Goal: Task Accomplishment & Management: Manage account settings

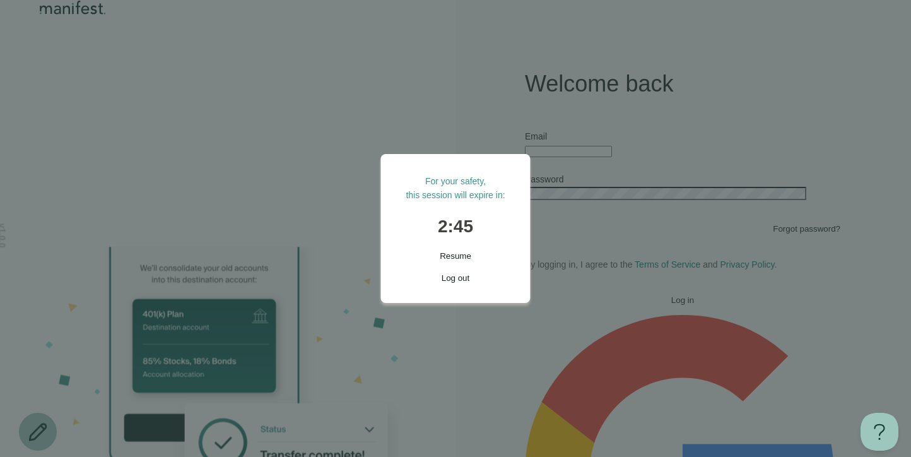
click at [433, 257] on button "Resume" at bounding box center [454, 255] width 99 height 9
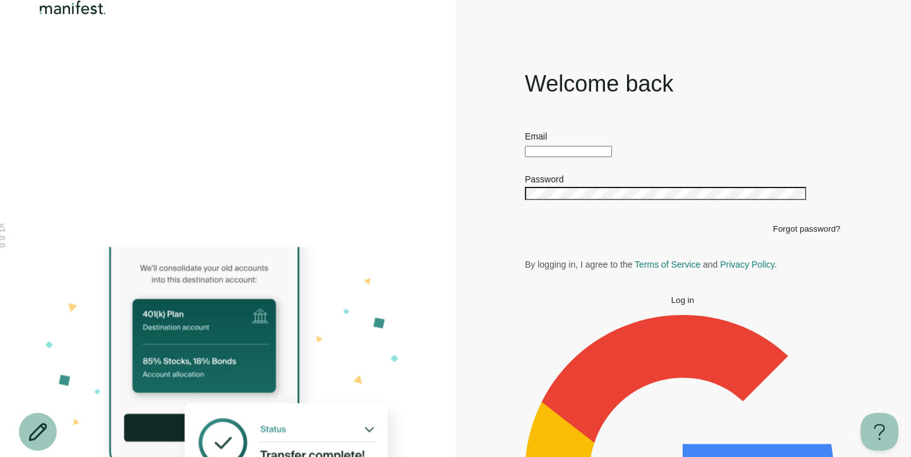
click at [548, 154] on div at bounding box center [682, 150] width 315 height 14
click at [548, 157] on input "text" at bounding box center [568, 151] width 87 height 11
type input "****"
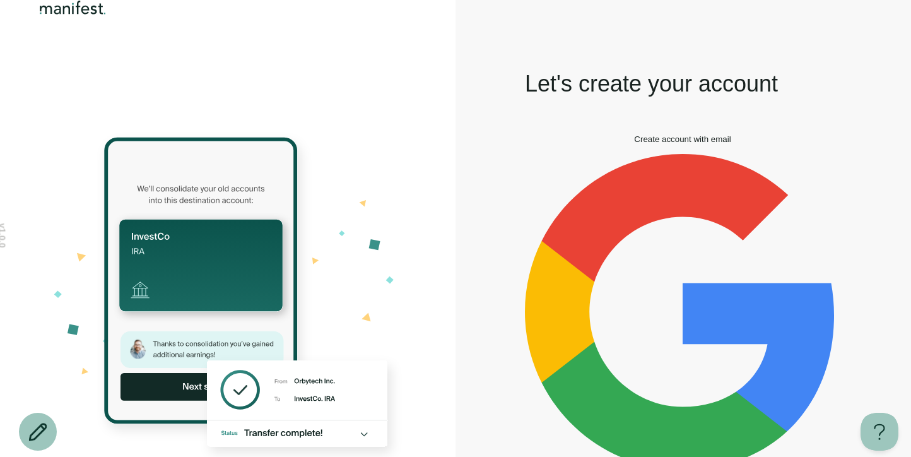
click at [682, 144] on span "Create account with email" at bounding box center [682, 138] width 96 height 9
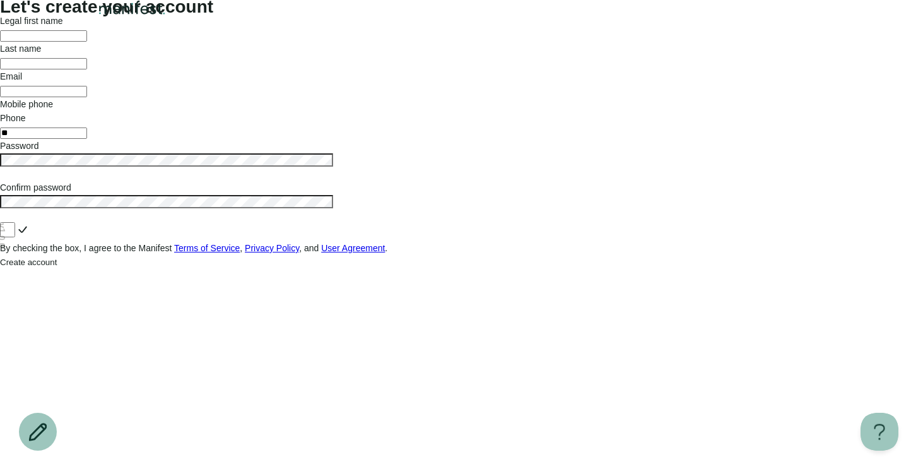
click at [153, 15] on img "Logo" at bounding box center [132, 7] width 73 height 15
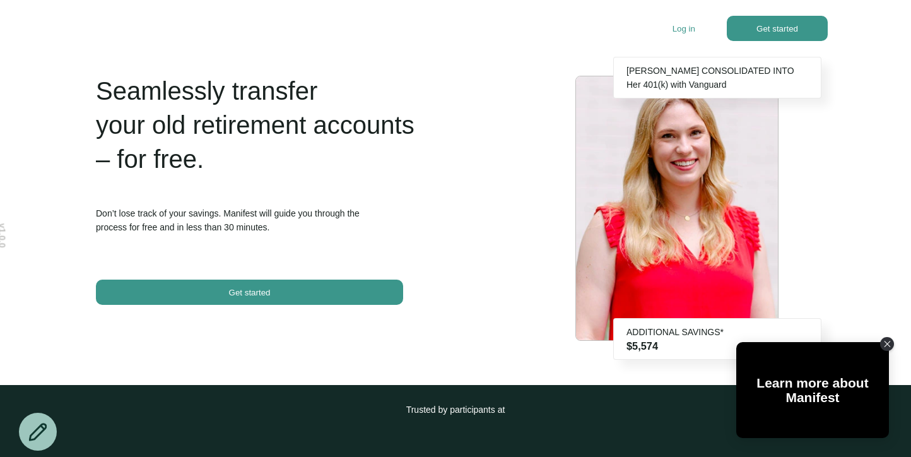
click at [680, 23] on div "Log in Get started" at bounding box center [749, 28] width 155 height 25
click at [680, 25] on p "Log in" at bounding box center [683, 28] width 23 height 9
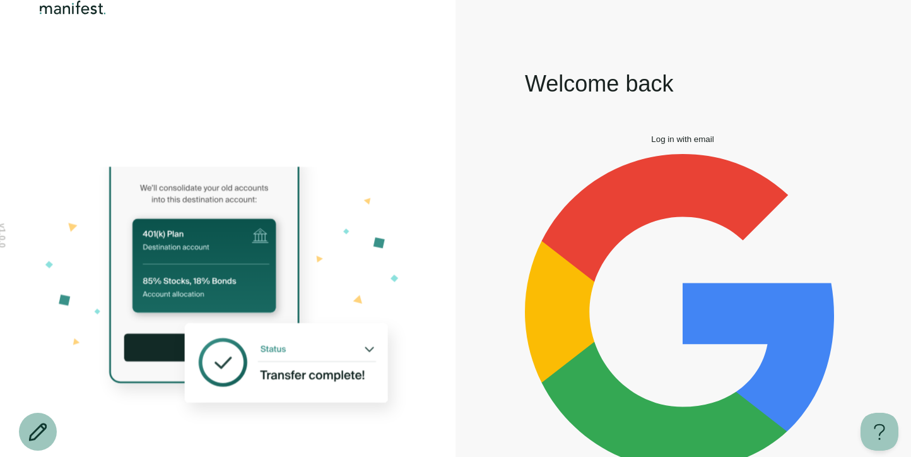
click at [590, 144] on button "Log in with email" at bounding box center [682, 138] width 315 height 9
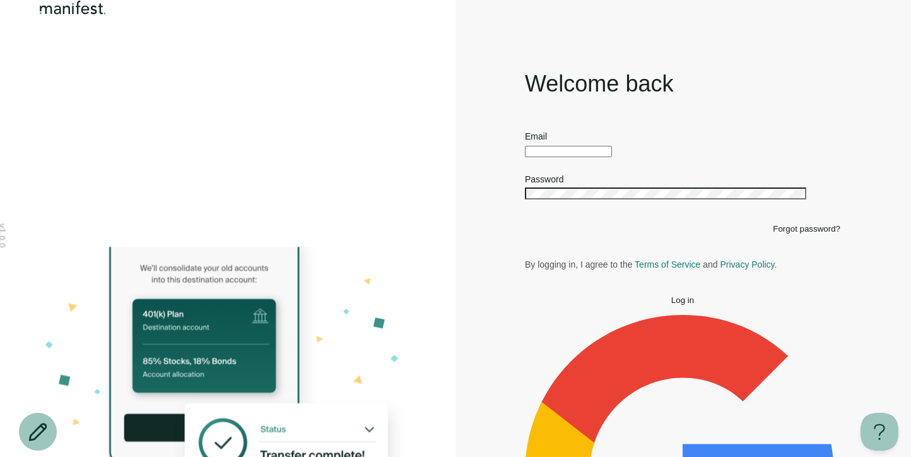
click at [571, 157] on input "text" at bounding box center [568, 151] width 87 height 11
type input "**********"
click at [621, 305] on button "Log in" at bounding box center [682, 299] width 315 height 9
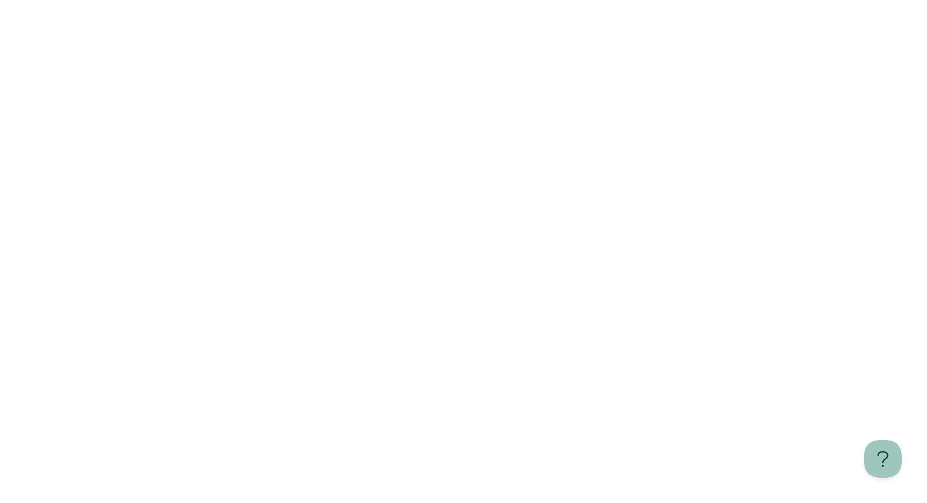
click at [441, 267] on html "Learn more about Manifest" at bounding box center [463, 251] width 927 height 503
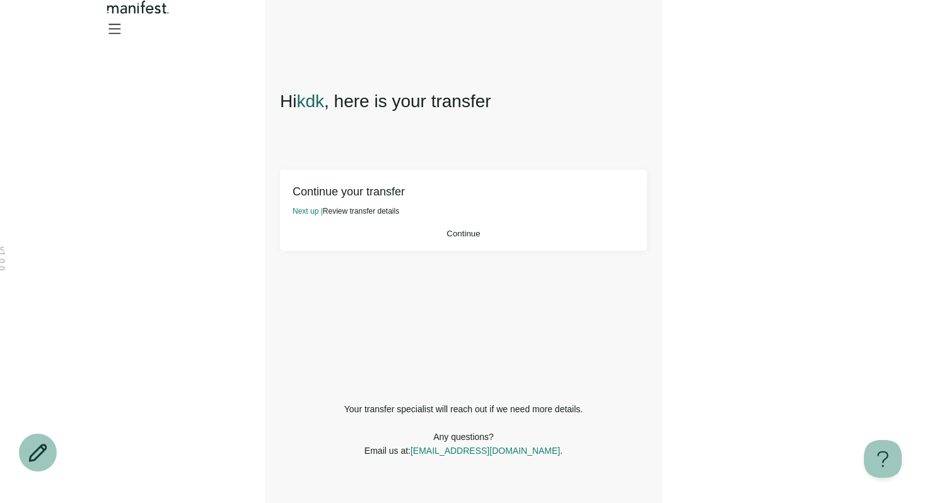
click at [492, 238] on button "Continue" at bounding box center [464, 233] width 342 height 9
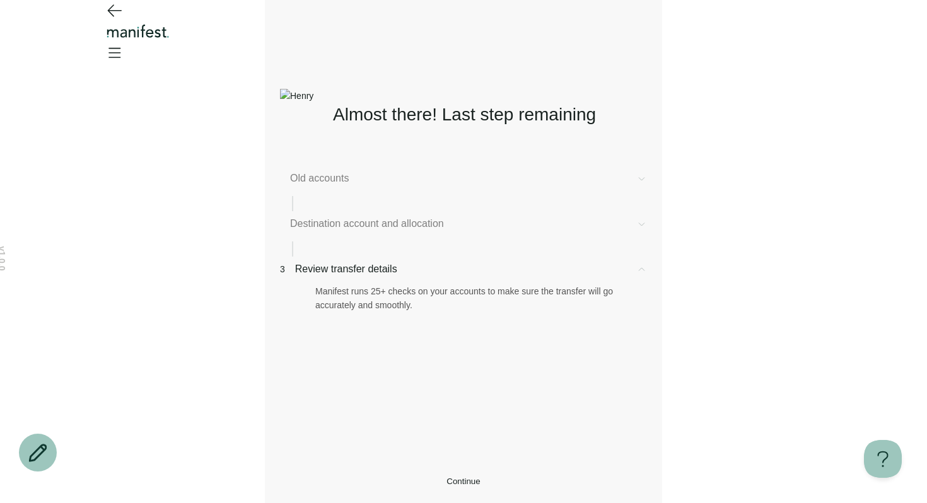
click at [356, 177] on span "Old accounts" at bounding box center [458, 178] width 336 height 15
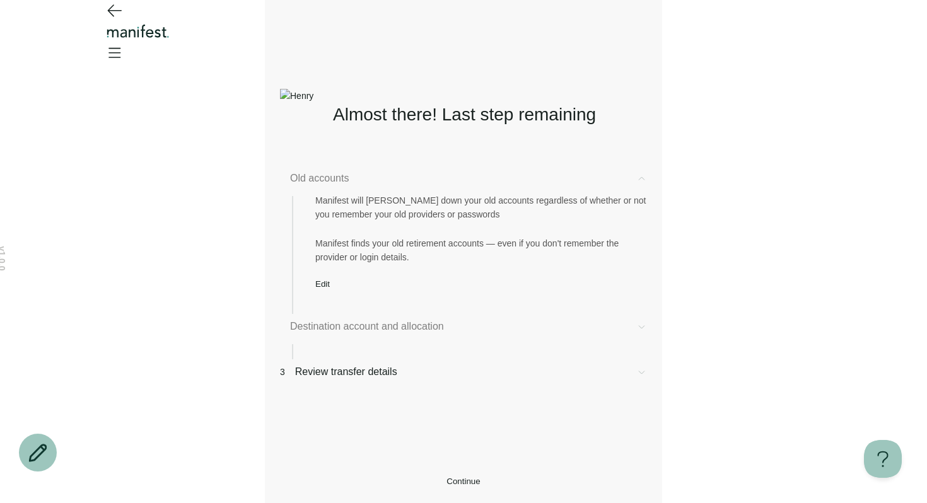
click at [325, 289] on span "Edit" at bounding box center [322, 283] width 15 height 9
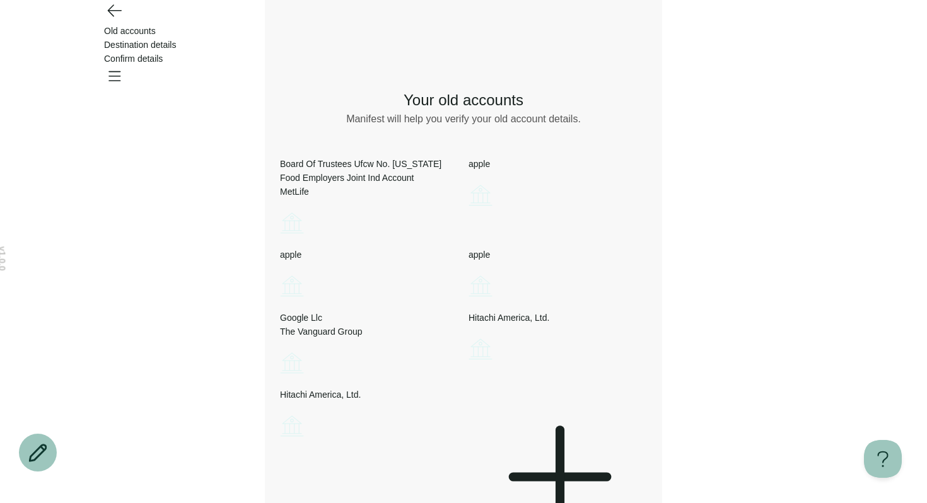
click at [280, 209] on icon "Account options" at bounding box center [280, 209] width 0 height 0
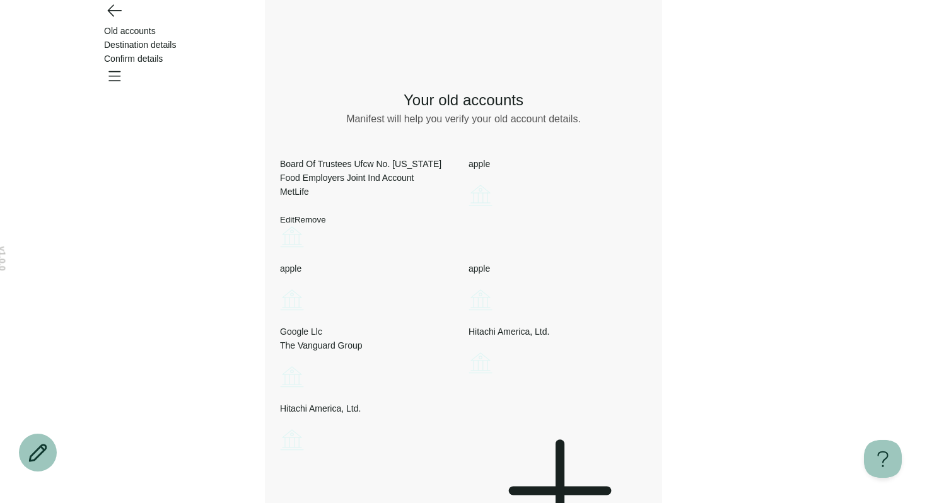
click at [326, 224] on button "Remove" at bounding box center [310, 219] width 32 height 9
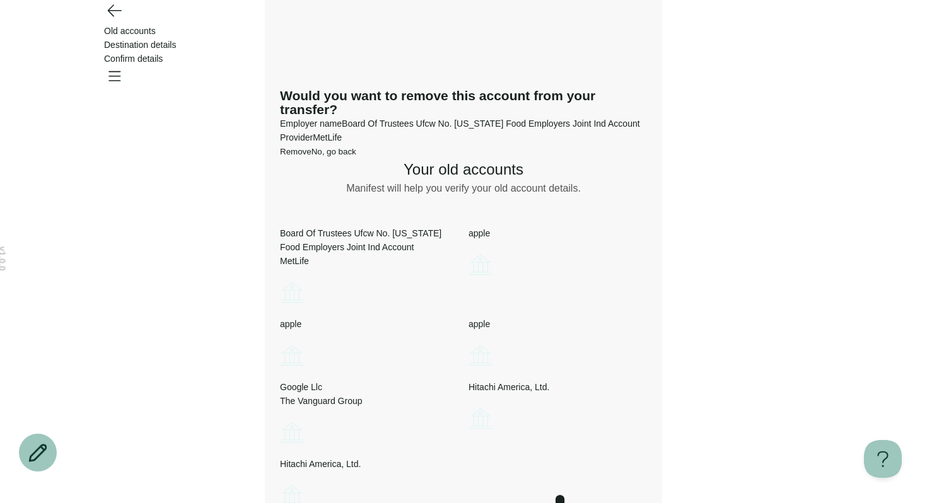
click at [312, 156] on span "Remove" at bounding box center [296, 151] width 32 height 9
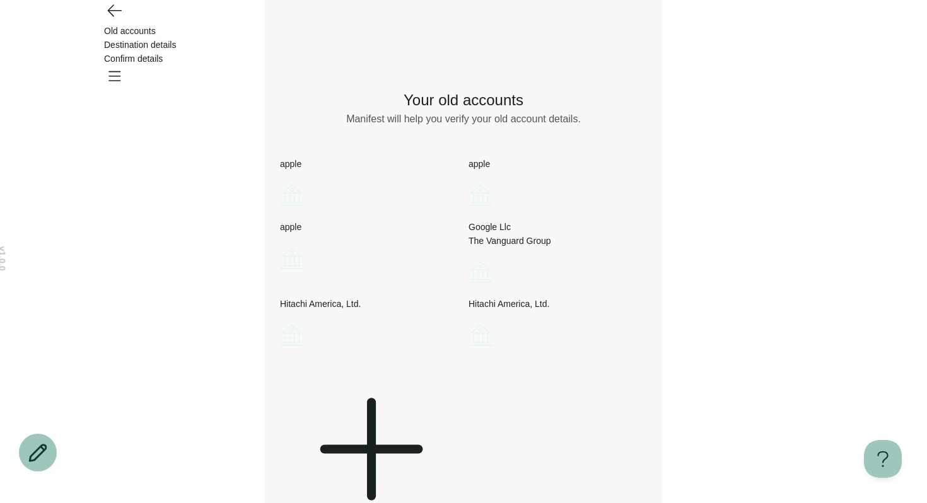
click at [280, 181] on icon "Account options" at bounding box center [280, 181] width 0 height 0
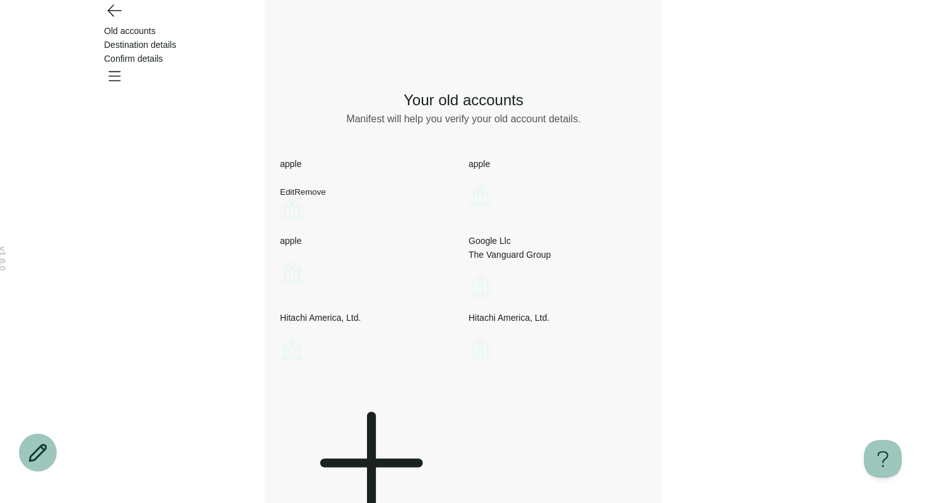
click at [326, 197] on button "Remove" at bounding box center [310, 191] width 32 height 9
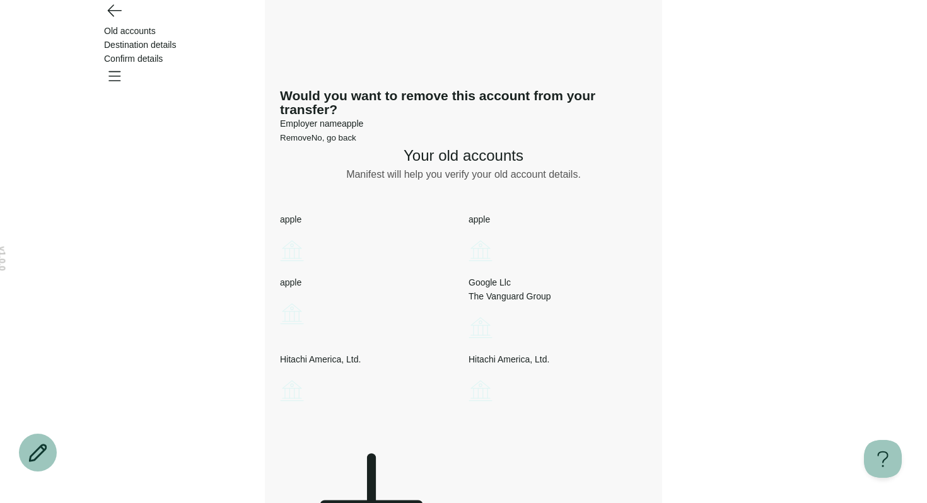
click at [312, 143] on button "Remove" at bounding box center [296, 137] width 32 height 9
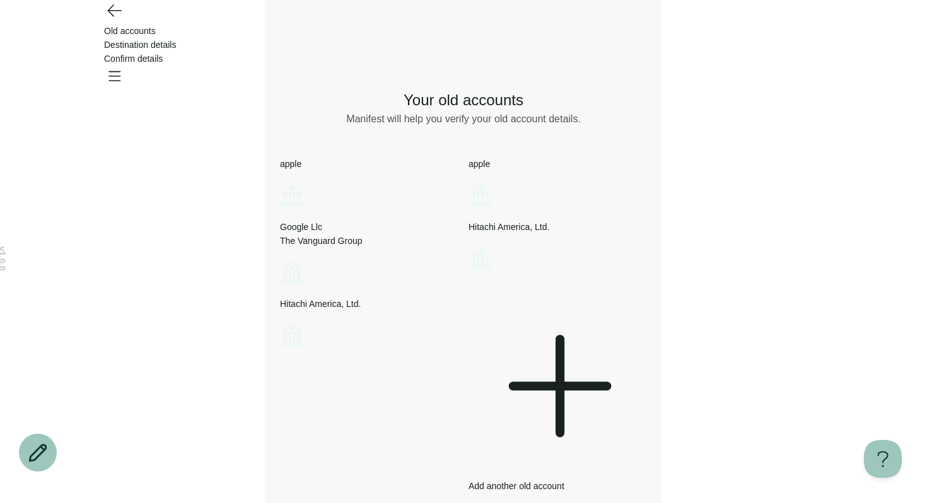
click at [280, 181] on icon "Account options" at bounding box center [280, 181] width 0 height 0
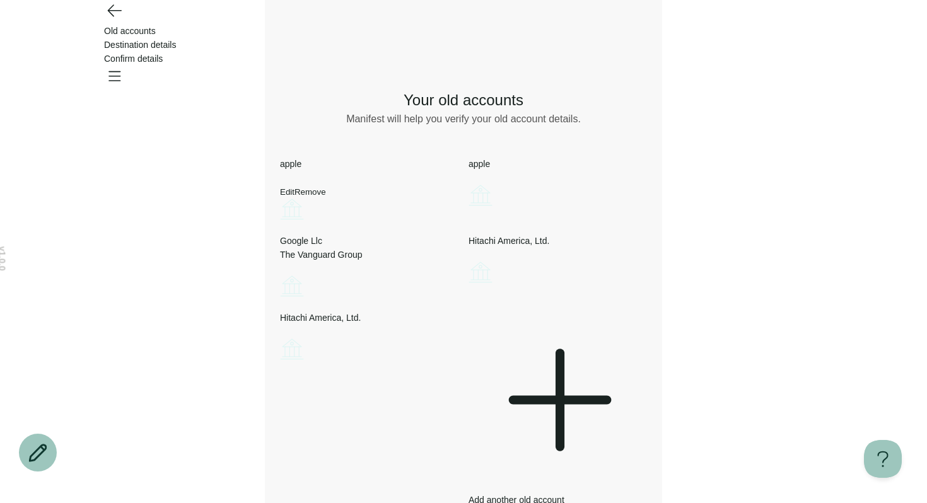
click at [326, 197] on button "Remove" at bounding box center [310, 191] width 32 height 9
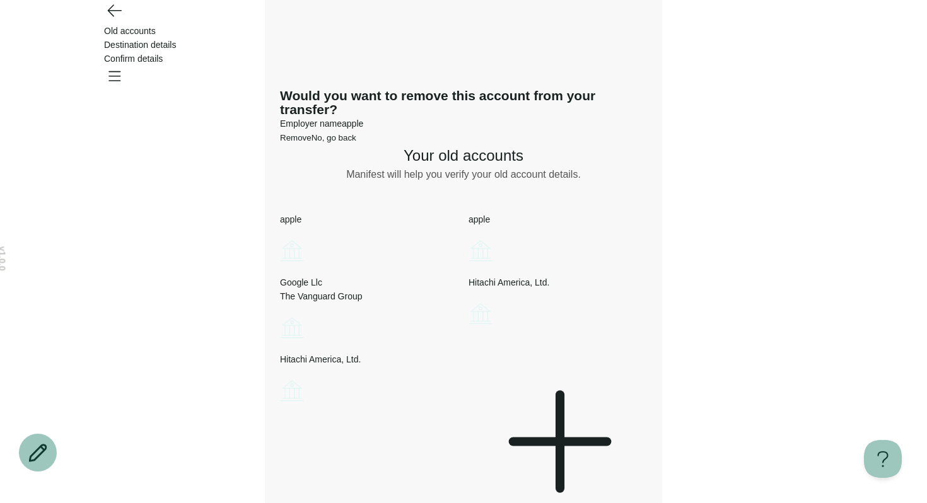
click at [312, 143] on button "Remove" at bounding box center [296, 137] width 32 height 9
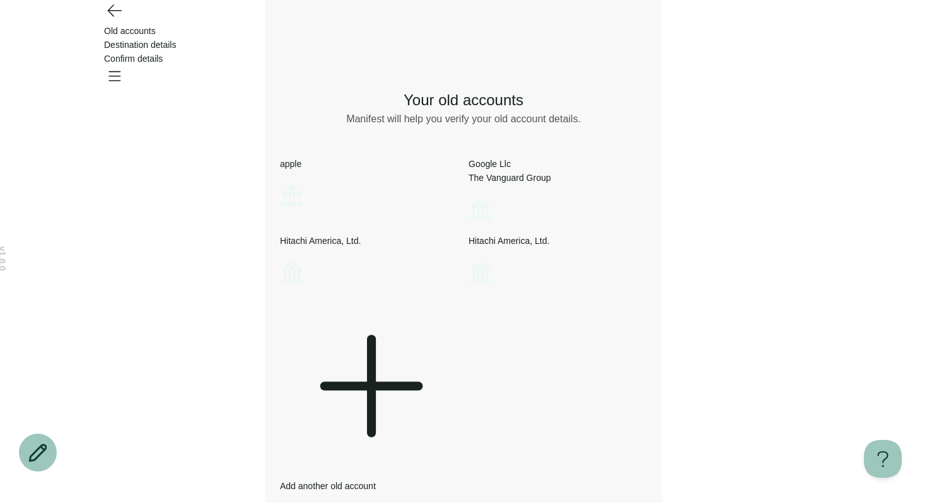
click at [280, 181] on icon "Account options" at bounding box center [280, 181] width 0 height 0
click at [326, 197] on button "Remove" at bounding box center [310, 191] width 32 height 9
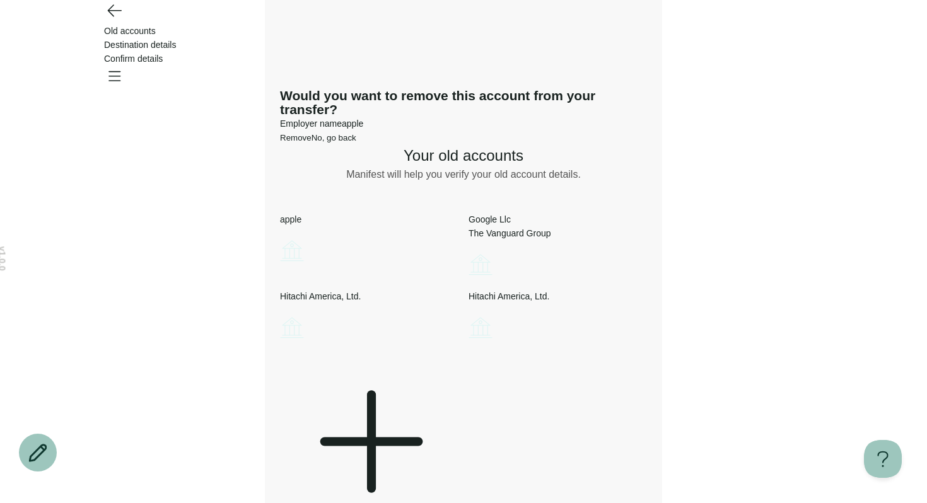
click at [312, 143] on button "Remove" at bounding box center [296, 137] width 32 height 9
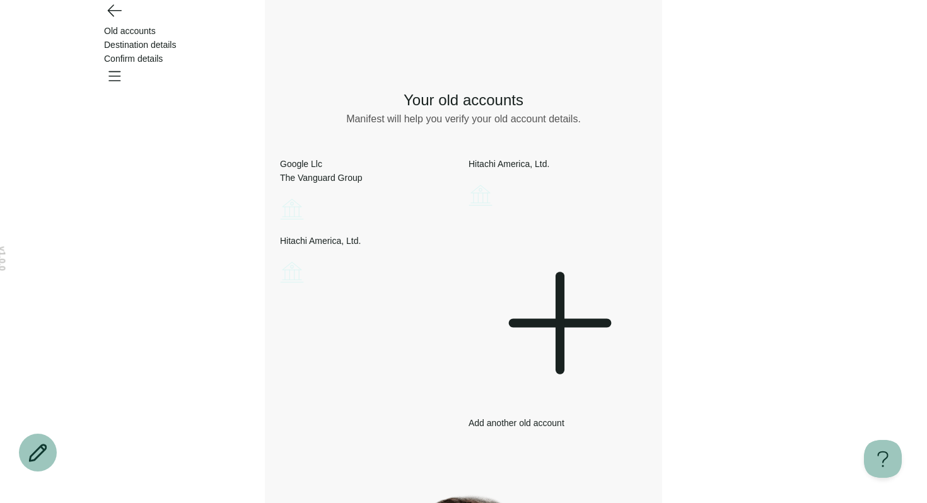
click at [280, 195] on icon "Account options" at bounding box center [280, 195] width 0 height 0
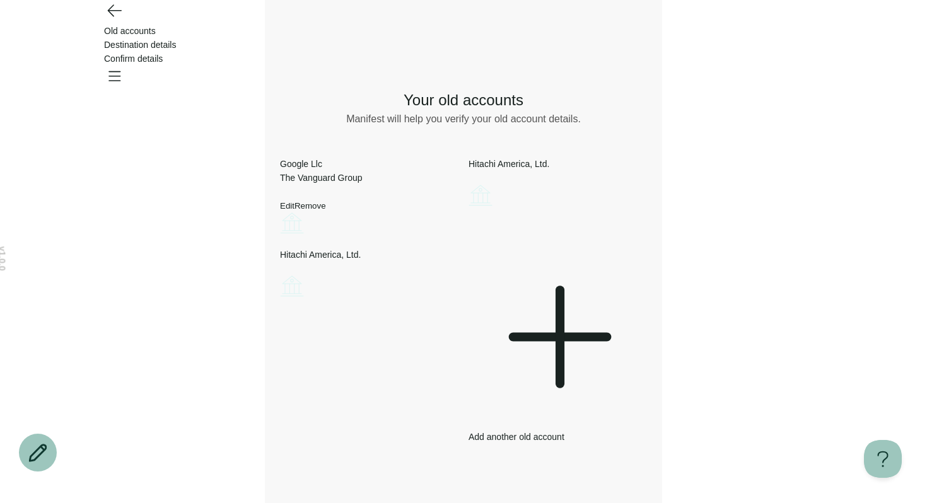
click at [326, 211] on button "Remove" at bounding box center [310, 205] width 32 height 9
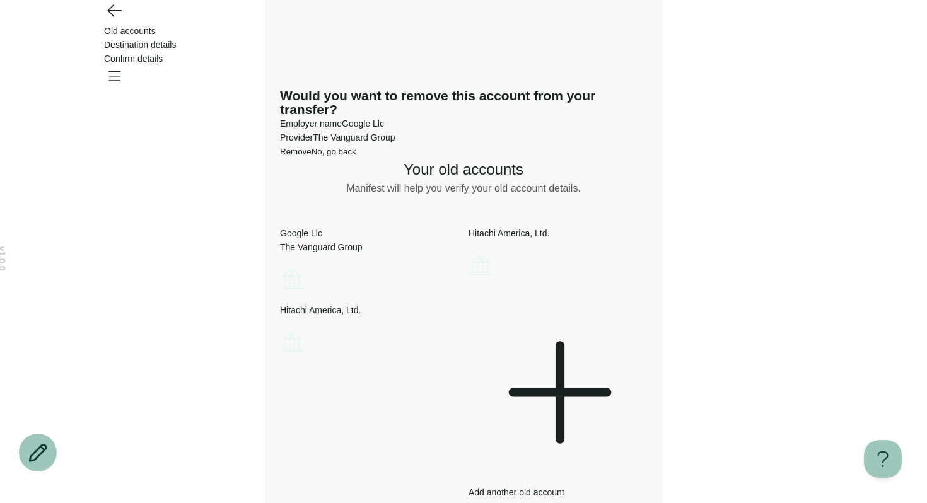
click at [407, 158] on div "Would you want to remove this account from your transfer? Employer name Google …" at bounding box center [463, 123] width 367 height 69
click at [312, 156] on span "Remove" at bounding box center [296, 151] width 32 height 9
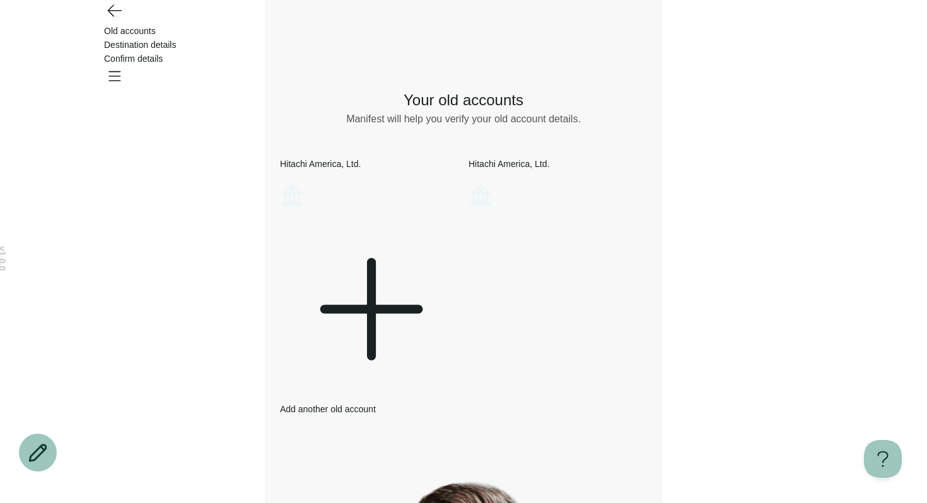
click at [433, 162] on div "Hitachi America, Ltd." at bounding box center [369, 183] width 178 height 53
click at [280, 181] on icon "Account options" at bounding box center [280, 181] width 0 height 0
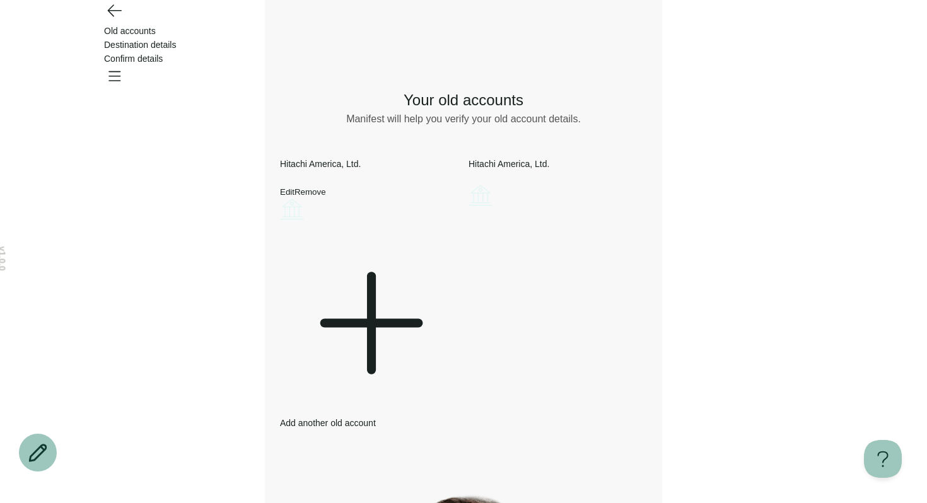
click at [326, 197] on button "Remove" at bounding box center [310, 191] width 32 height 9
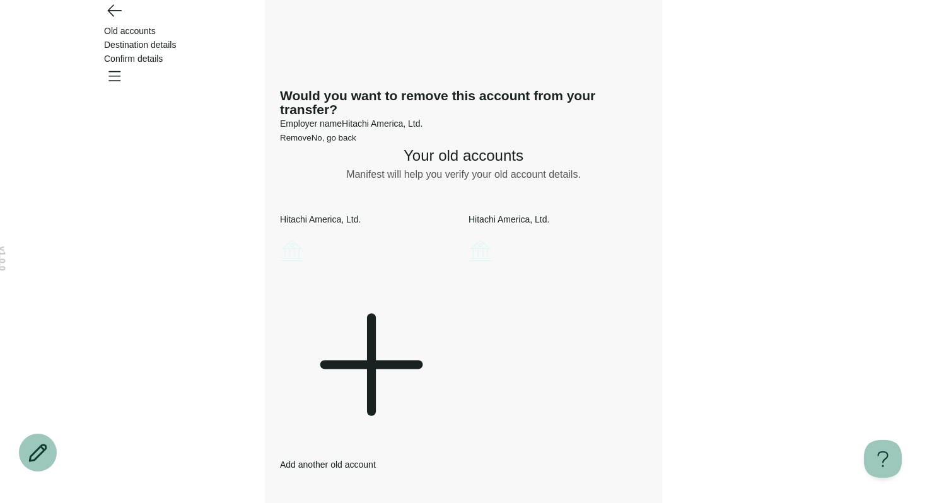
click at [312, 143] on button "Remove" at bounding box center [296, 137] width 32 height 9
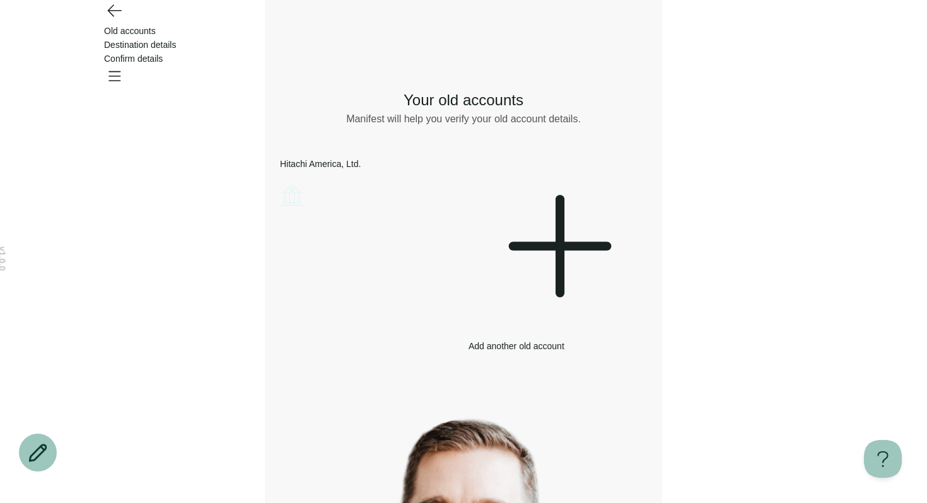
click at [287, 187] on circle "Account options" at bounding box center [286, 187] width 1 height 1
click at [445, 324] on div "What would you like to do? Remove Edit Go back Your old accounts Manifest will …" at bounding box center [463, 446] width 367 height 754
drag, startPoint x: 353, startPoint y: 474, endPoint x: 356, endPoint y: 338, distance: 135.6
click at [356, 338] on div "What would you like to do? Remove Edit Go back Your old accounts Manifest will …" at bounding box center [463, 446] width 367 height 754
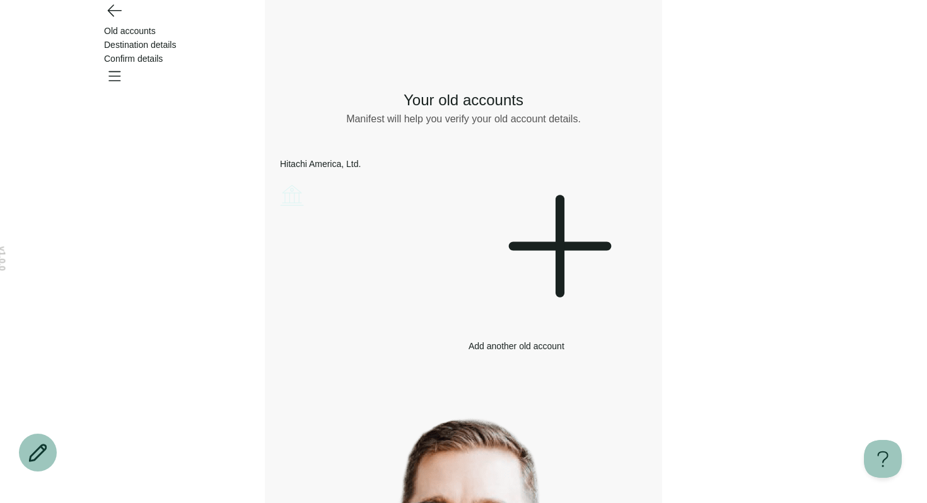
click at [284, 187] on circle "Account options" at bounding box center [283, 187] width 1 height 1
drag, startPoint x: 444, startPoint y: 205, endPoint x: 449, endPoint y: 277, distance: 72.7
click at [449, 277] on div "What would you like to do? Remove Edit Go back Your old accounts Manifest will …" at bounding box center [463, 446] width 367 height 754
click at [326, 197] on button "Remove" at bounding box center [310, 191] width 32 height 9
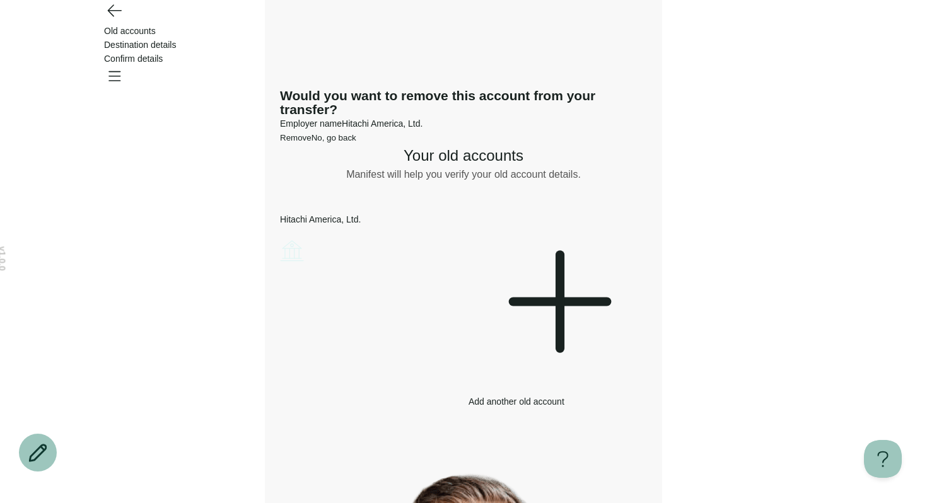
drag, startPoint x: 524, startPoint y: 337, endPoint x: 410, endPoint y: 366, distance: 117.8
click at [410, 144] on div "Would you want to remove this account from your transfer? Employer name Hitachi…" at bounding box center [463, 116] width 367 height 55
click at [312, 143] on span "Remove" at bounding box center [296, 137] width 32 height 9
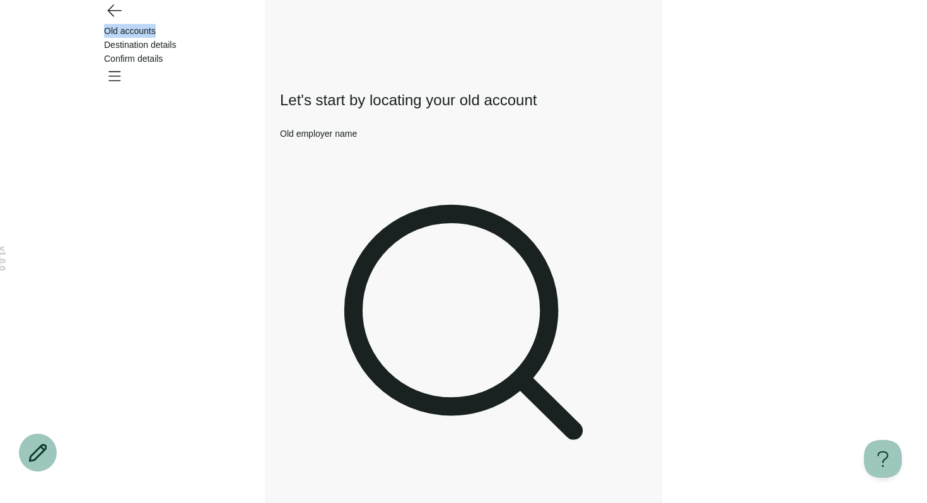
drag, startPoint x: 316, startPoint y: 29, endPoint x: 364, endPoint y: 29, distance: 48.6
click at [365, 29] on div "Old accounts" at bounding box center [463, 31] width 719 height 14
click at [364, 29] on div "Old accounts" at bounding box center [463, 31] width 719 height 14
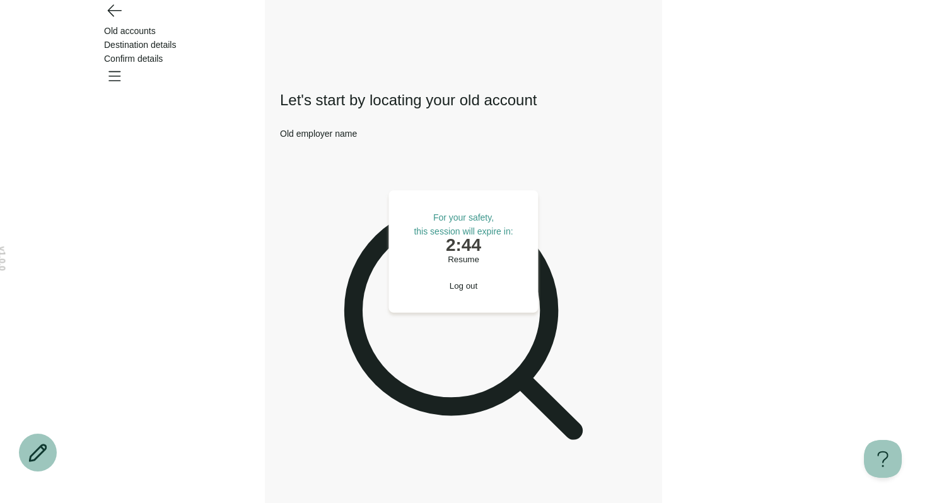
click at [448, 264] on span "Resume" at bounding box center [464, 259] width 32 height 9
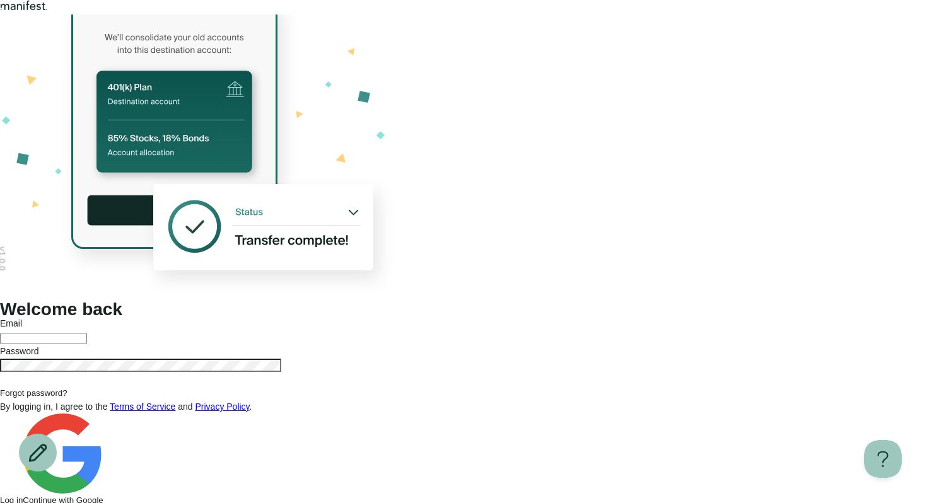
click at [609, 330] on div at bounding box center [463, 337] width 927 height 14
click at [87, 333] on input "text" at bounding box center [43, 338] width 87 height 11
type input "**********"
click at [0, 496] on button "Log in" at bounding box center [11, 500] width 23 height 9
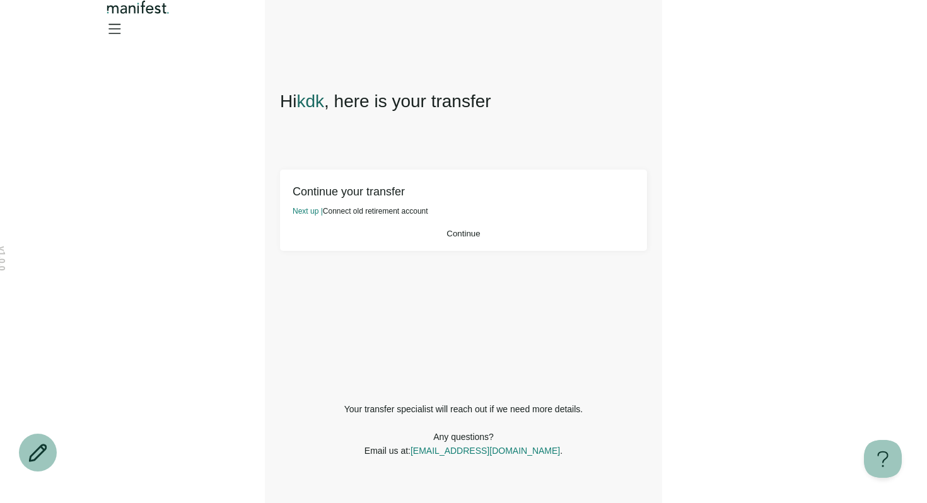
click at [460, 238] on span "Continue" at bounding box center [462, 233] width 33 height 9
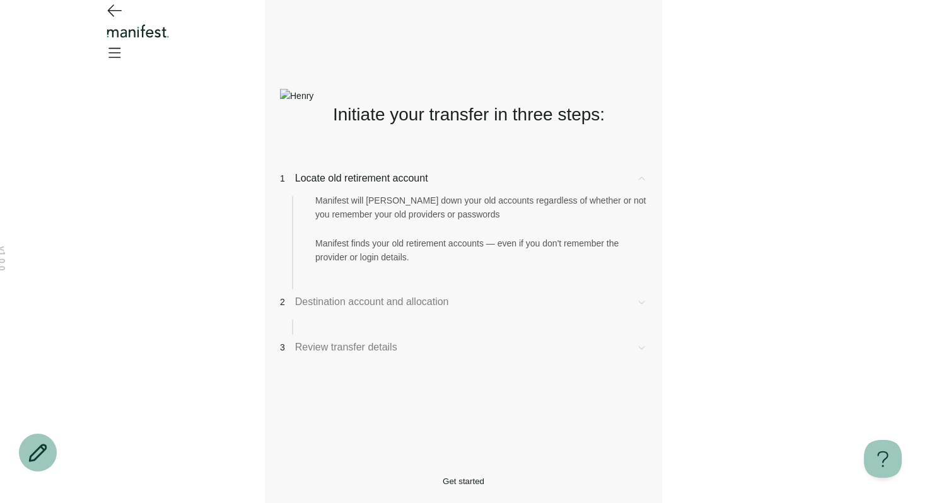
click at [437, 477] on button "Get started" at bounding box center [463, 481] width 367 height 9
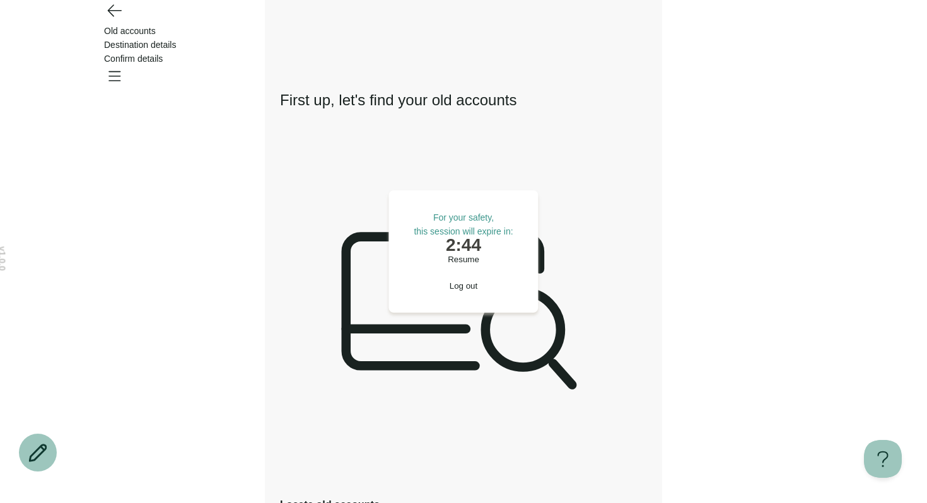
click at [482, 264] on button "Resume" at bounding box center [463, 259] width 99 height 9
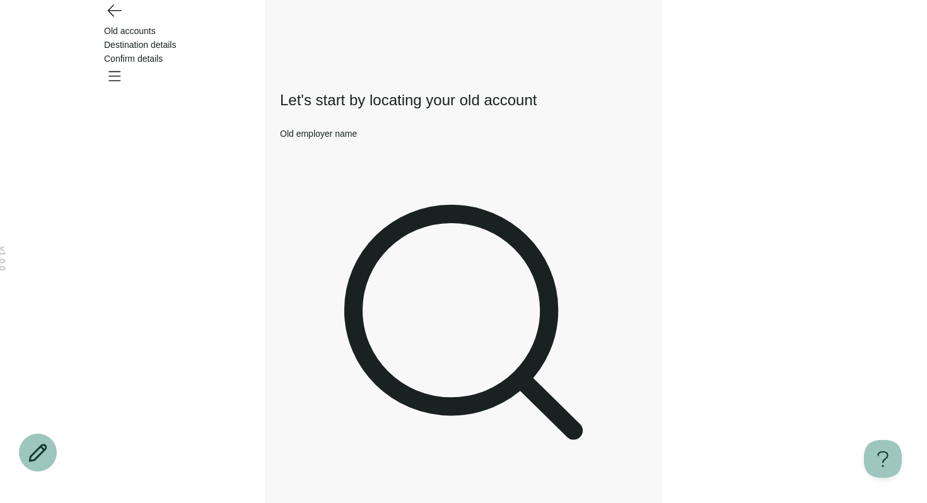
type input "*"
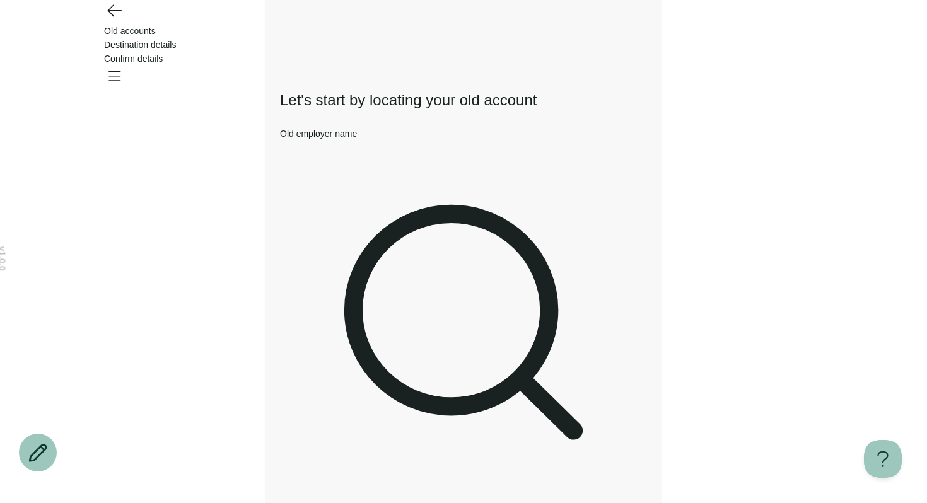
type input "*"
type input "*******"
type input "**********"
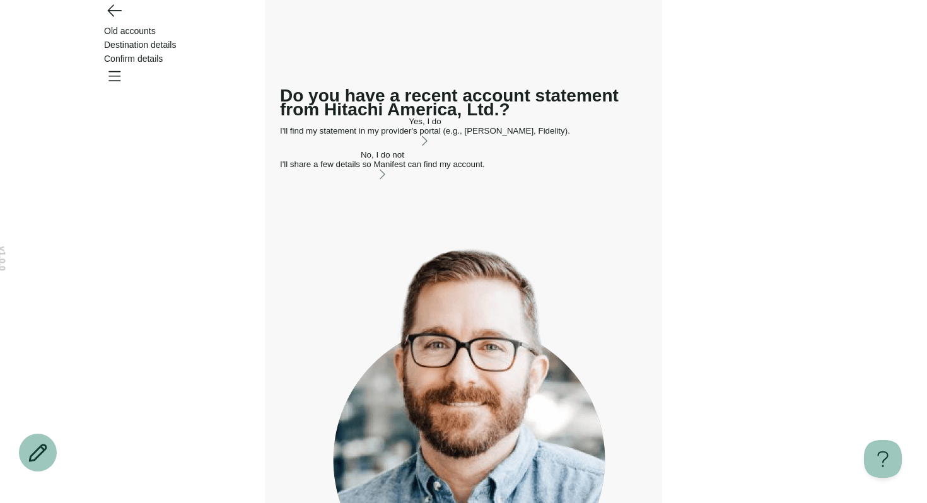
click at [435, 136] on div "I'll find my statement in my provider's portal (e.g., TIAA, Fidelity)." at bounding box center [425, 130] width 290 height 9
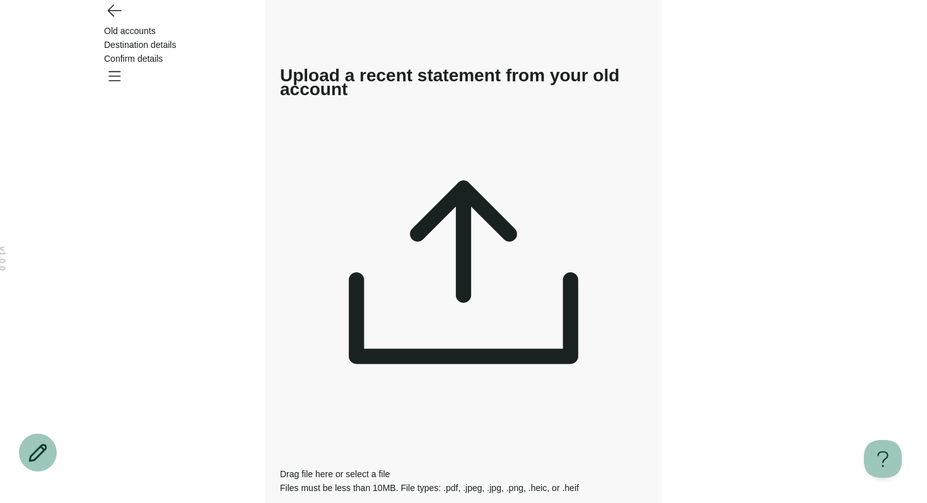
click at [390, 469] on span "select a file" at bounding box center [368, 474] width 44 height 10
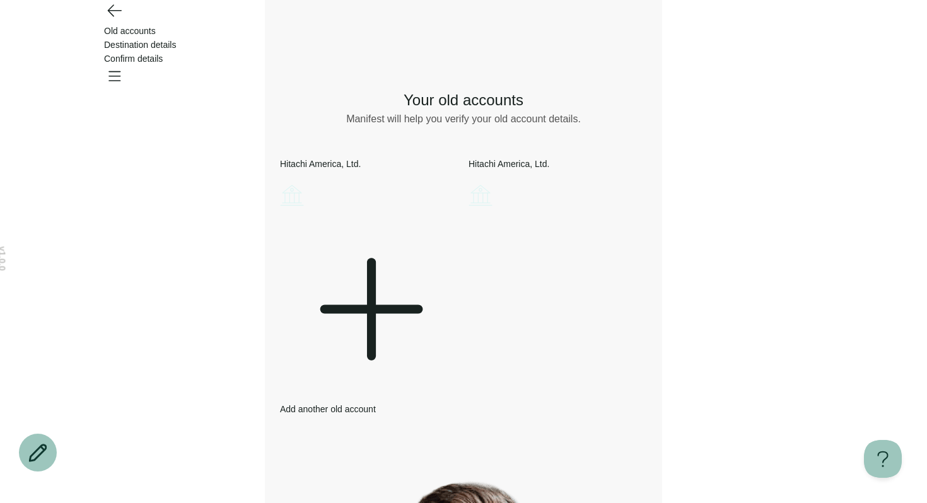
scroll to position [26, 0]
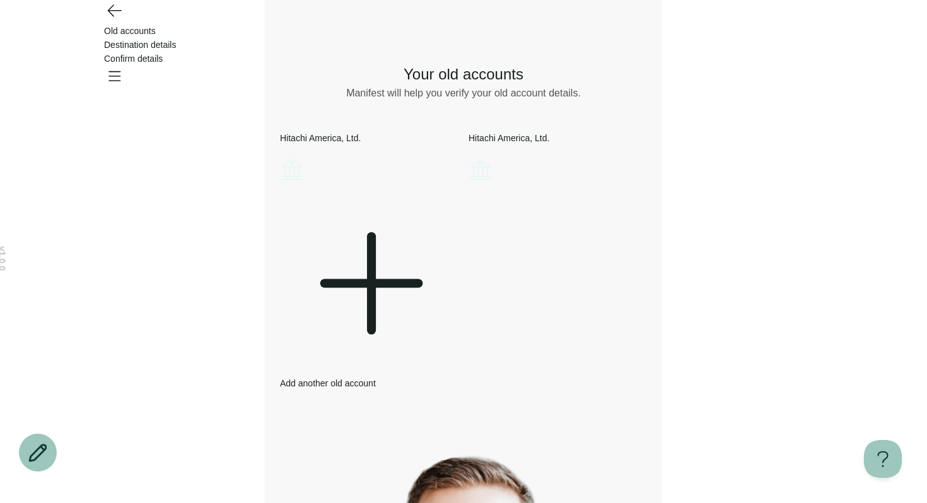
click at [373, 291] on icon at bounding box center [369, 283] width 178 height 178
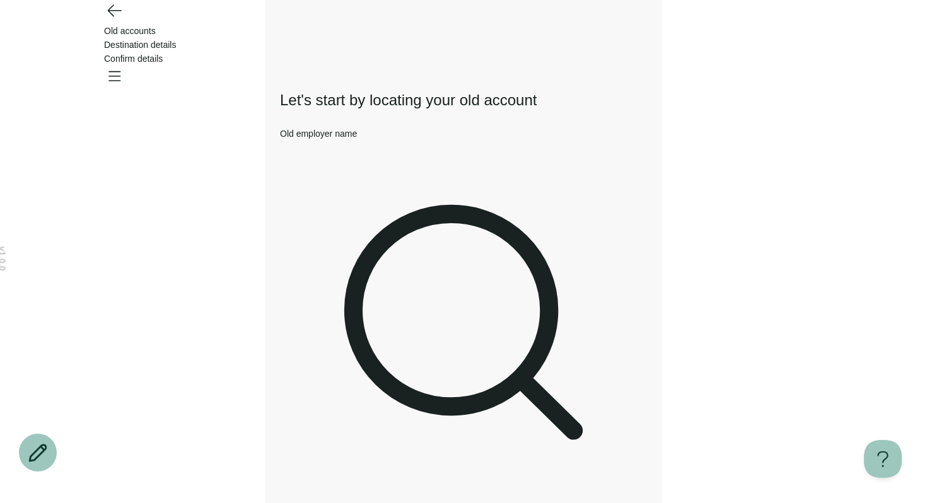
type input "**********"
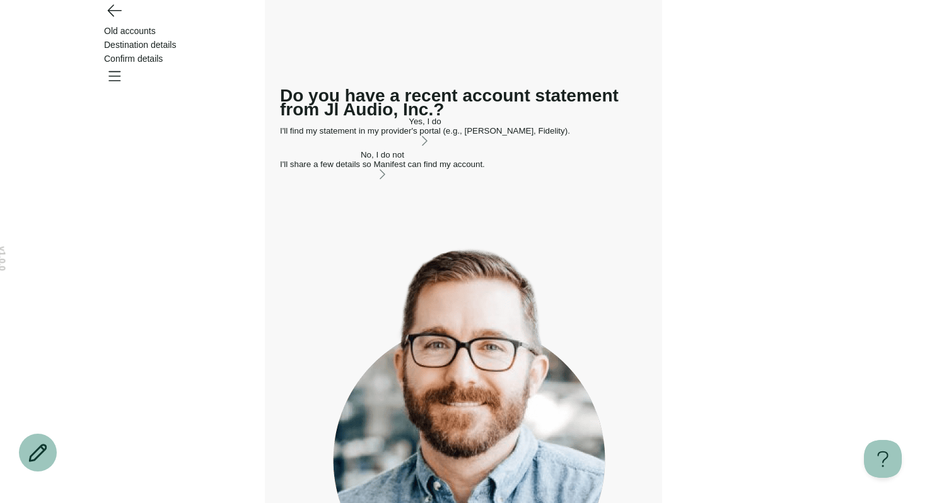
click at [361, 160] on div "No, I do not" at bounding box center [382, 154] width 205 height 9
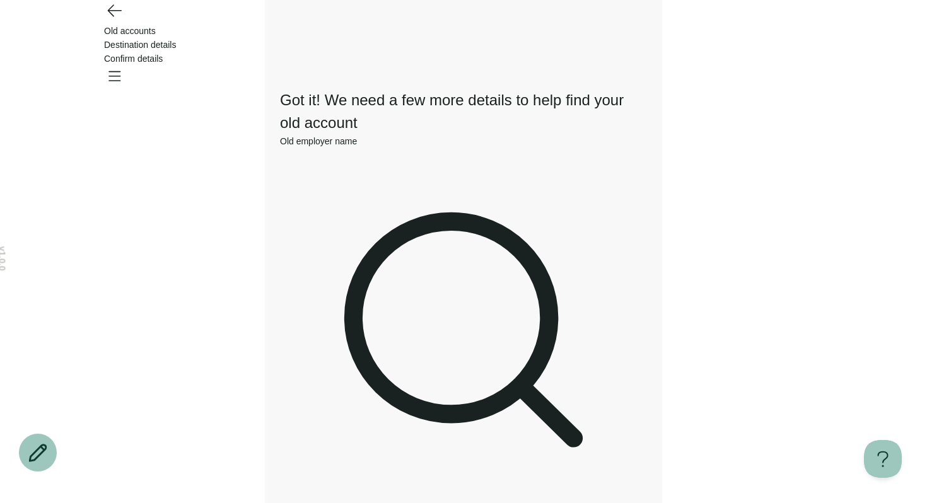
type input "****"
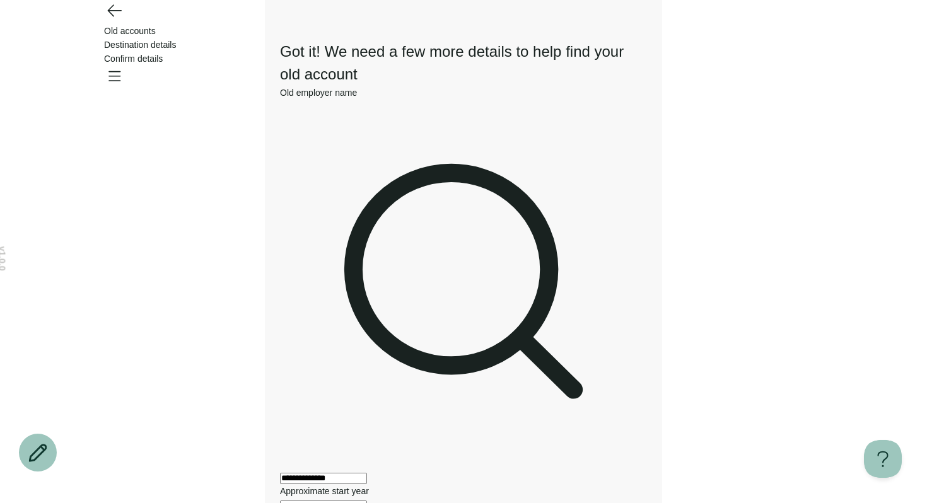
scroll to position [124, 0]
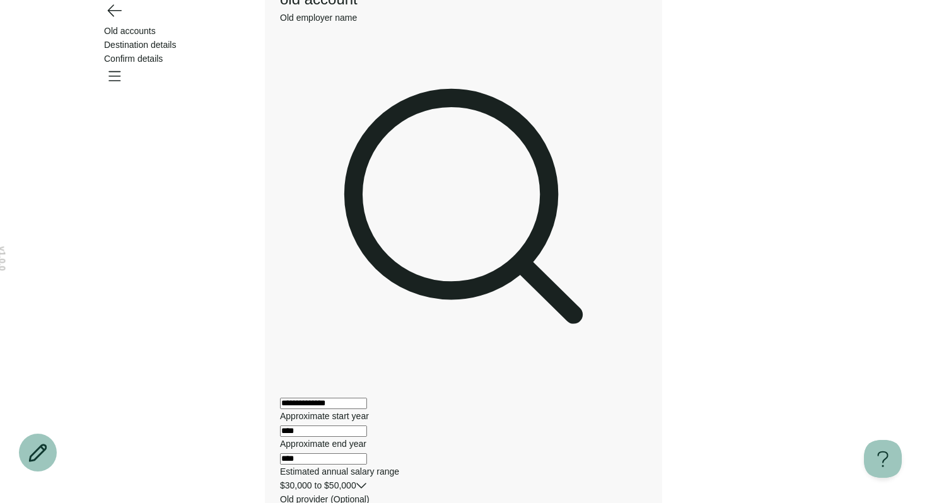
click at [336, 337] on div "**********" at bounding box center [463, 479] width 367 height 936
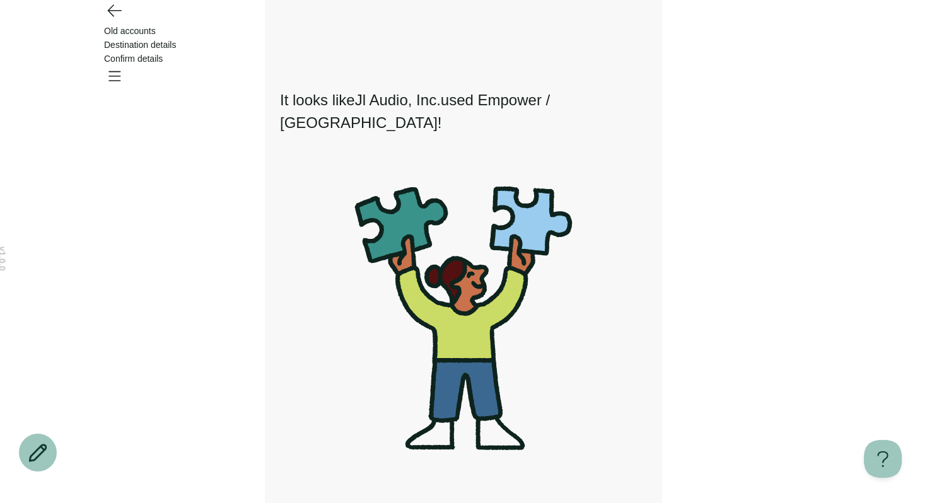
scroll to position [30, 0]
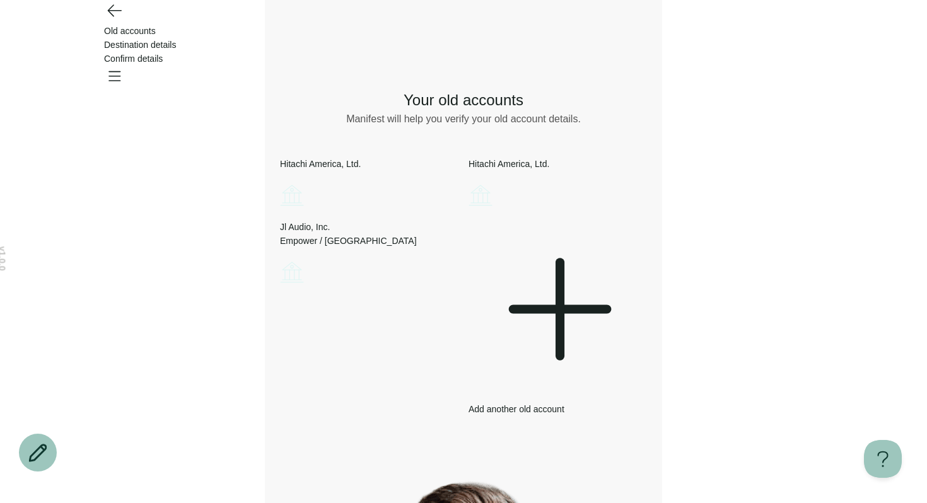
scroll to position [26, 0]
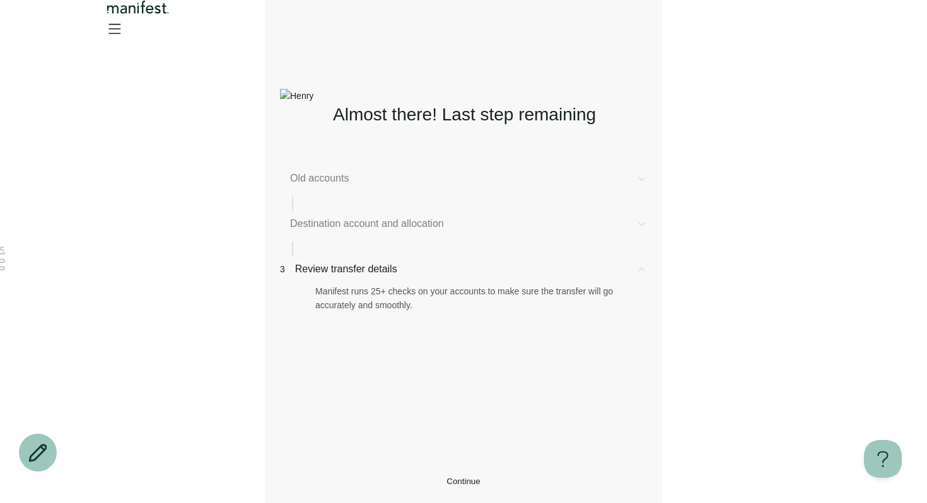
click at [458, 231] on span "Destination account and allocation" at bounding box center [458, 223] width 336 height 15
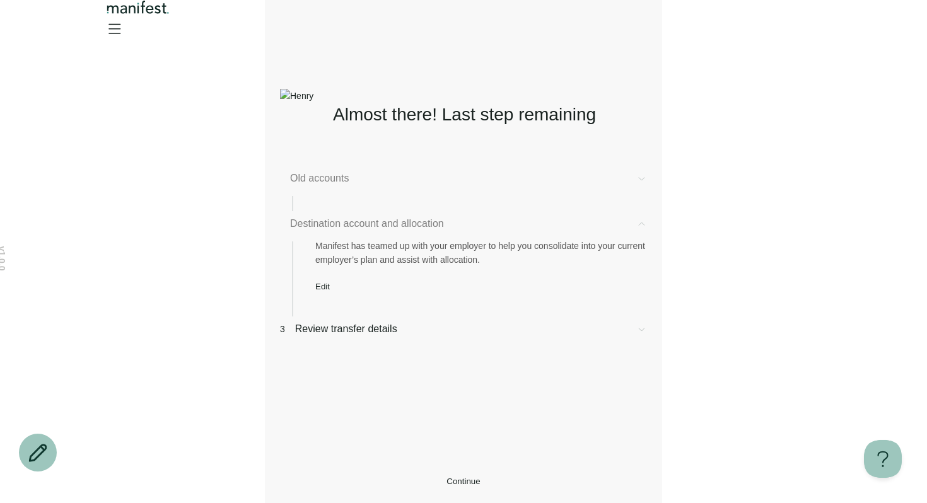
click at [442, 231] on span "Destination account and allocation" at bounding box center [458, 223] width 336 height 15
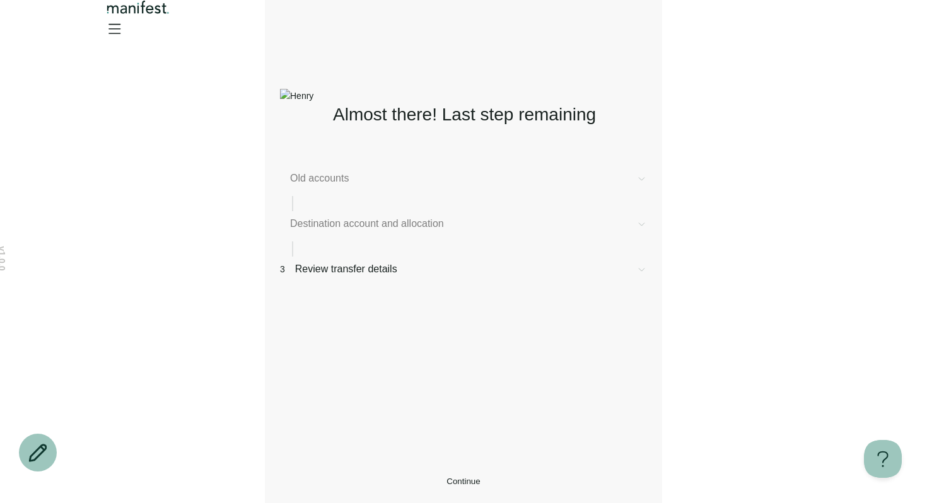
click at [344, 178] on span "Old accounts" at bounding box center [458, 178] width 336 height 15
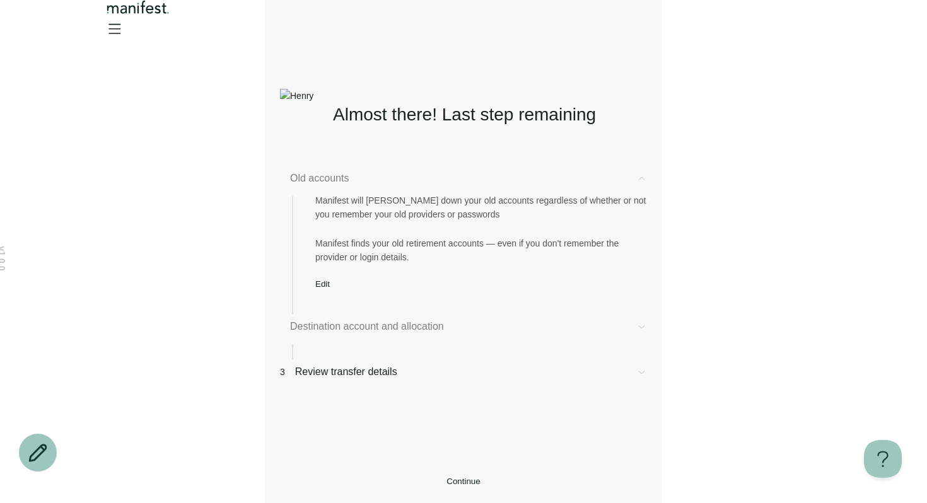
click at [388, 252] on div "Manifest finds your old retirement accounts — even if you don't remember the pr…" at bounding box center [481, 250] width 332 height 28
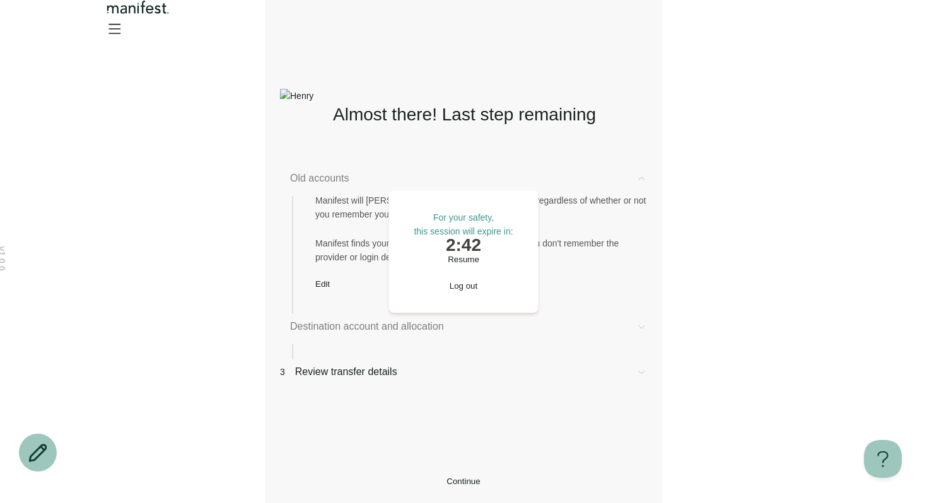
click at [470, 264] on span "Resume" at bounding box center [464, 259] width 32 height 9
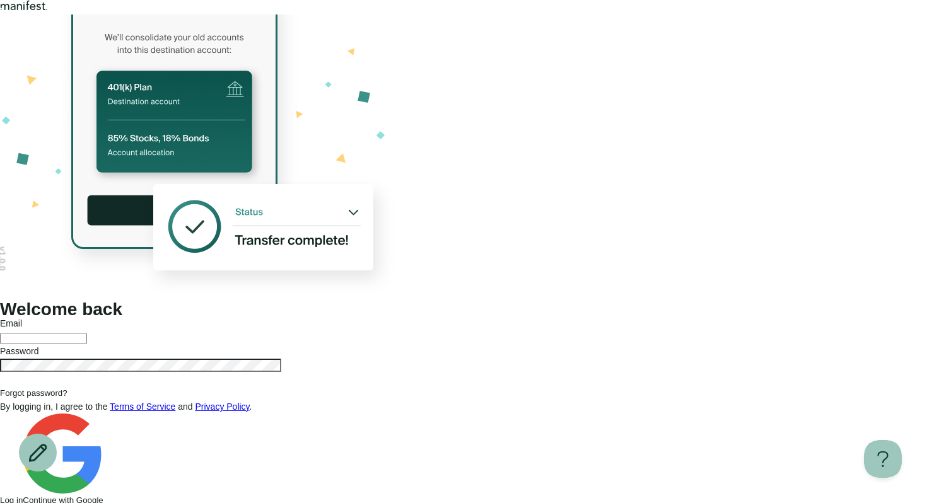
click at [585, 330] on div at bounding box center [463, 337] width 927 height 14
click at [87, 333] on input "text" at bounding box center [43, 338] width 87 height 11
type input "**********"
click at [0, 496] on button "Log in" at bounding box center [11, 500] width 23 height 9
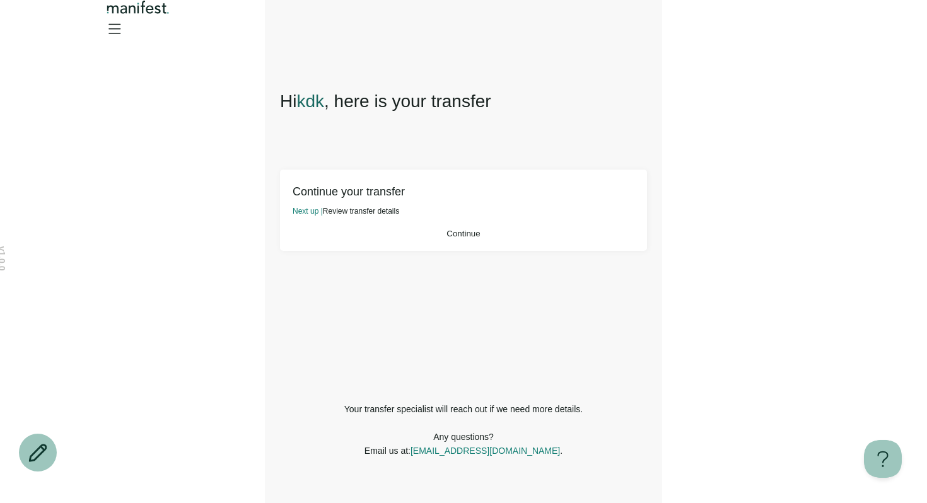
click at [124, 36] on icon "Open menu" at bounding box center [114, 28] width 20 height 20
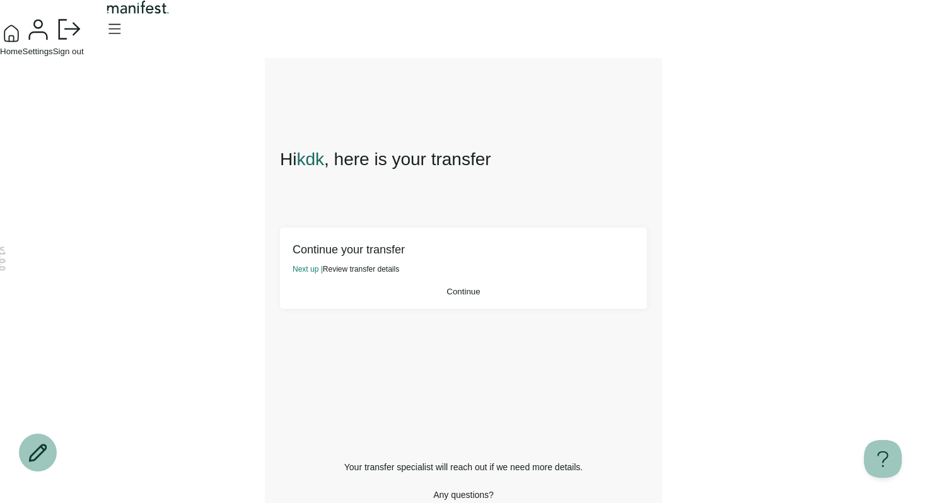
click at [53, 56] on span "Settings" at bounding box center [38, 51] width 30 height 9
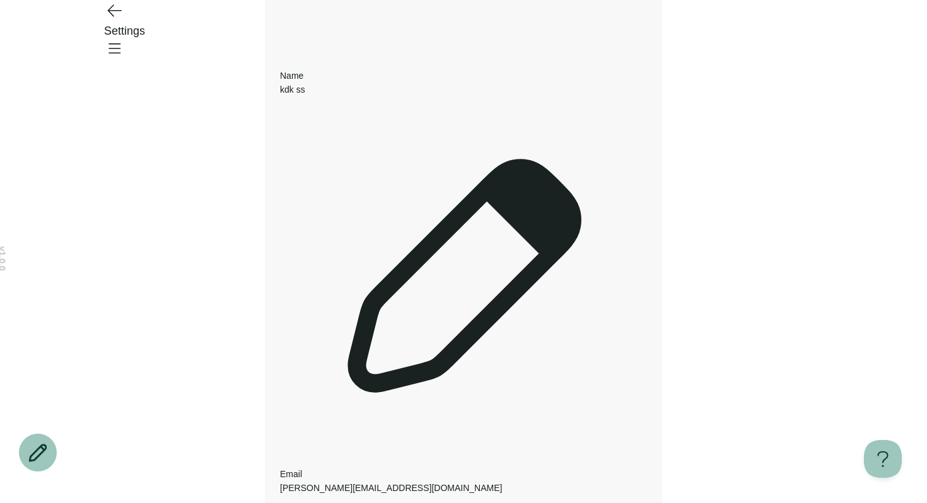
click at [124, 38] on icon "Open menu" at bounding box center [114, 48] width 20 height 20
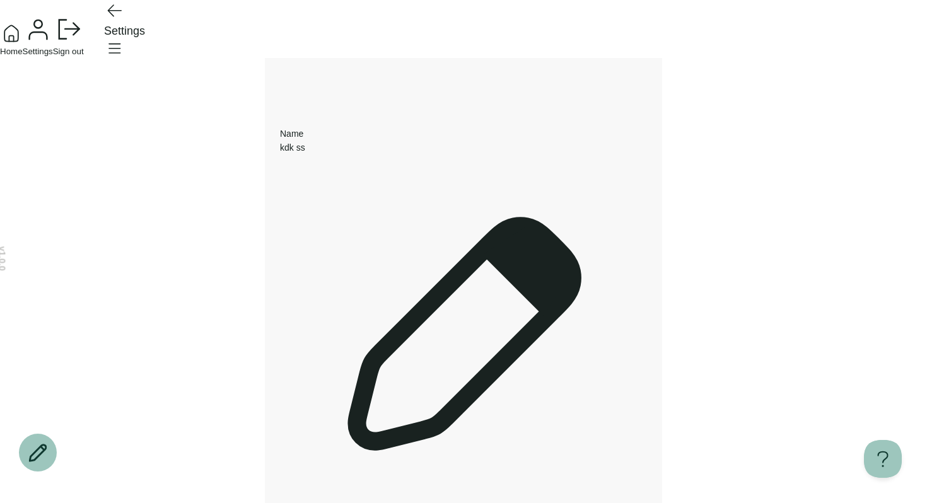
click at [84, 56] on button "Sign out" at bounding box center [68, 35] width 31 height 42
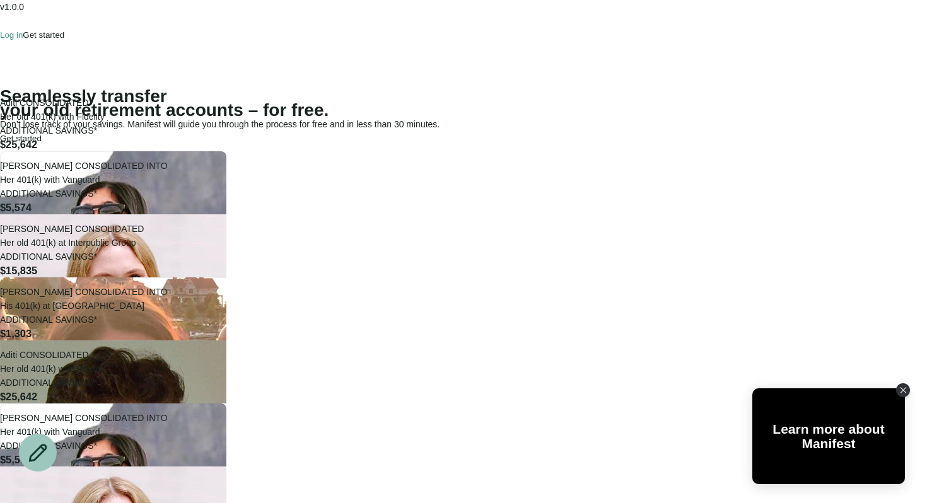
click at [44, 30] on span "button" at bounding box center [44, 30] width 0 height 0
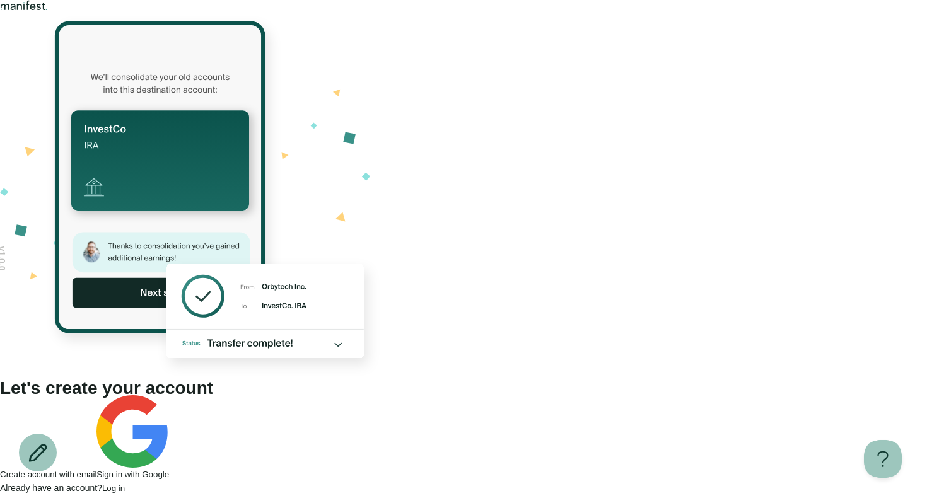
click at [96, 470] on span "Create account with email" at bounding box center [48, 474] width 96 height 9
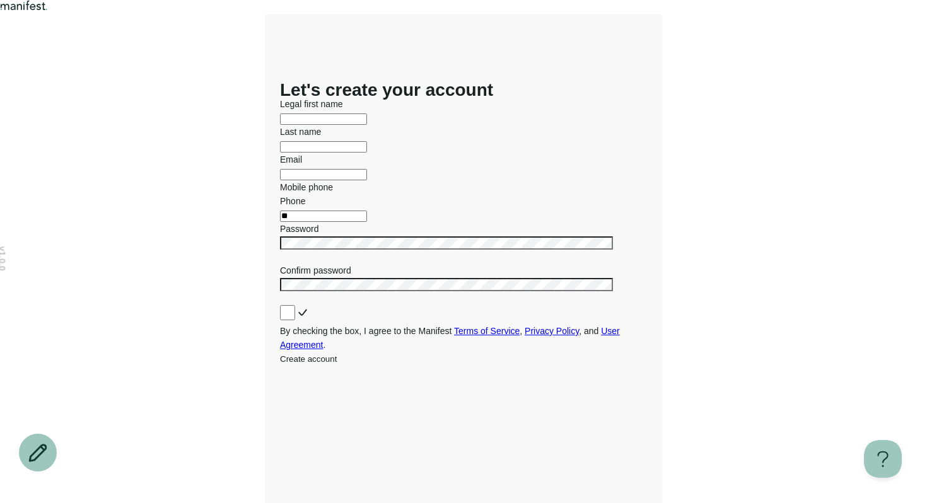
scroll to position [181, 0]
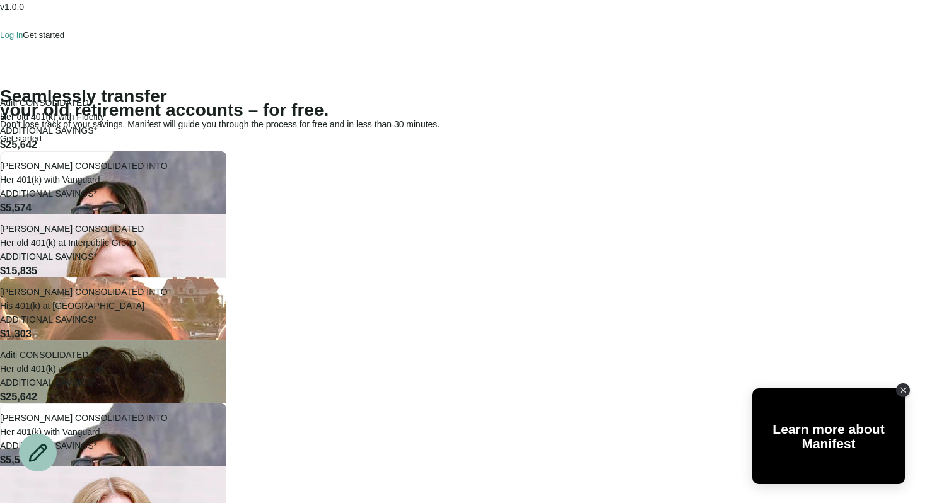
click at [698, 40] on div "Log in Get started" at bounding box center [463, 42] width 927 height 28
click at [23, 30] on p "Log in" at bounding box center [11, 34] width 23 height 9
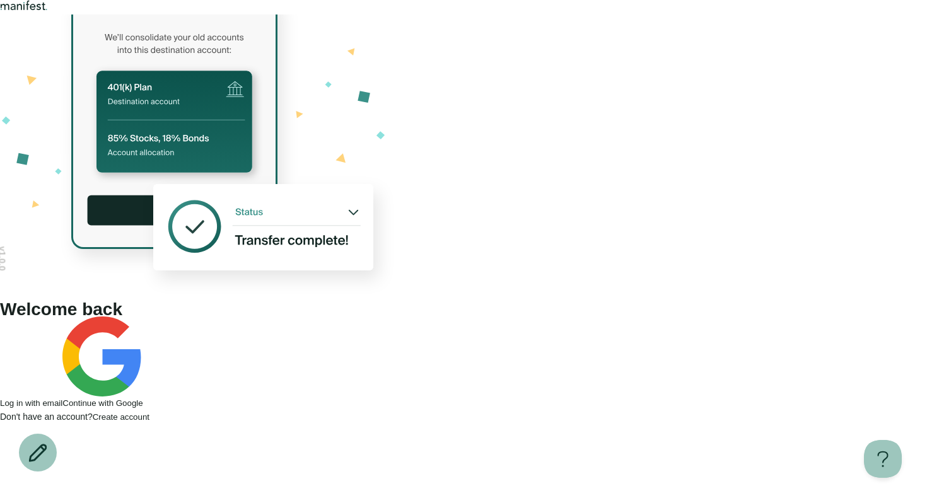
click at [62, 399] on span "Log in with email" at bounding box center [31, 403] width 62 height 9
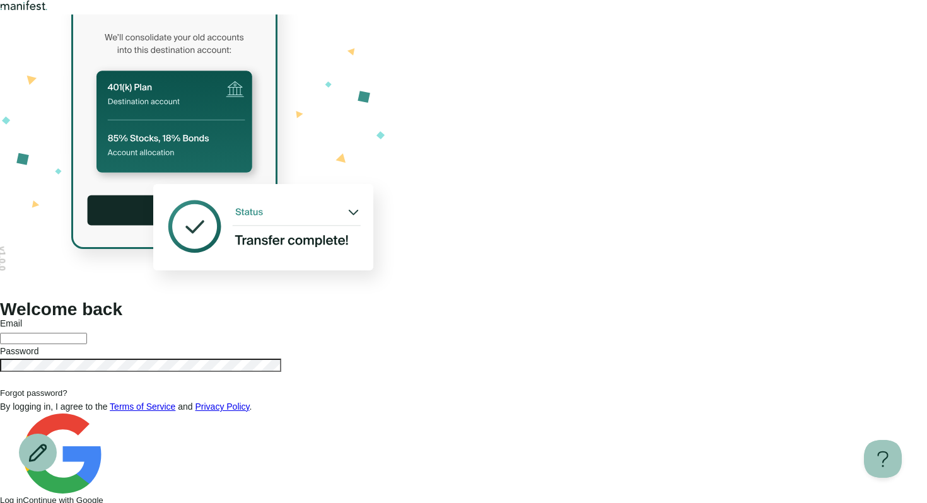
click at [581, 330] on div at bounding box center [463, 337] width 927 height 14
click at [87, 333] on input "text" at bounding box center [43, 338] width 87 height 11
type input "**********"
click at [628, 346] on form "**********" at bounding box center [463, 412] width 927 height 190
click at [23, 496] on button "Log in" at bounding box center [11, 500] width 23 height 9
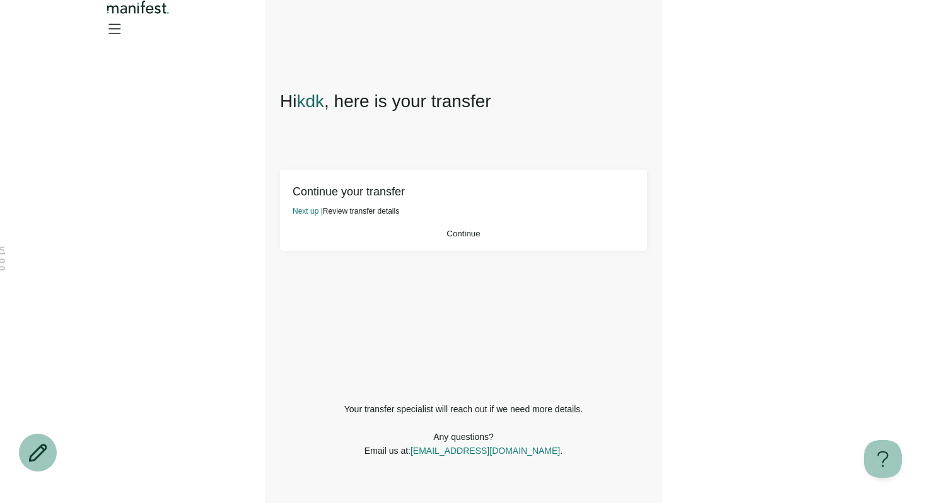
click at [525, 238] on button "Continue" at bounding box center [464, 233] width 342 height 9
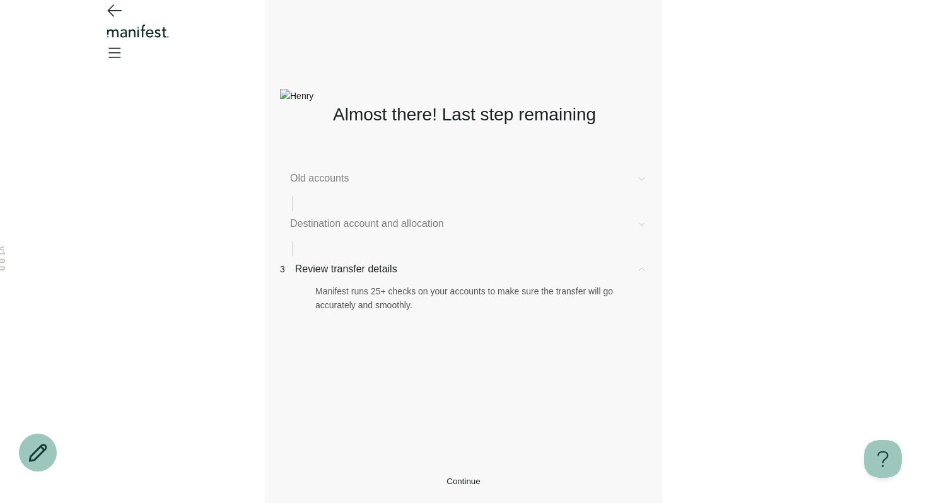
click at [375, 185] on span "Old accounts" at bounding box center [458, 178] width 336 height 15
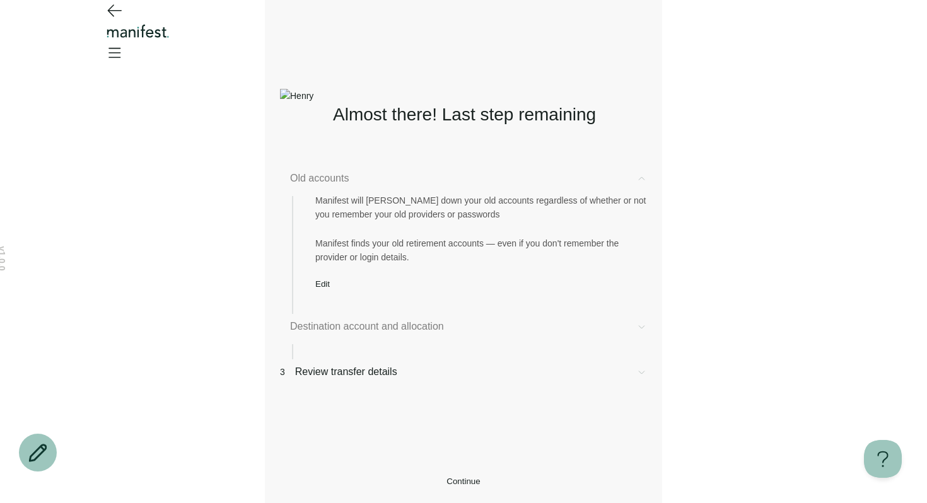
click at [330, 289] on span "Edit" at bounding box center [322, 283] width 15 height 9
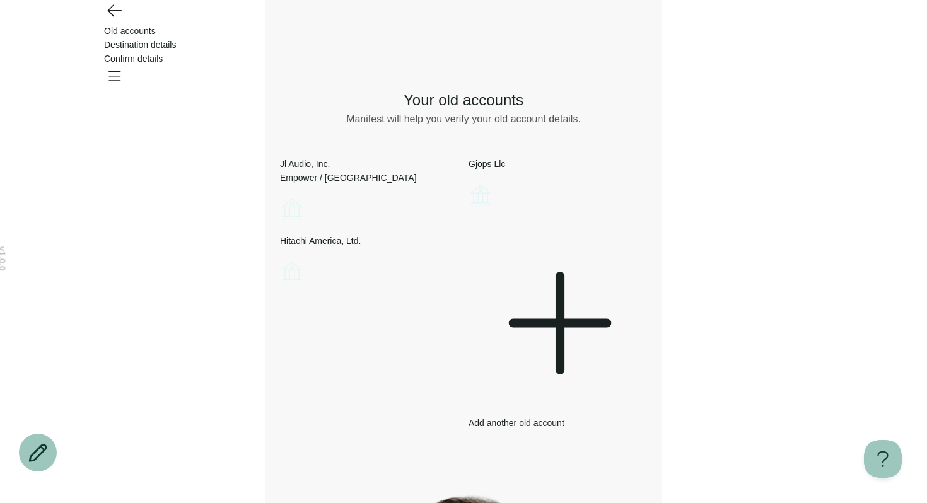
click at [280, 258] on icon "Account options" at bounding box center [280, 258] width 0 height 0
click at [294, 274] on button "Edit" at bounding box center [287, 268] width 15 height 9
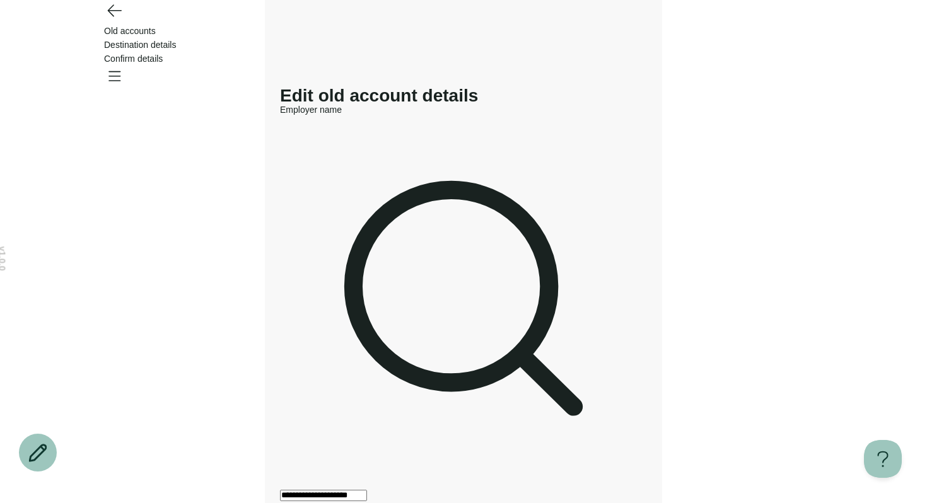
click at [124, 30] on div "Old accounts Destination details Confirm details" at bounding box center [463, 45] width 908 height 90
click at [100, 28] on div "Old accounts Destination details Confirm details" at bounding box center [463, 45] width 908 height 90
click at [111, 20] on icon "Go back" at bounding box center [114, 10] width 20 height 20
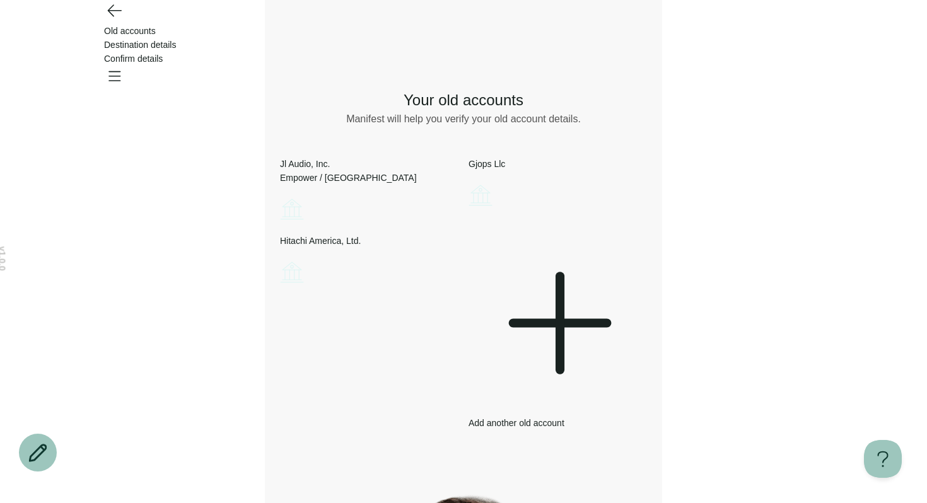
click at [110, 20] on icon "Go back" at bounding box center [114, 10] width 20 height 20
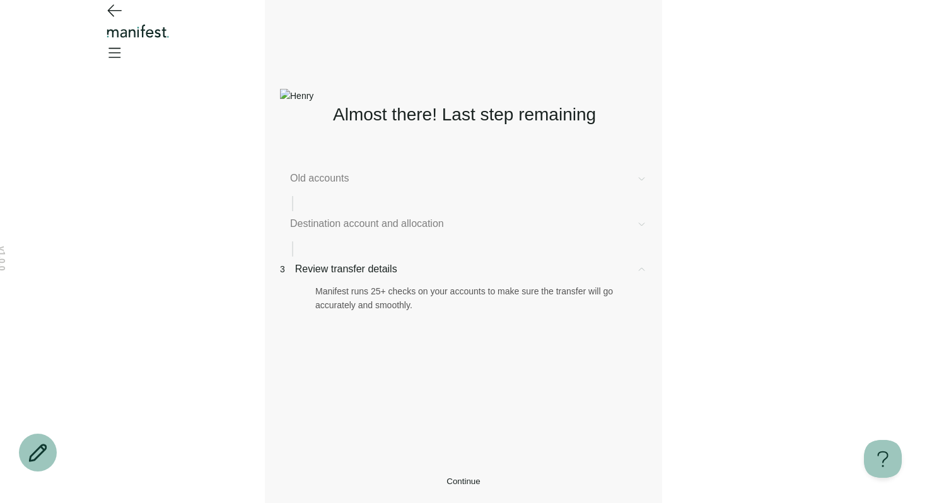
click at [124, 42] on icon "Open menu" at bounding box center [114, 52] width 20 height 20
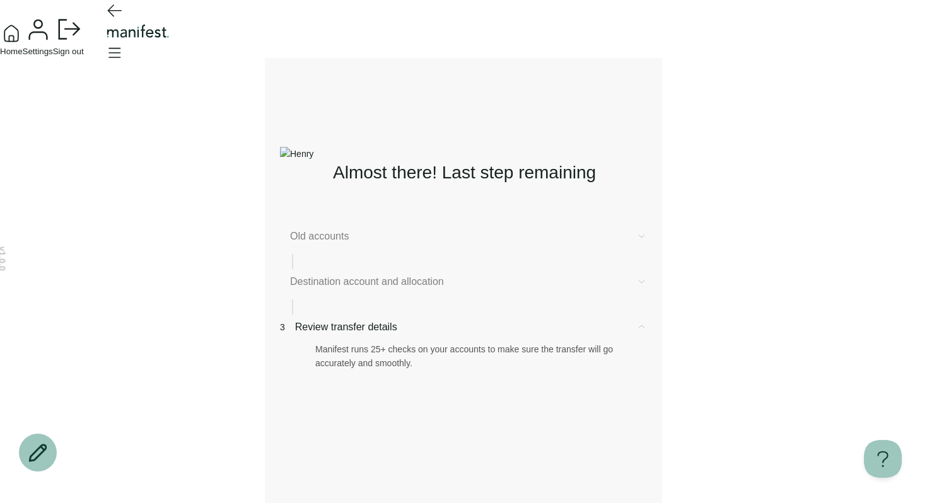
click at [23, 56] on span "Home" at bounding box center [11, 51] width 23 height 9
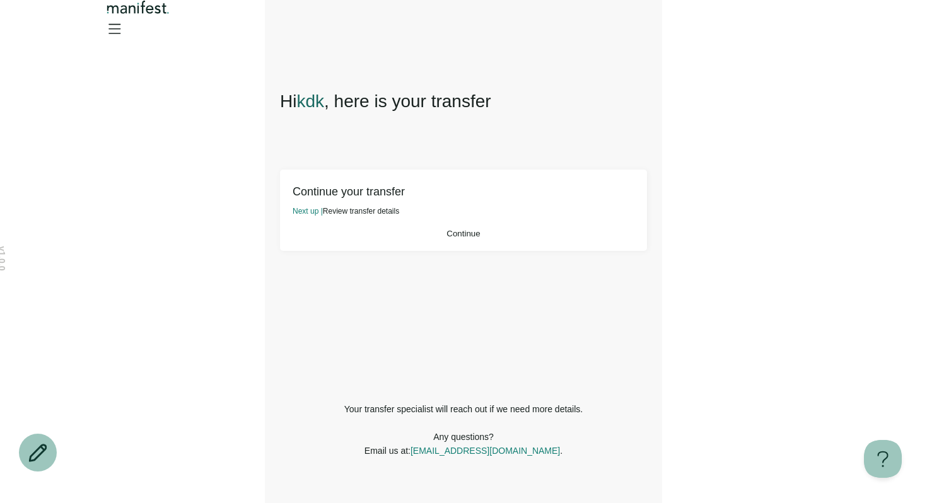
click at [124, 32] on icon "Open menu" at bounding box center [114, 28] width 20 height 20
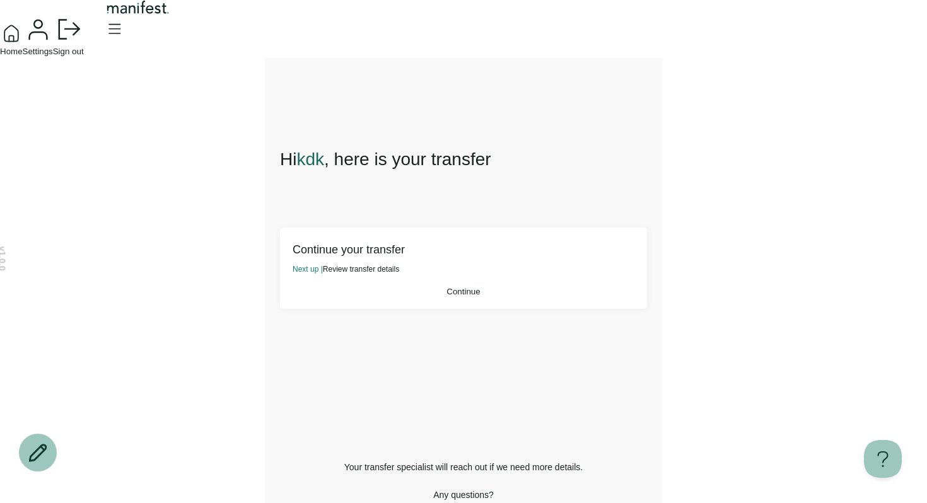
click at [279, 58] on div "Home Settings Sign out" at bounding box center [463, 29] width 927 height 58
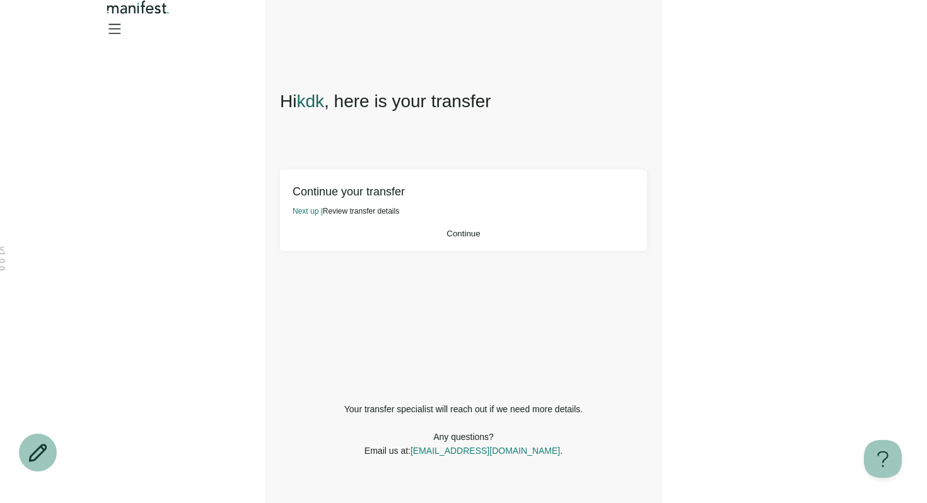
click at [553, 238] on button "Continue" at bounding box center [464, 233] width 342 height 9
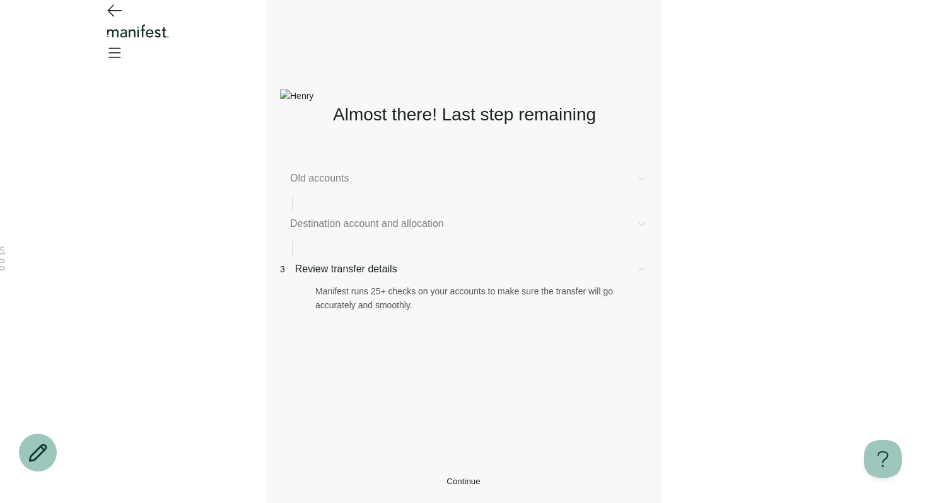
click at [548, 186] on div "Old accounts" at bounding box center [463, 178] width 367 height 15
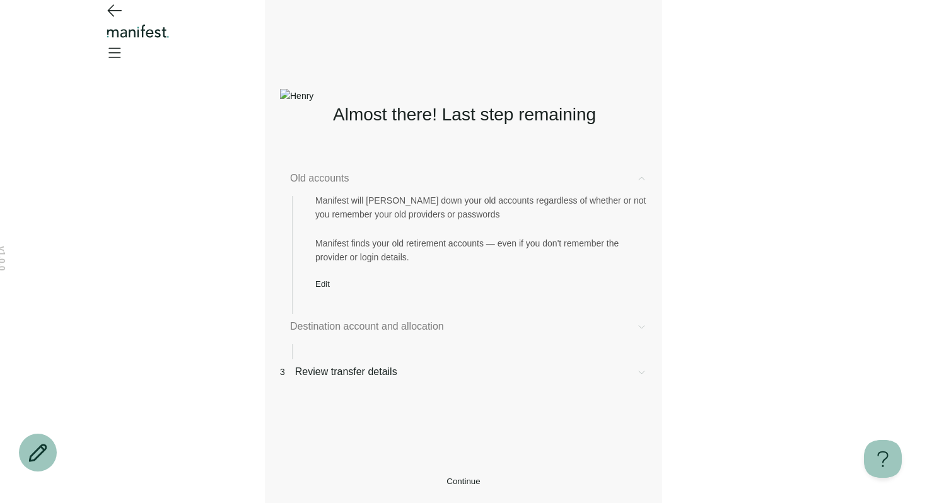
click at [330, 289] on button "Edit" at bounding box center [322, 283] width 15 height 9
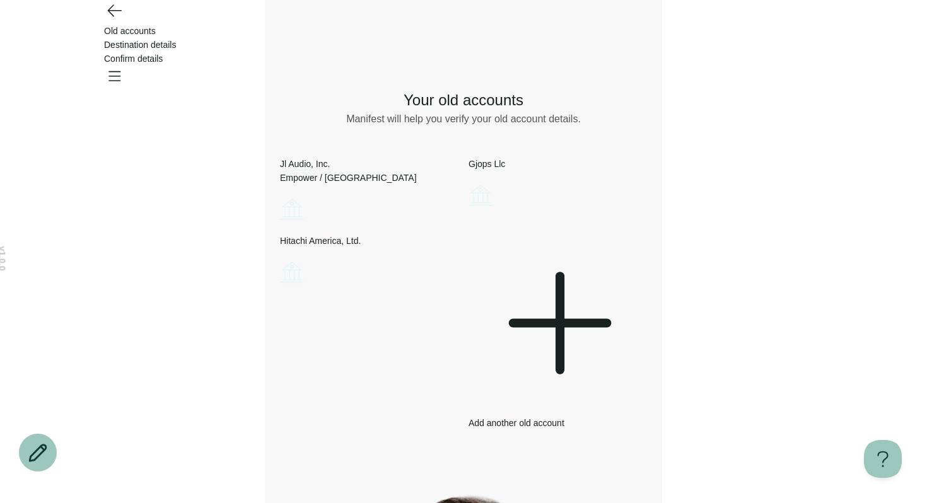
click at [588, 330] on div "Add another old account" at bounding box center [558, 332] width 178 height 196
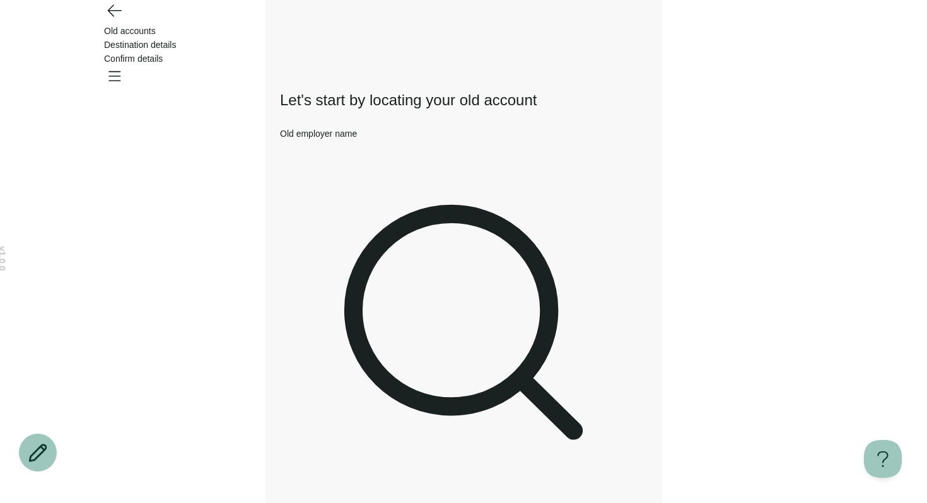
click at [408, 168] on div at bounding box center [463, 333] width 367 height 385
click at [344, 150] on div at bounding box center [463, 333] width 367 height 385
type input "**********"
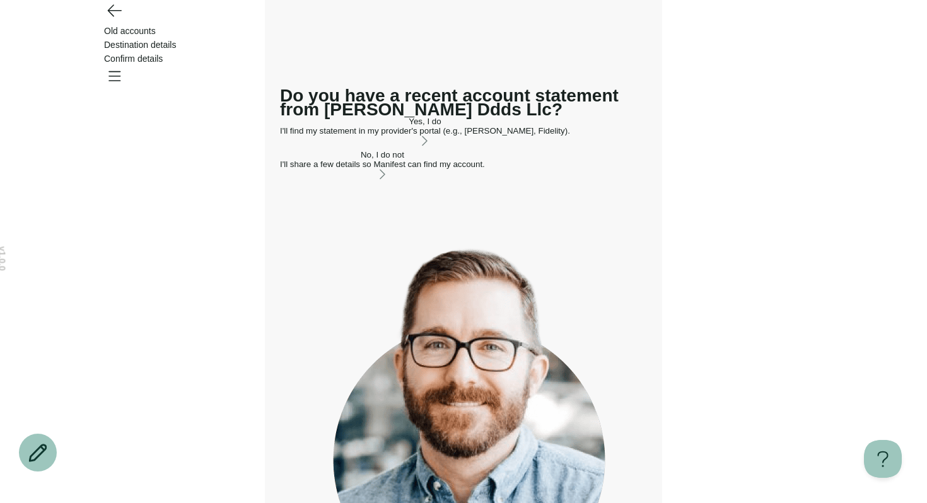
click at [348, 126] on div "Yes, I do" at bounding box center [425, 121] width 290 height 9
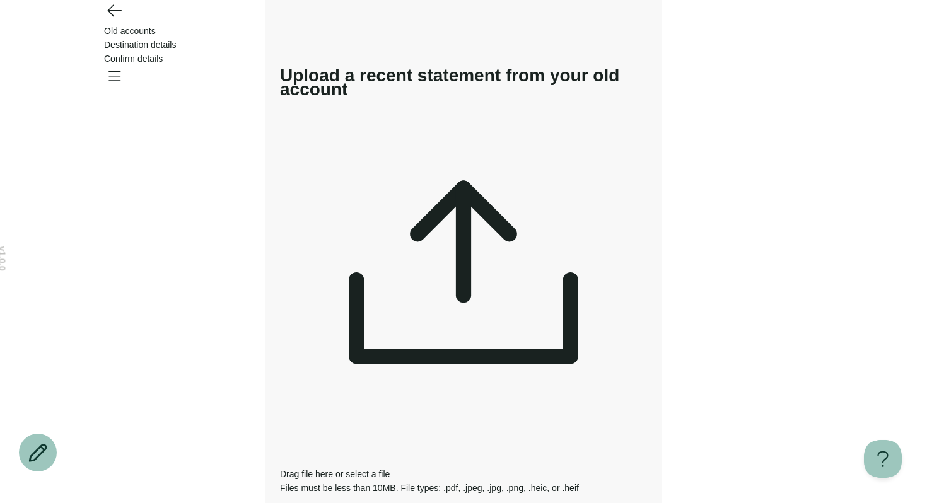
click at [125, 34] on div "Old accounts Destination details Confirm details" at bounding box center [463, 45] width 908 height 90
drag, startPoint x: 109, startPoint y: 32, endPoint x: 231, endPoint y: 154, distance: 172.6
click at [109, 20] on icon "Go back" at bounding box center [114, 10] width 20 height 20
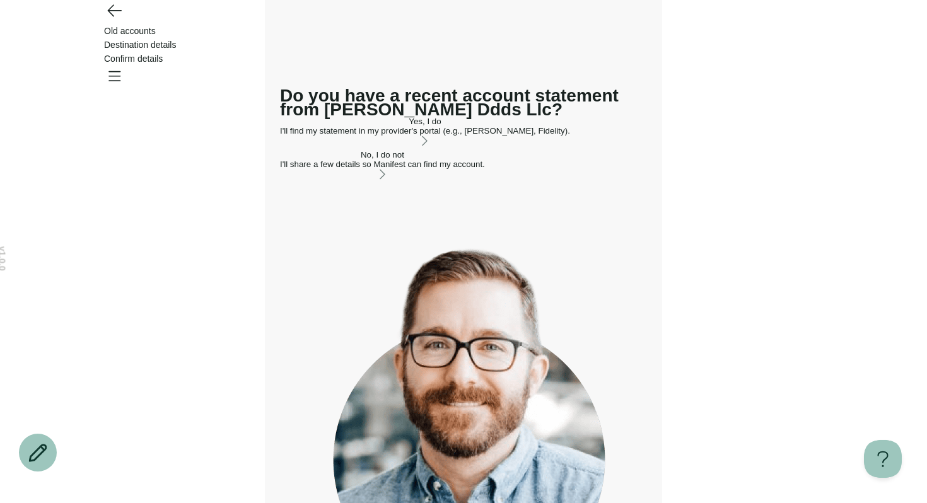
click at [422, 169] on div "I'll share a few details so Manifest can find my account." at bounding box center [382, 164] width 205 height 9
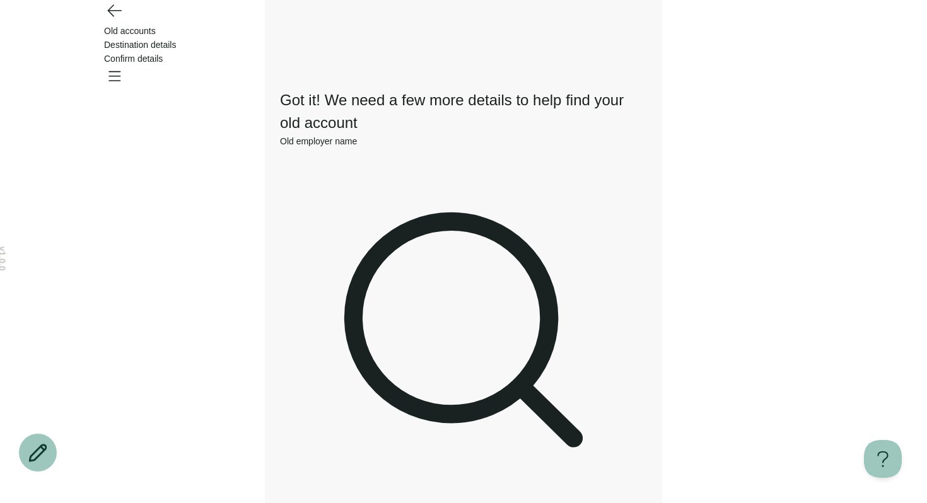
scroll to position [136, 0]
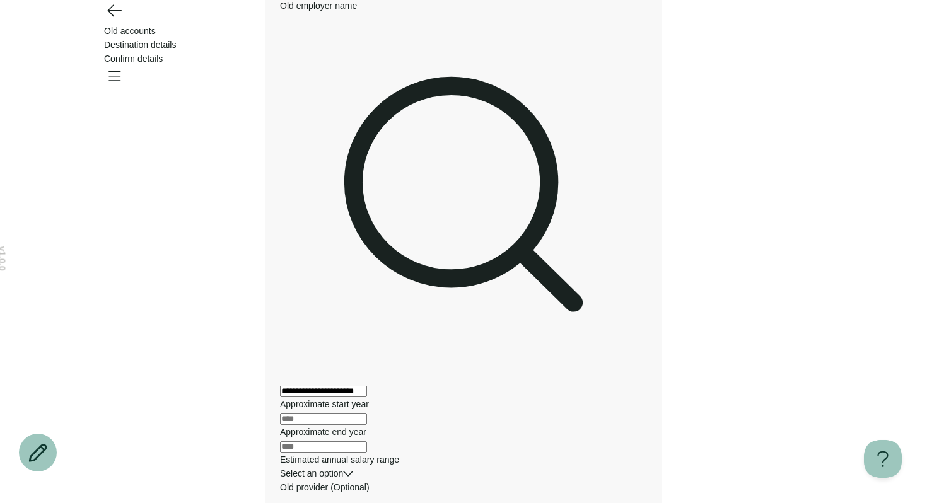
click at [110, 20] on icon "Go back" at bounding box center [114, 10] width 20 height 20
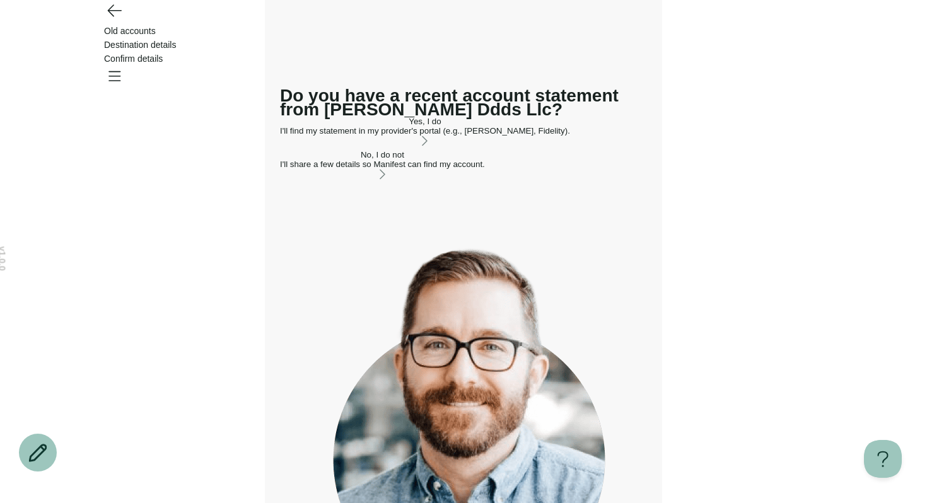
click at [111, 20] on icon "Go back" at bounding box center [114, 10] width 20 height 20
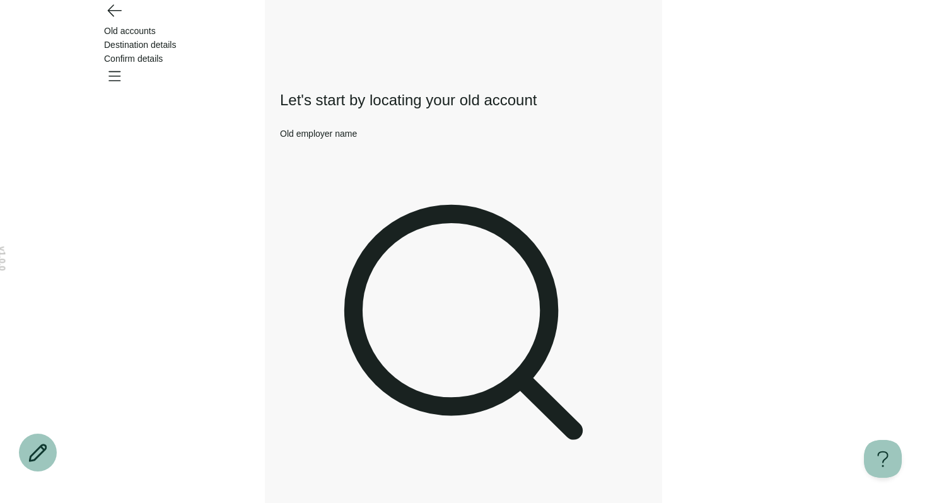
click at [112, 20] on icon "Go back" at bounding box center [114, 10] width 20 height 20
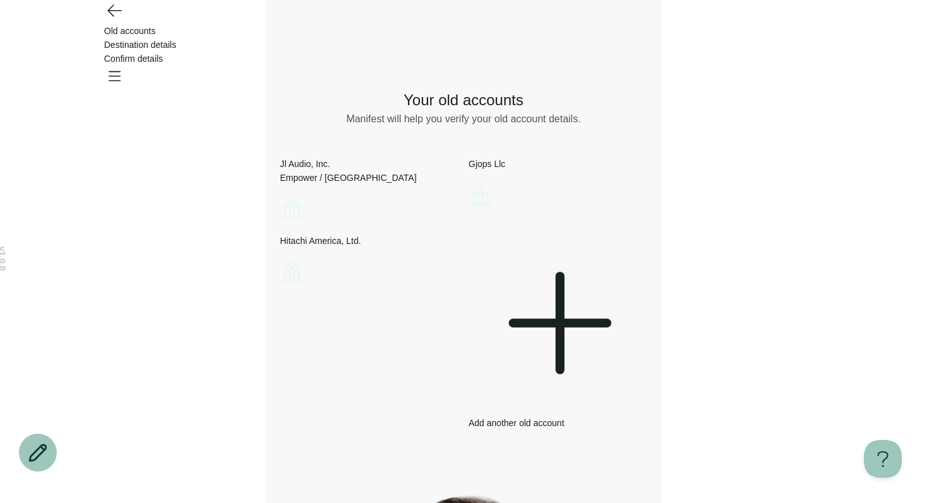
click at [124, 66] on icon "Open menu" at bounding box center [114, 76] width 20 height 20
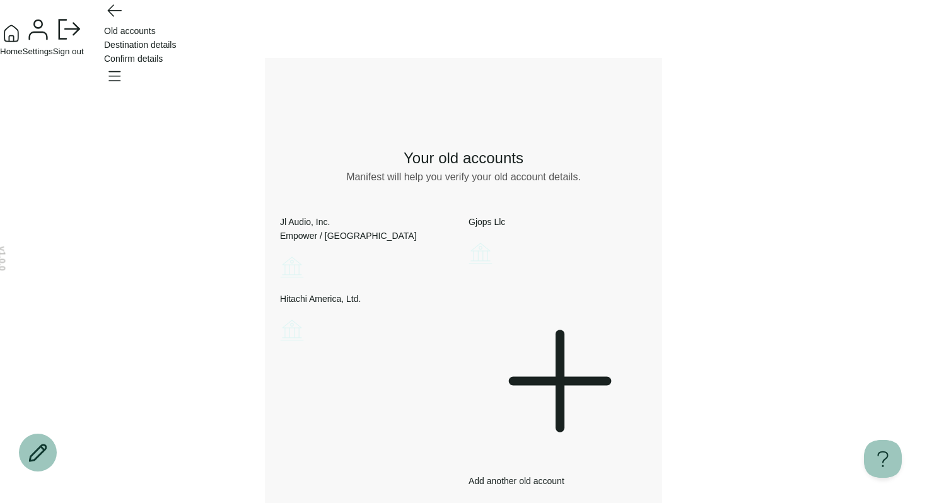
click at [23, 56] on span "Home" at bounding box center [11, 51] width 23 height 9
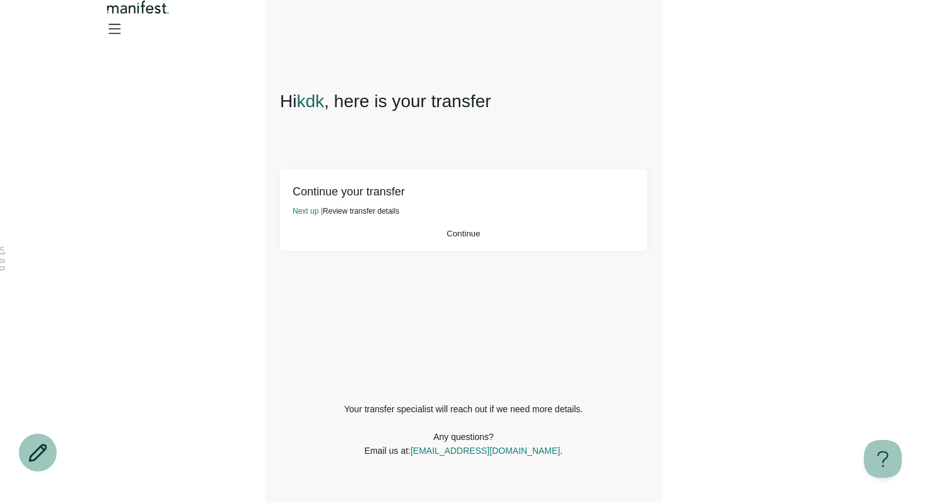
click at [371, 235] on button "Continue" at bounding box center [464, 233] width 342 height 9
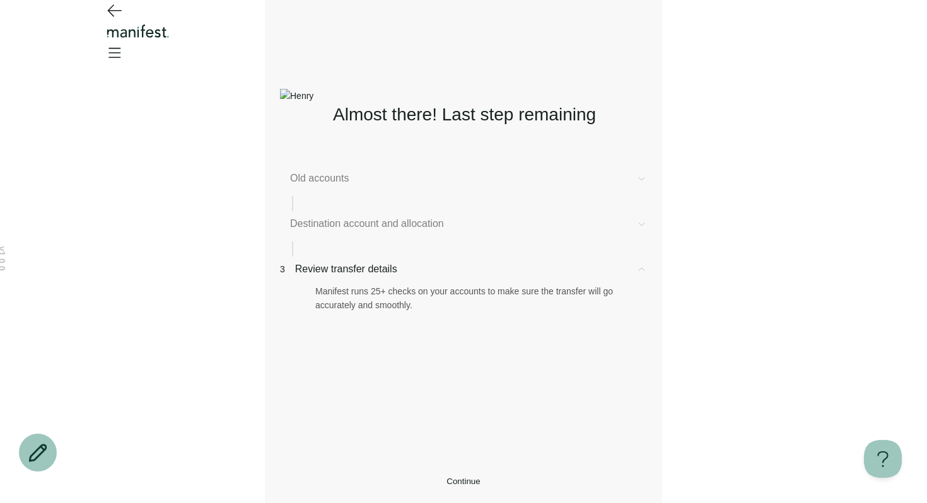
click at [368, 231] on span "Destination account and allocation" at bounding box center [458, 223] width 336 height 15
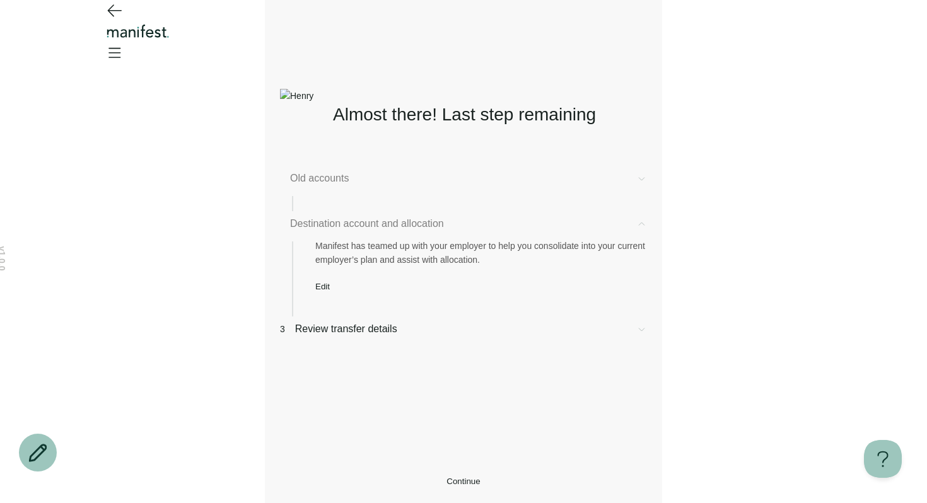
click at [330, 291] on button "Edit" at bounding box center [322, 286] width 15 height 9
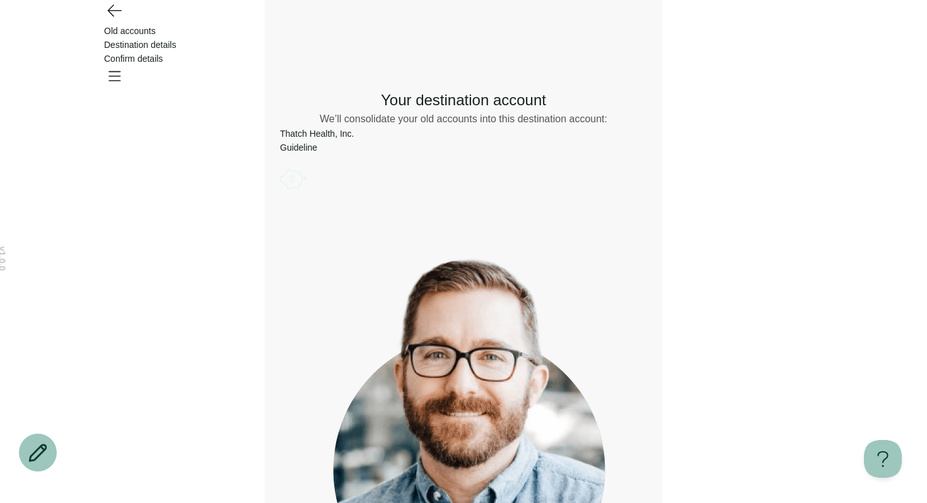
click at [280, 165] on icon "Account options" at bounding box center [280, 165] width 0 height 0
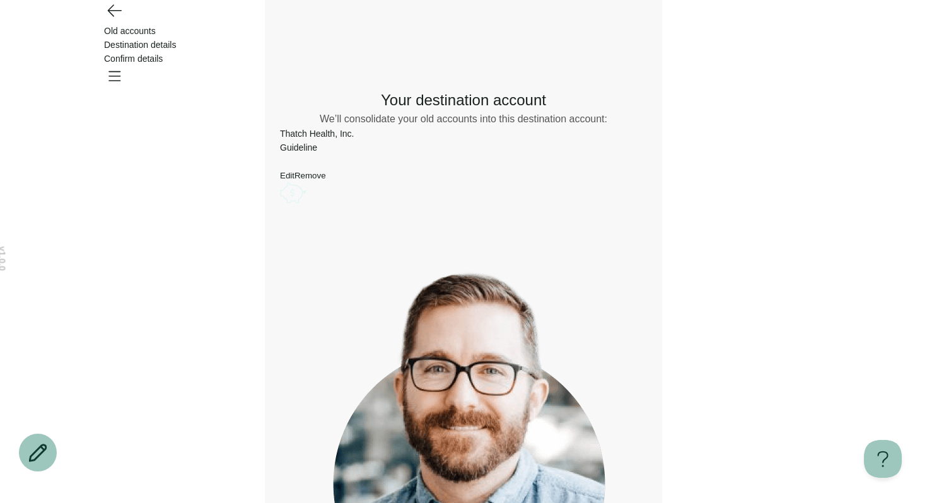
click at [294, 180] on button "Edit" at bounding box center [287, 175] width 15 height 9
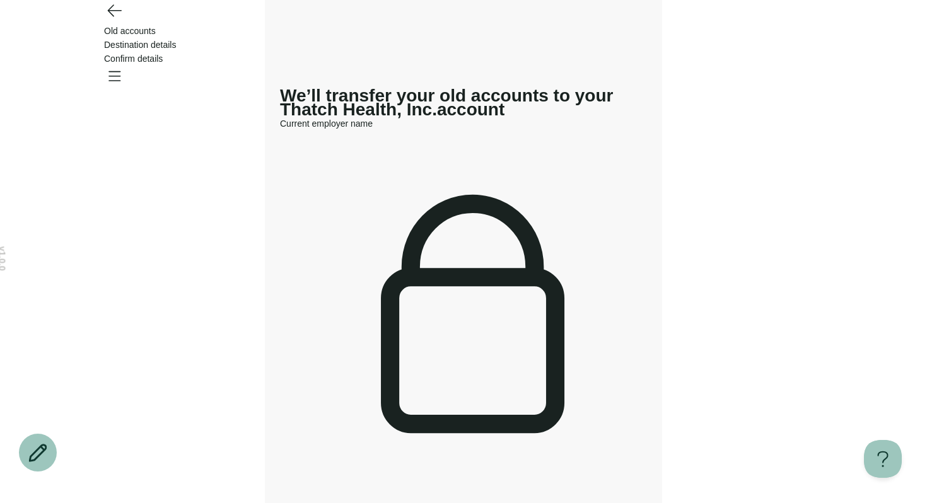
click at [825, 42] on div "Old accounts Destination details Confirm details" at bounding box center [463, 45] width 908 height 90
click at [120, 72] on icon "Open menu" at bounding box center [114, 76] width 11 height 9
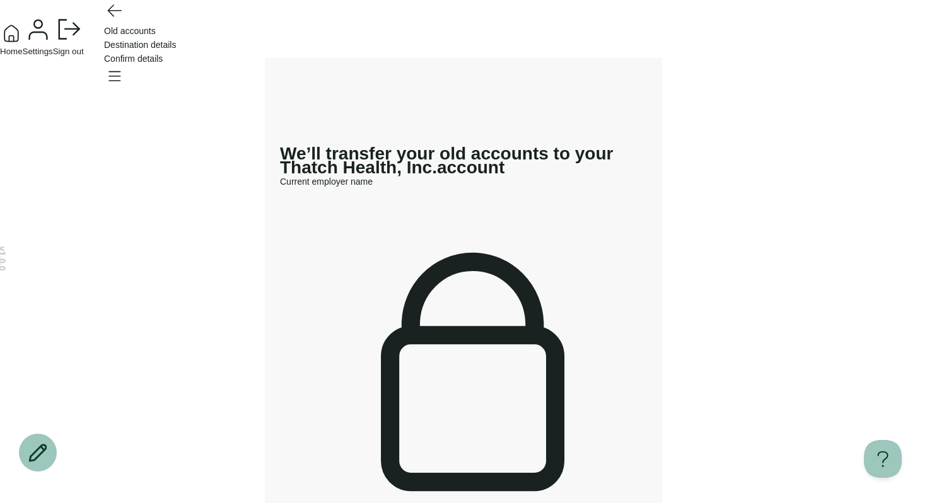
click at [23, 56] on span "Home" at bounding box center [11, 51] width 23 height 9
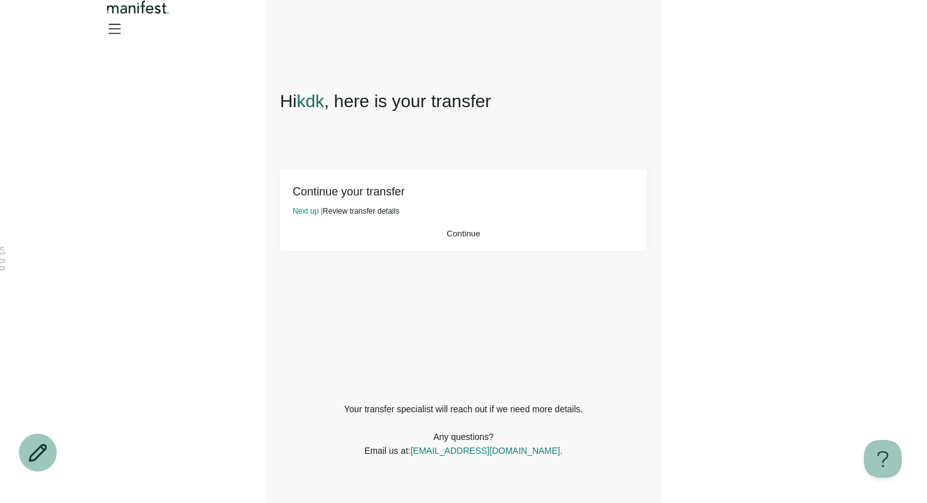
click at [411, 238] on button "Continue" at bounding box center [464, 233] width 342 height 9
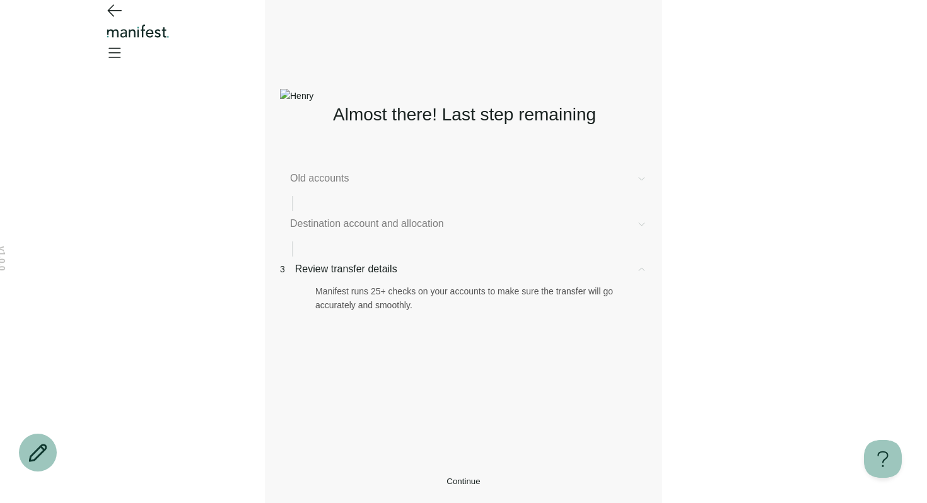
click at [346, 175] on span "Old accounts" at bounding box center [458, 178] width 336 height 15
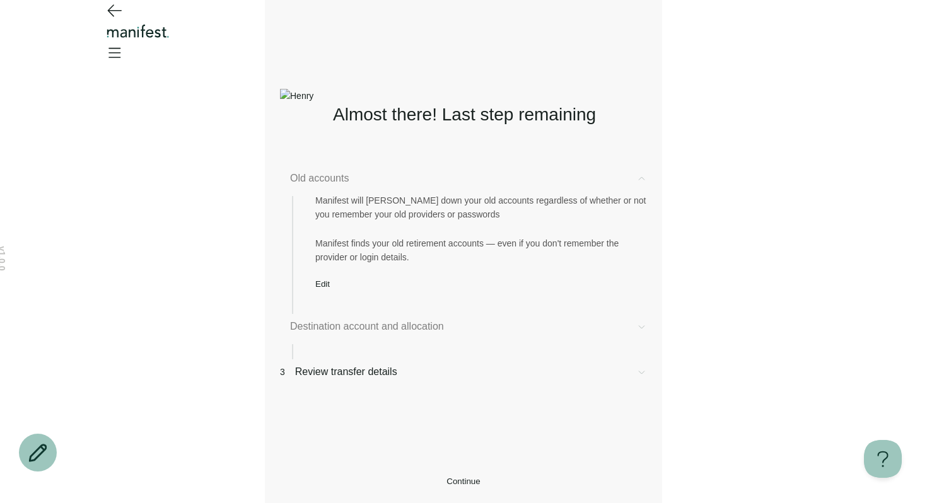
click at [346, 231] on div "Manifest will hunt down your old accounts regardless of whether or not you reme…" at bounding box center [463, 237] width 367 height 103
click at [330, 289] on span "Edit" at bounding box center [322, 283] width 15 height 9
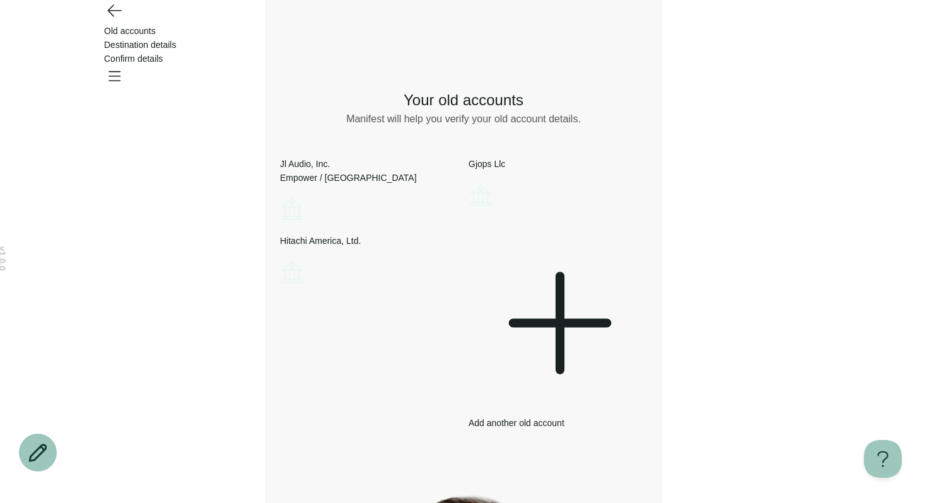
scroll to position [3, 0]
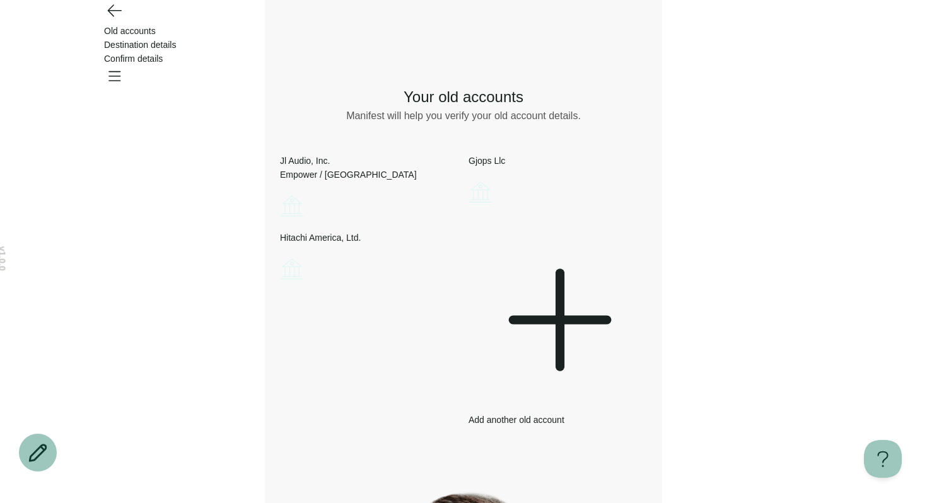
click at [280, 192] on icon "Account options" at bounding box center [280, 192] width 0 height 0
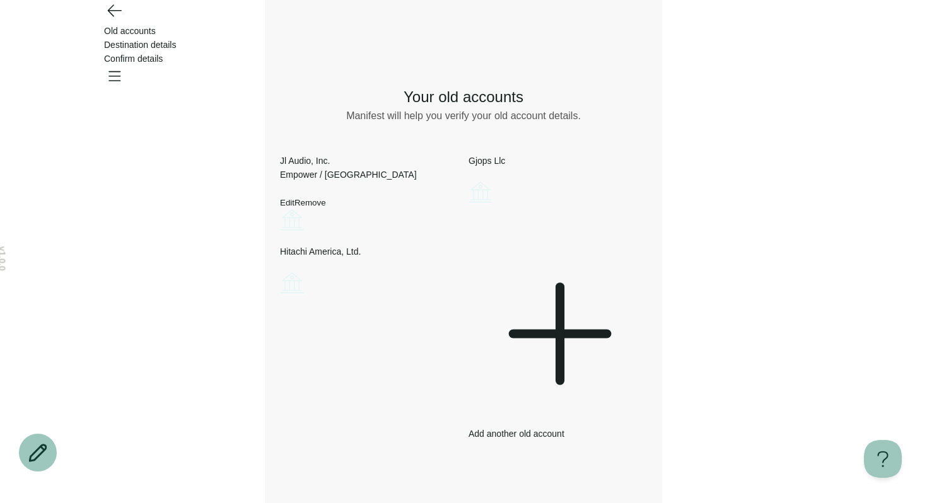
click at [397, 193] on div "Jl Audio, Inc. Empower / Great West Edit Remove" at bounding box center [369, 181] width 178 height 55
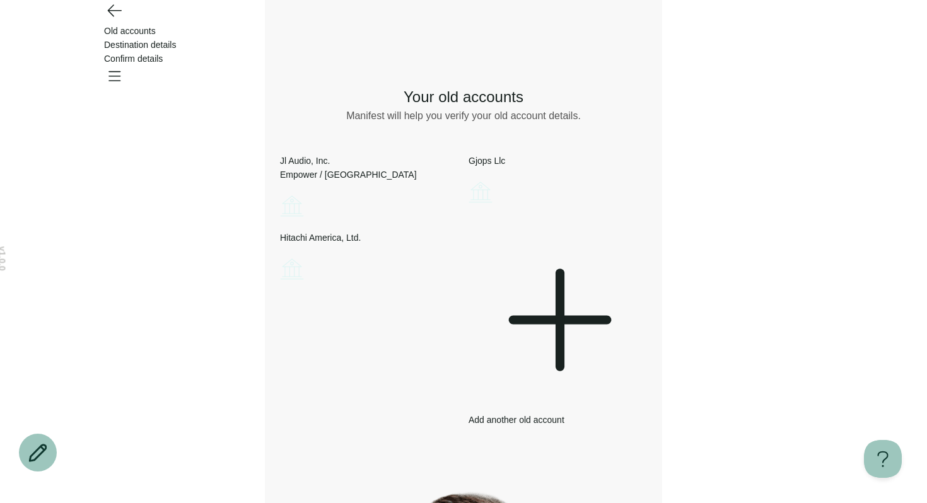
click at [549, 310] on icon at bounding box center [558, 320] width 178 height 178
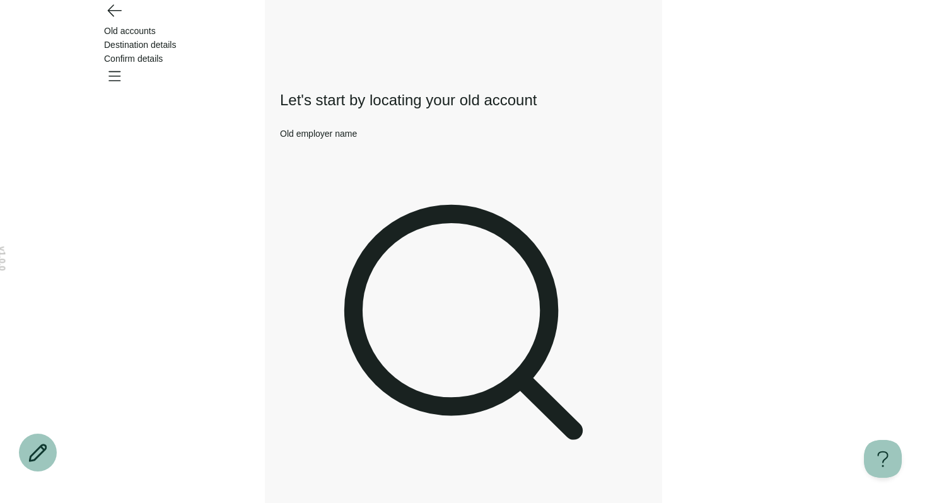
click at [394, 171] on div at bounding box center [463, 333] width 367 height 385
type input "**********"
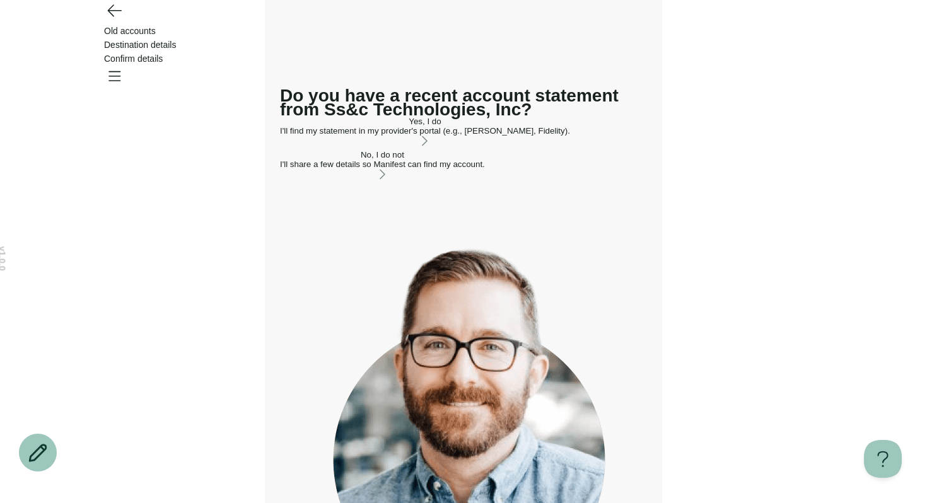
click at [359, 182] on button "No, I do not I'll share a few details so Manifest can find my account." at bounding box center [382, 166] width 205 height 32
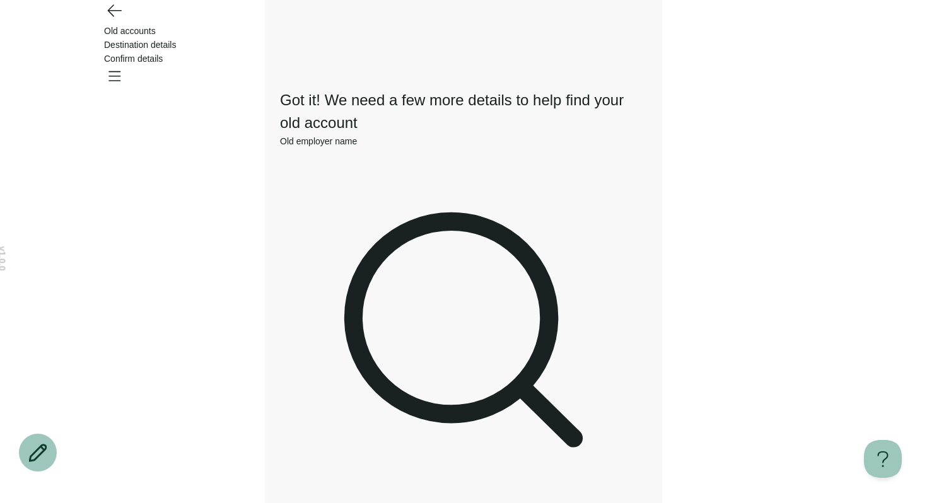
scroll to position [136, 0]
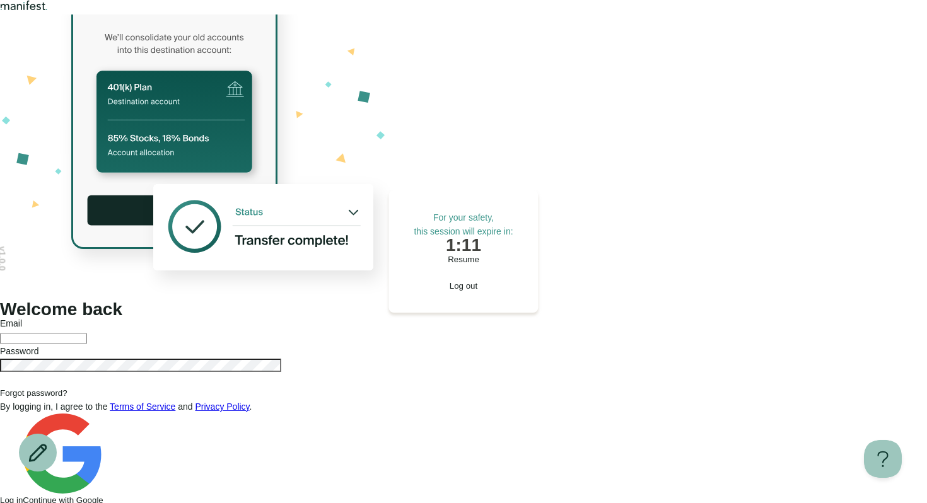
click at [448, 264] on button "Resume" at bounding box center [463, 259] width 99 height 9
click at [552, 330] on div at bounding box center [463, 337] width 927 height 14
click at [87, 333] on input "text" at bounding box center [43, 338] width 87 height 11
type input "**********"
click at [0, 496] on button "Log in" at bounding box center [11, 500] width 23 height 9
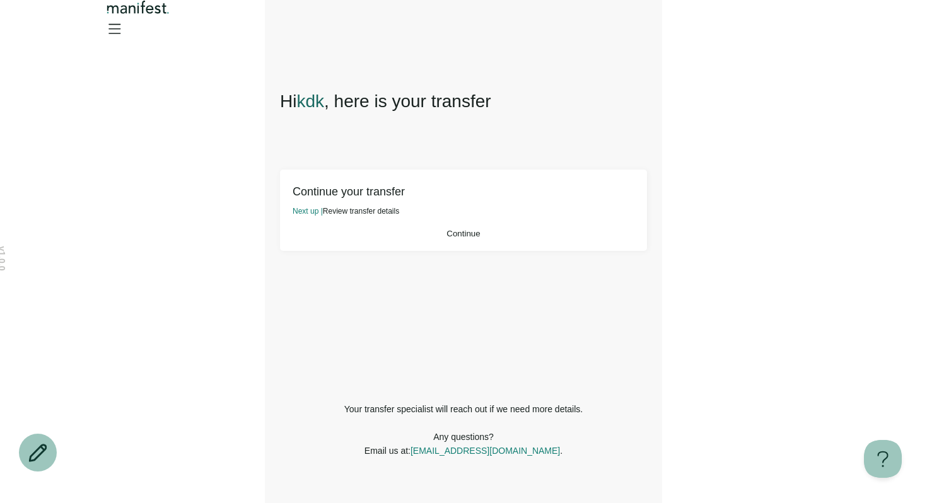
click at [437, 238] on button "Continue" at bounding box center [464, 233] width 342 height 9
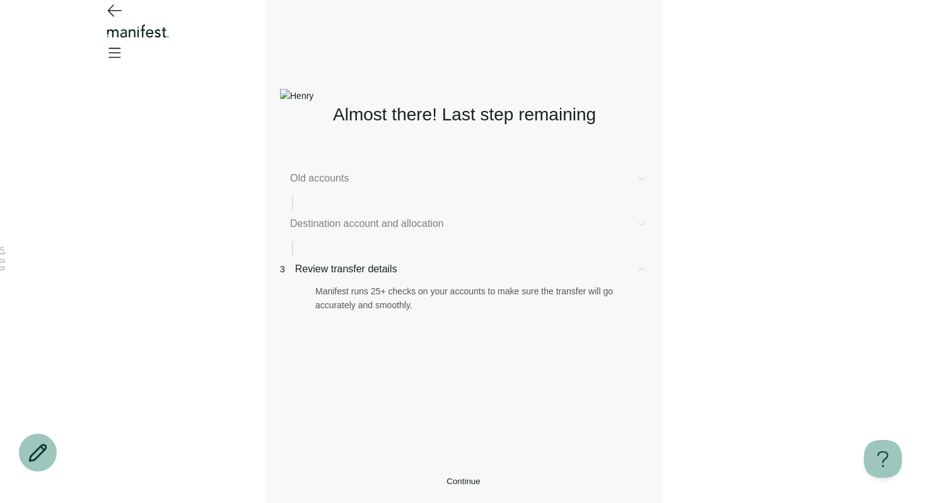
click at [359, 183] on span "Old accounts" at bounding box center [458, 178] width 336 height 15
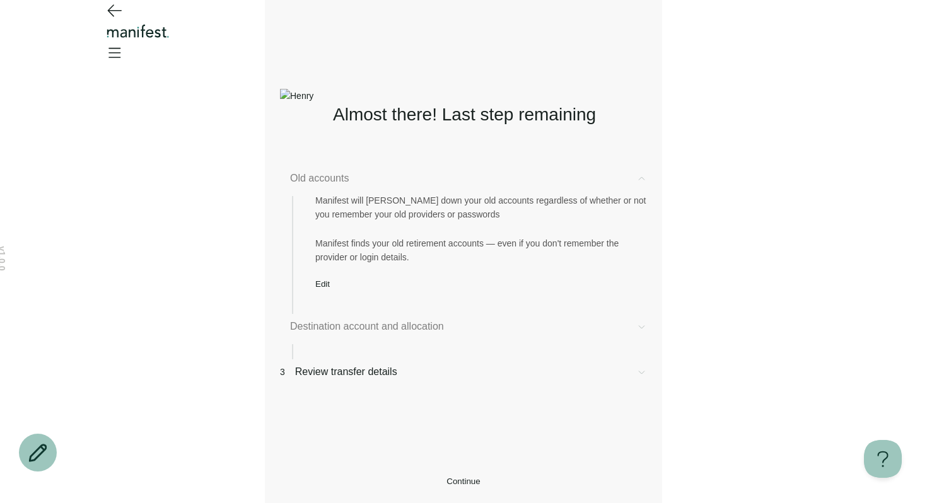
click at [330, 289] on button "Edit" at bounding box center [322, 283] width 15 height 9
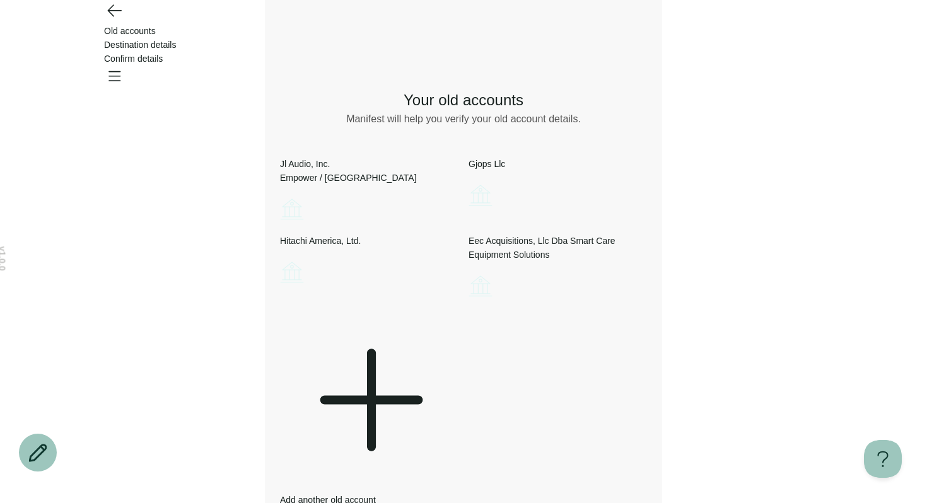
click at [280, 195] on icon "Account options" at bounding box center [280, 195] width 0 height 0
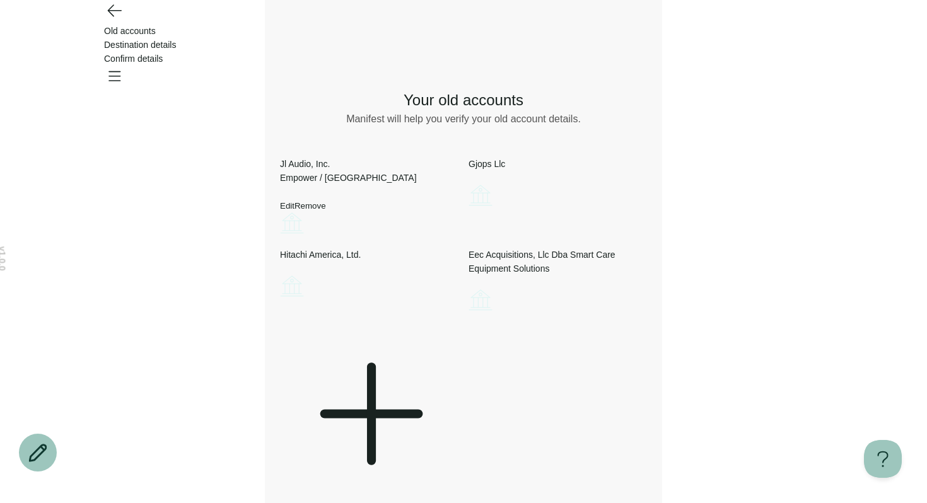
click at [294, 201] on button "Edit" at bounding box center [287, 205] width 15 height 9
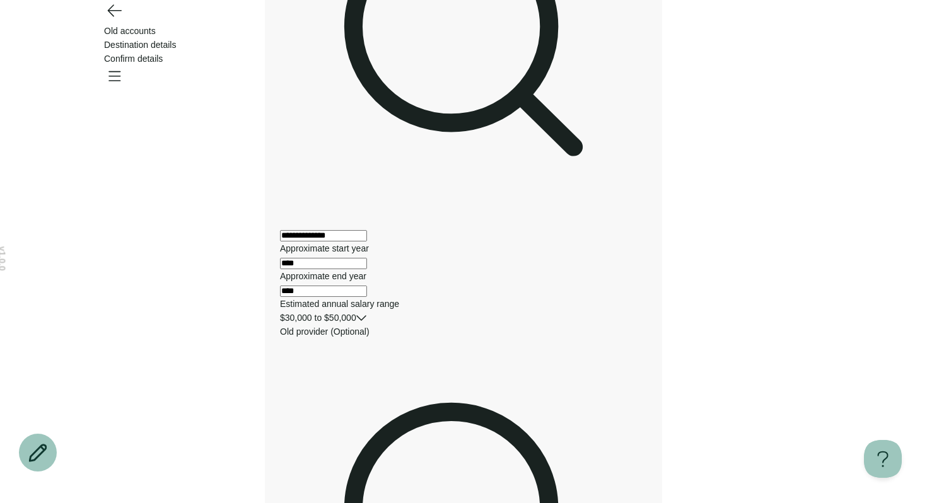
scroll to position [376, 0]
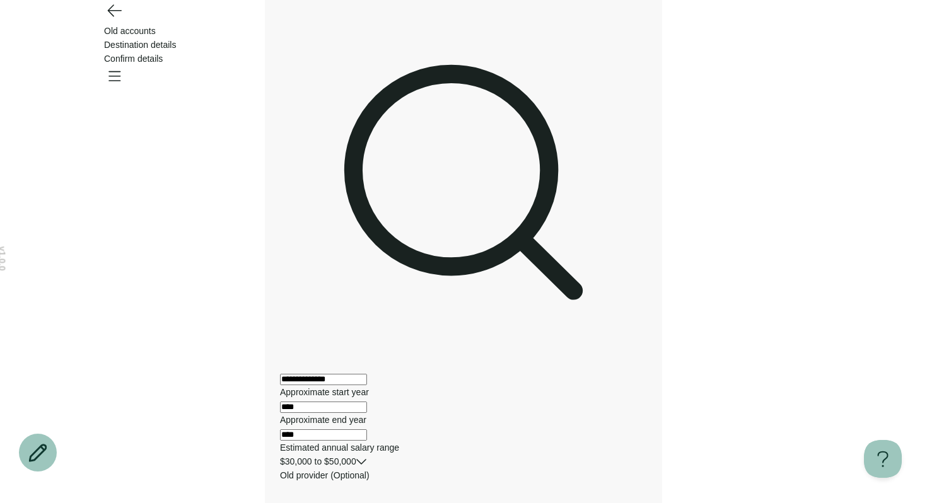
scroll to position [0, 0]
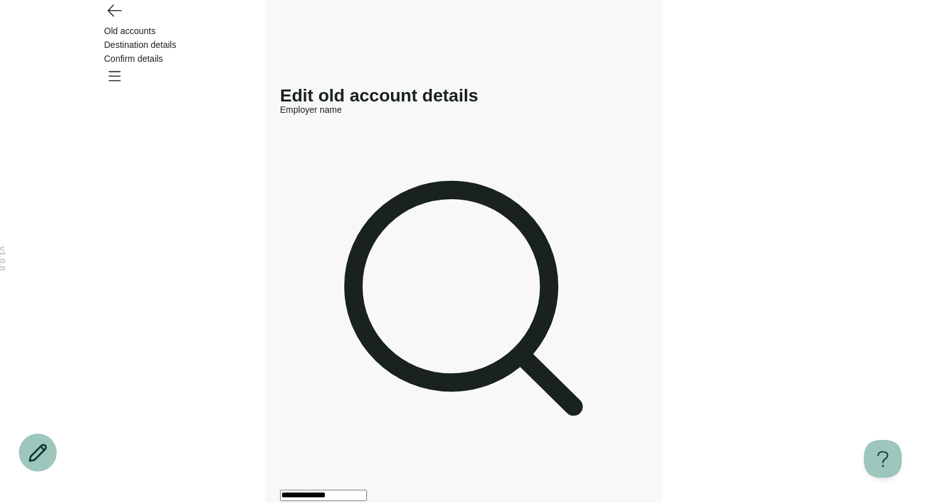
click at [127, 35] on div "Old accounts Destination details Confirm details" at bounding box center [463, 45] width 908 height 90
click at [110, 20] on icon "Go back" at bounding box center [114, 10] width 20 height 20
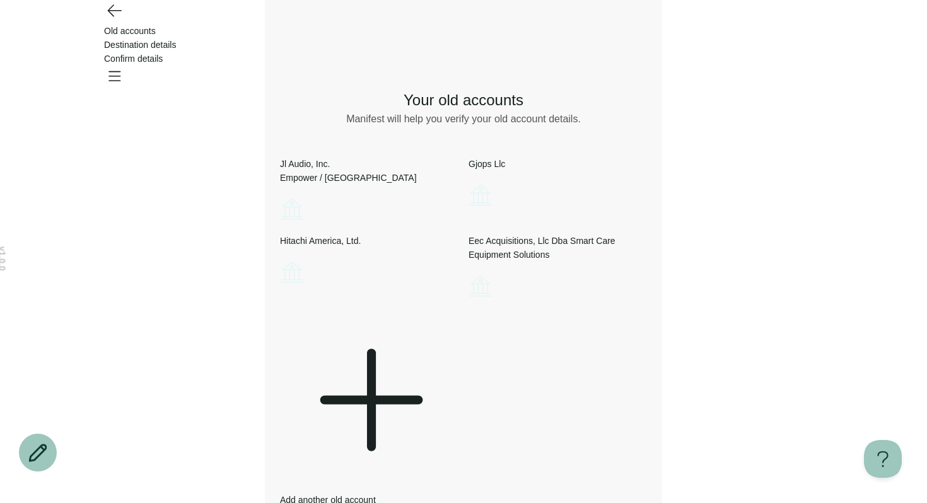
click at [359, 409] on div "Add another old account" at bounding box center [369, 409] width 178 height 196
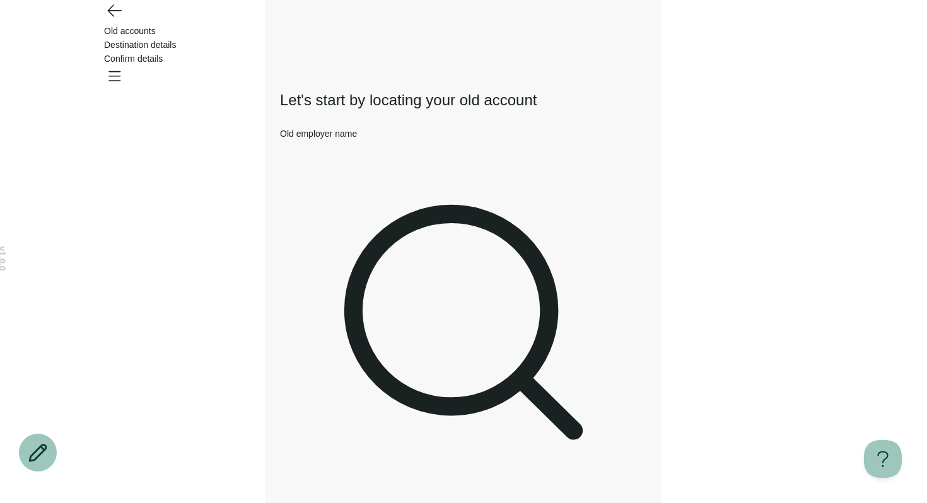
click at [111, 20] on icon "Go back" at bounding box center [114, 10] width 20 height 20
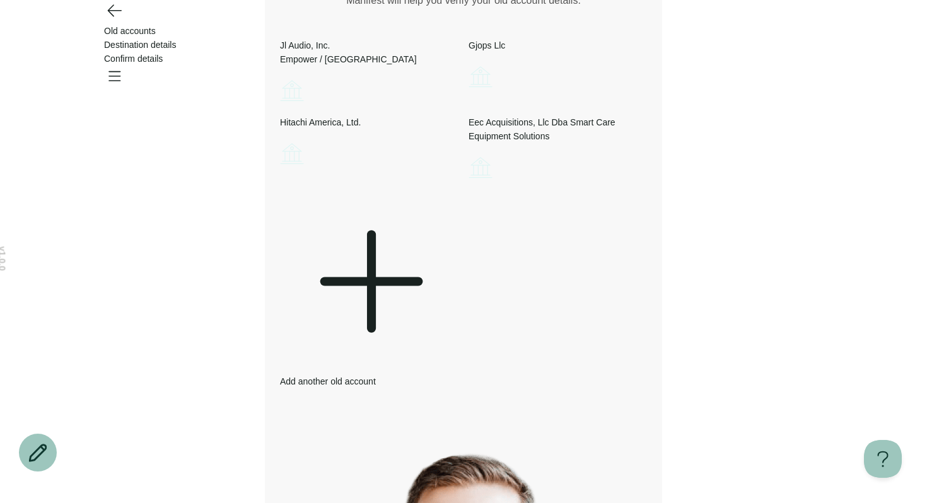
scroll to position [137, 0]
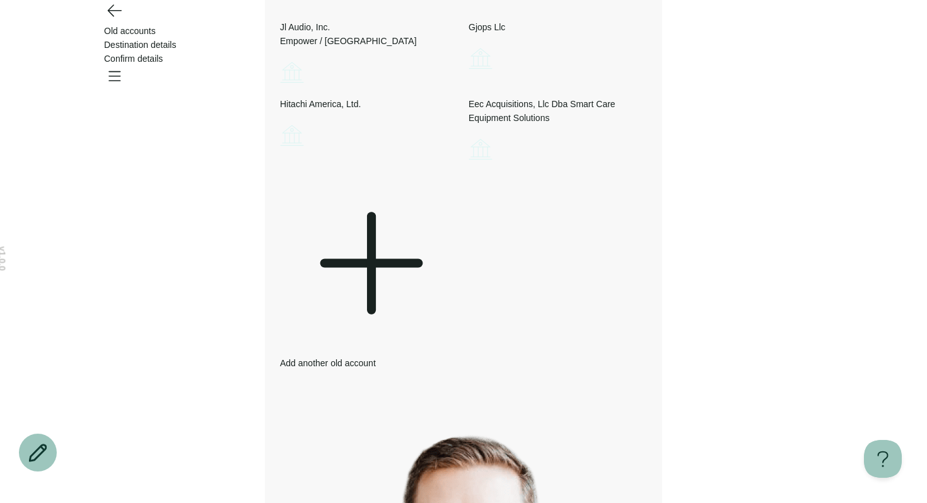
click at [337, 300] on icon at bounding box center [369, 263] width 178 height 178
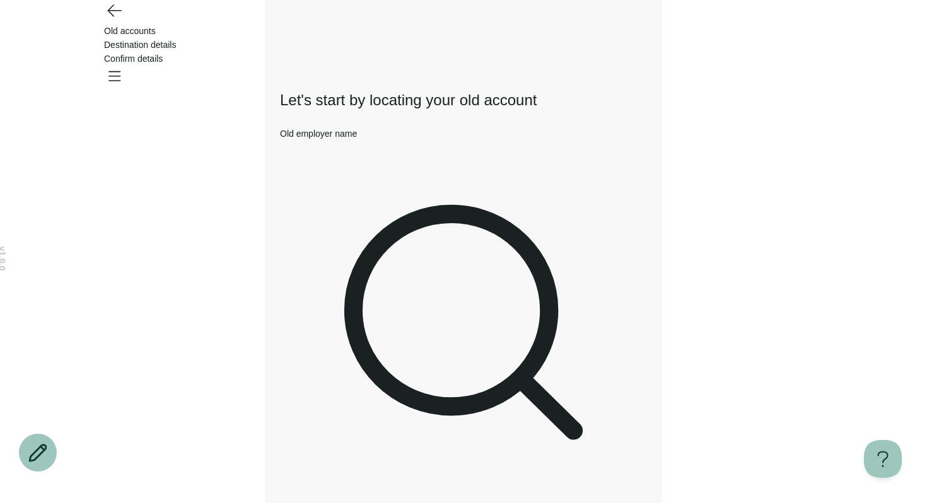
click at [402, 168] on div at bounding box center [463, 333] width 367 height 385
type input "**********"
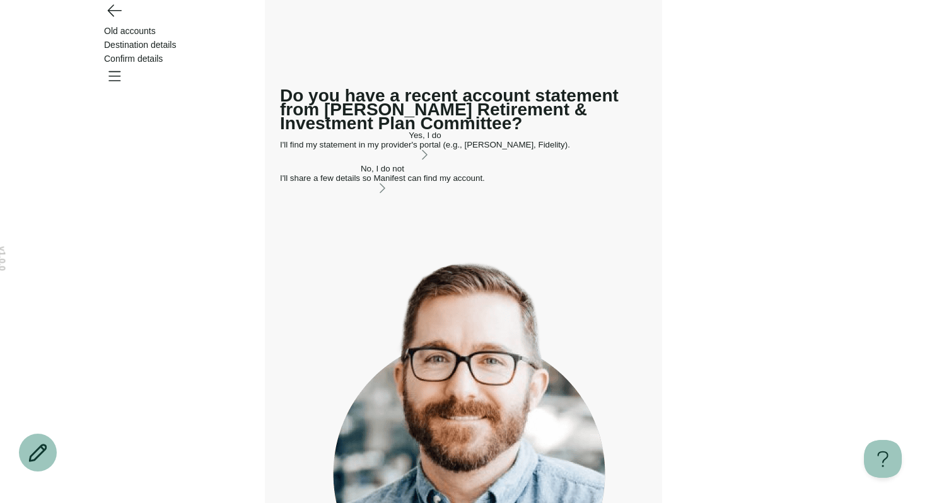
click at [431, 140] on div "Yes, I do" at bounding box center [425, 135] width 290 height 9
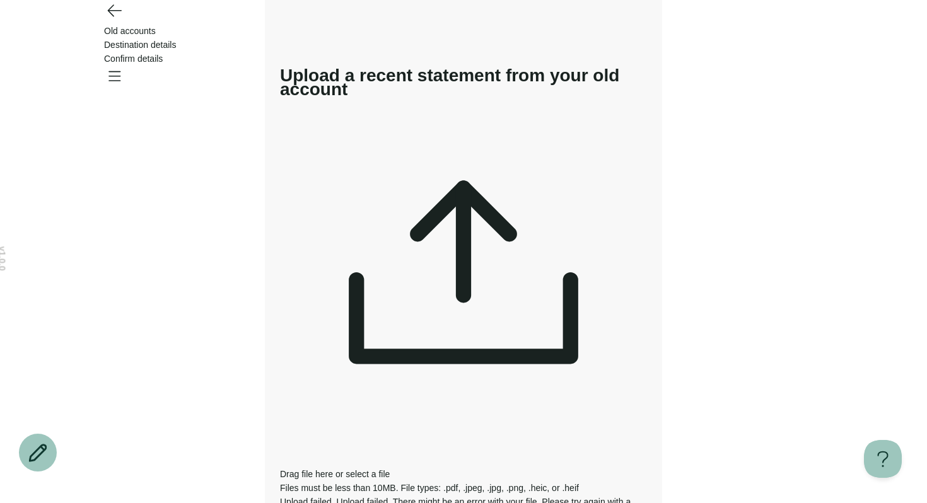
click at [390, 469] on span "select a file" at bounding box center [368, 474] width 44 height 10
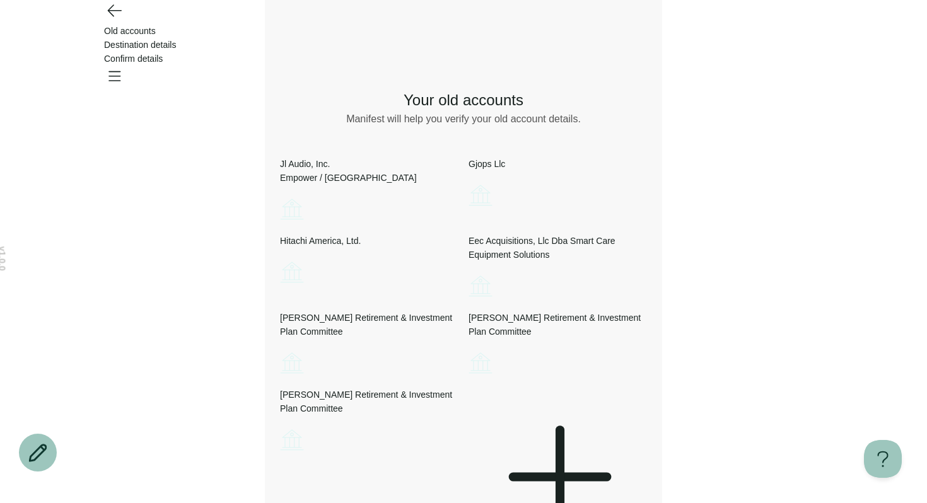
scroll to position [248, 0]
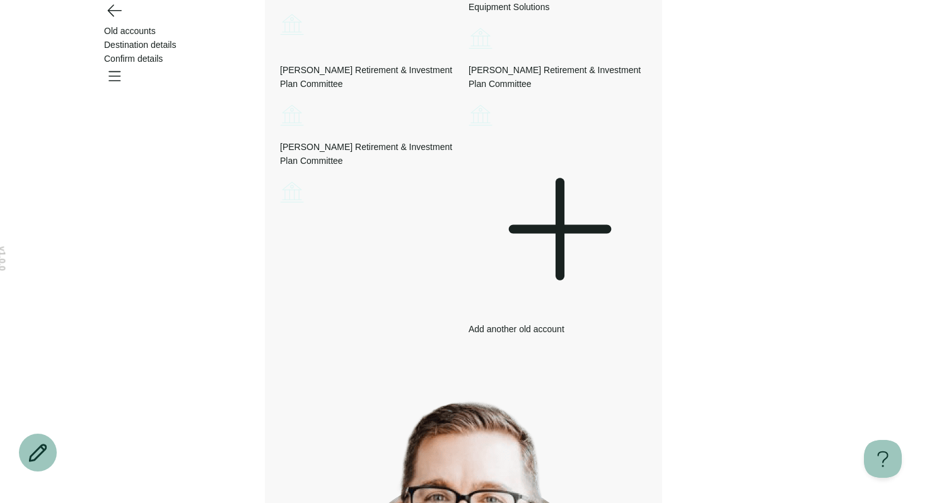
click at [647, 300] on div "Add another old account" at bounding box center [558, 238] width 178 height 196
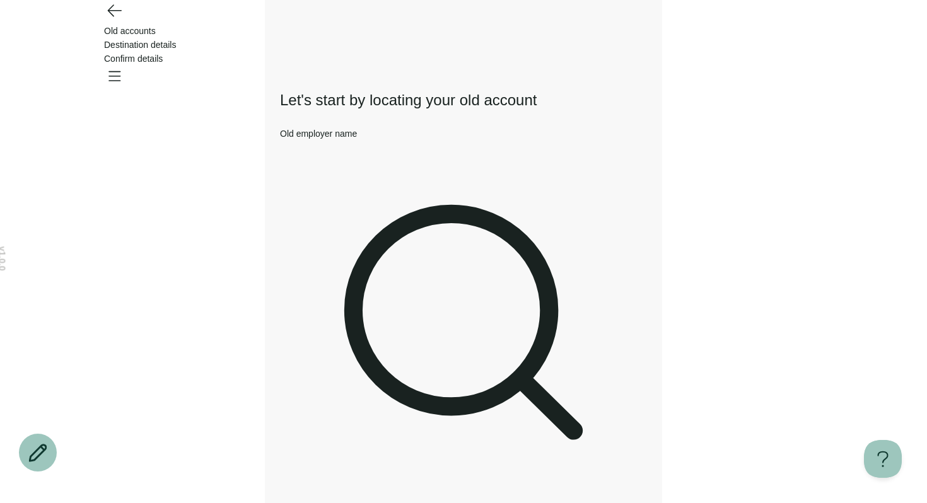
type input "**********"
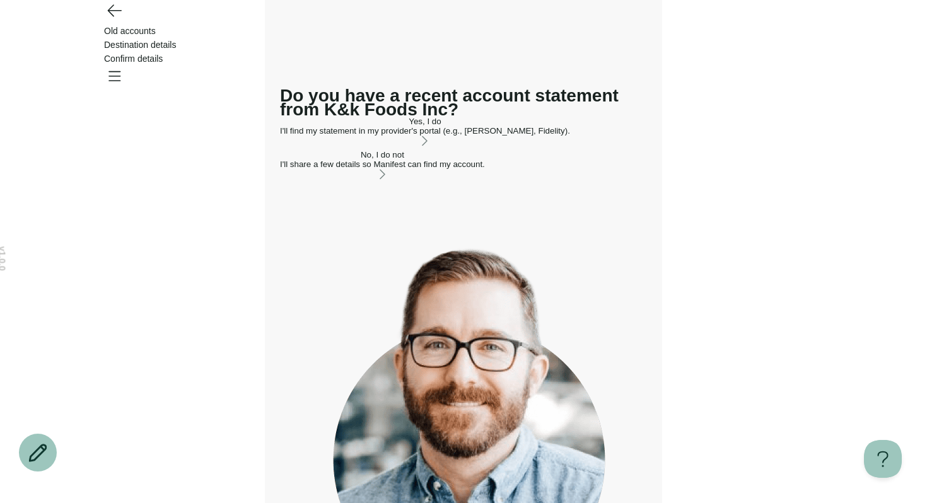
click at [421, 148] on button "Yes, I do I'll find my statement in my provider's portal (e.g., TIAA, Fidelity)." at bounding box center [425, 133] width 290 height 32
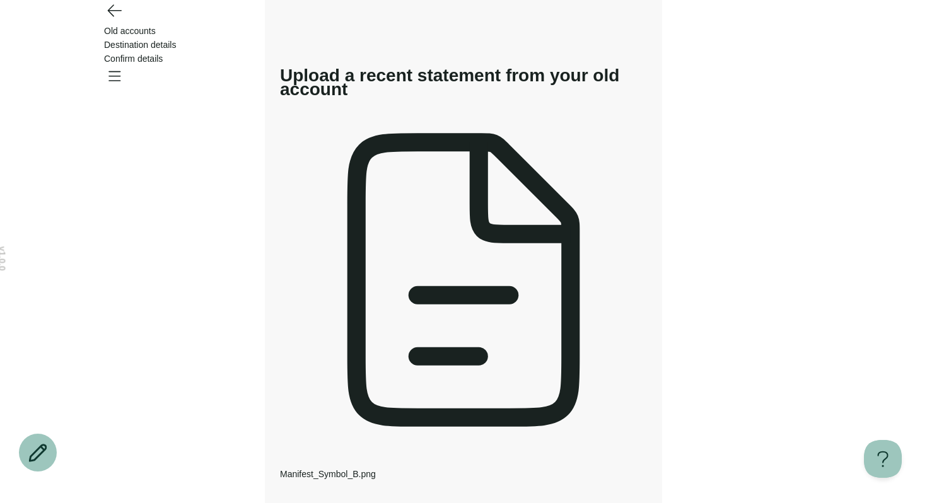
type input "**********"
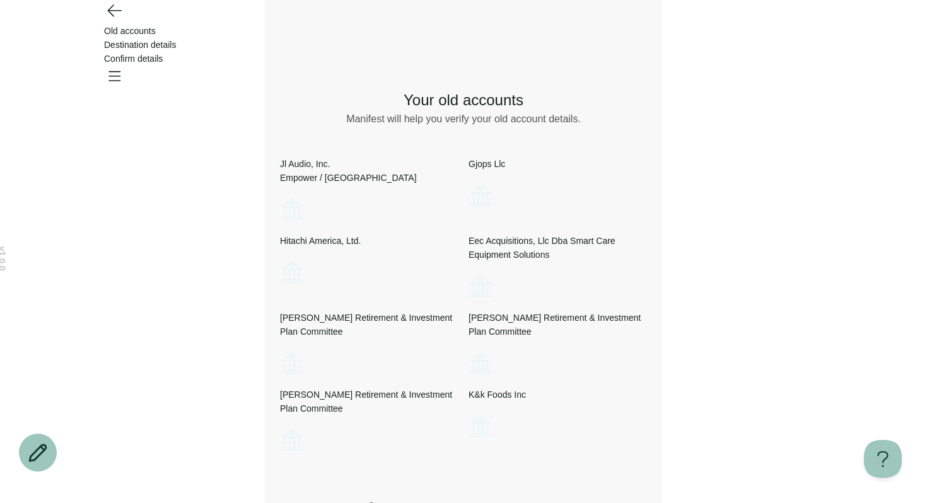
click at [112, 20] on icon "Go back" at bounding box center [114, 10] width 20 height 20
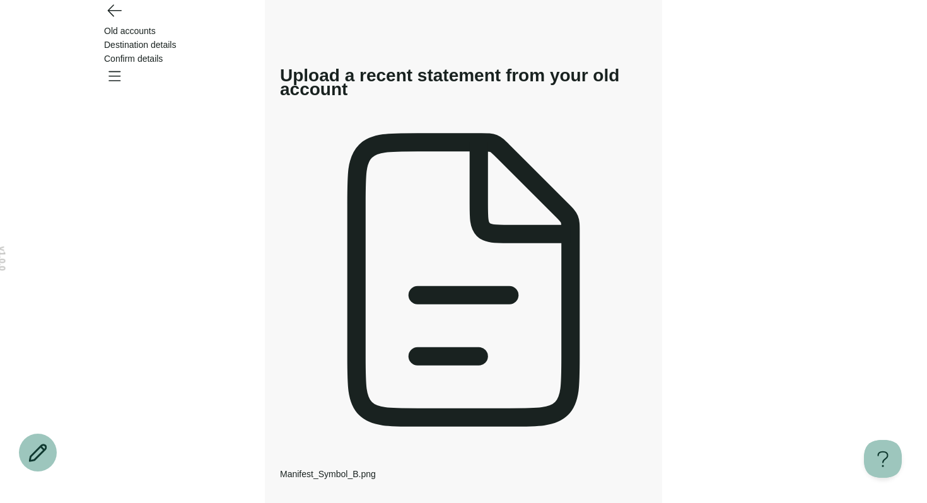
scroll to position [21, 0]
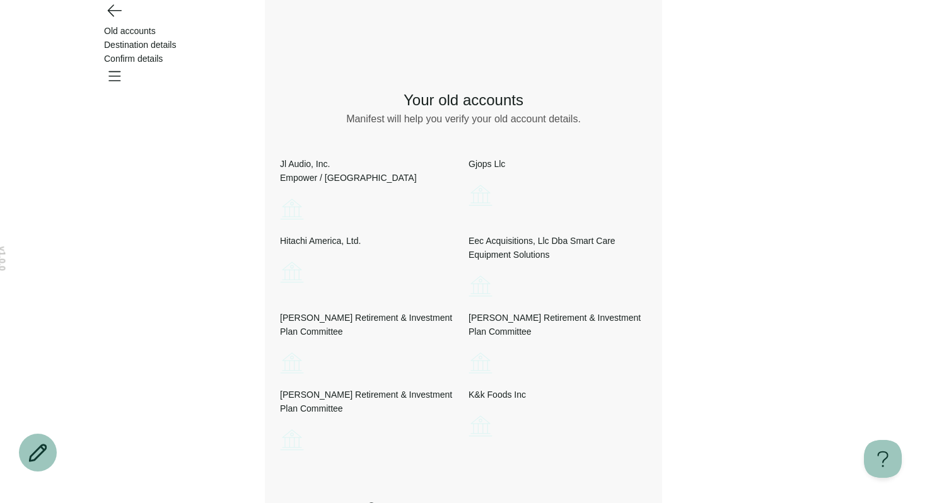
click at [109, 16] on icon "Go back" at bounding box center [114, 10] width 13 height 11
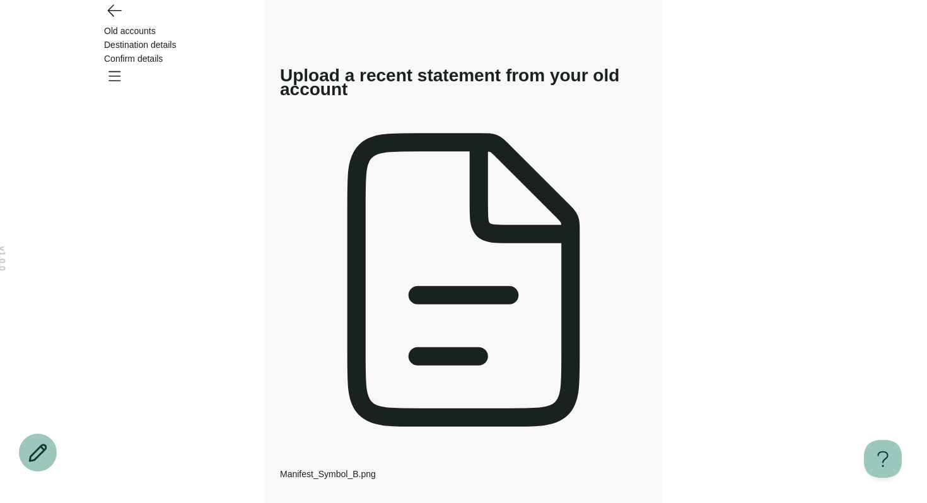
scroll to position [21, 0]
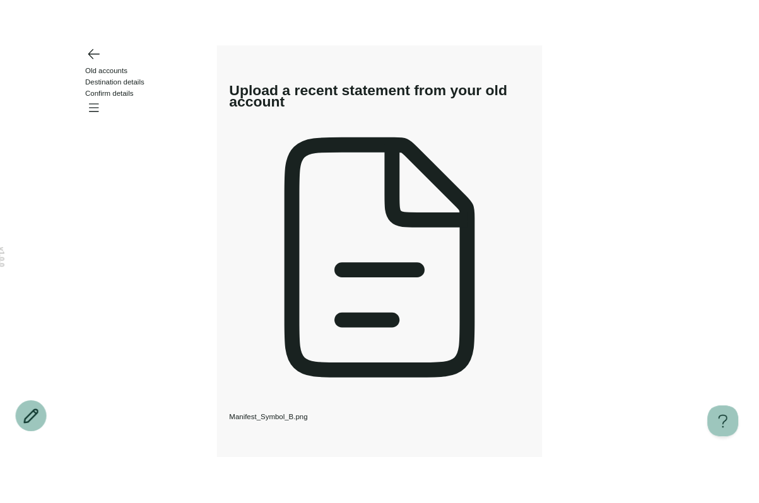
scroll to position [0, 0]
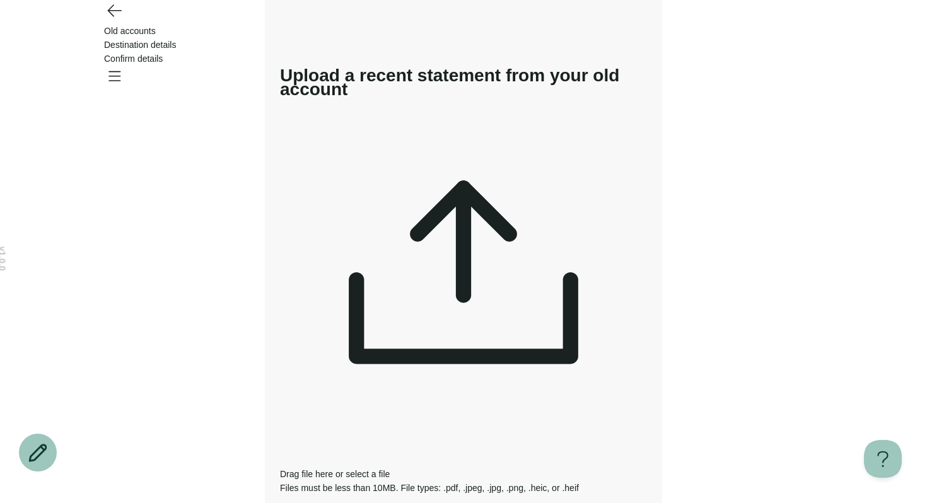
click at [481, 187] on div "Drag file here or select a file Files must be less than 10MB. File types: .pdf,…" at bounding box center [463, 295] width 367 height 399
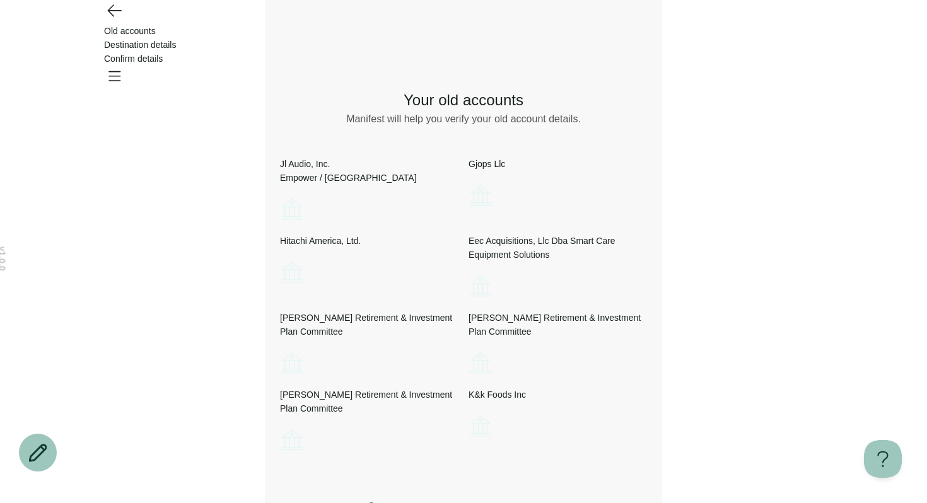
click at [453, 224] on div "Jl Audio, Inc. Empower / Great West" at bounding box center [369, 190] width 178 height 67
click at [112, 20] on icon "Go back" at bounding box center [114, 10] width 20 height 20
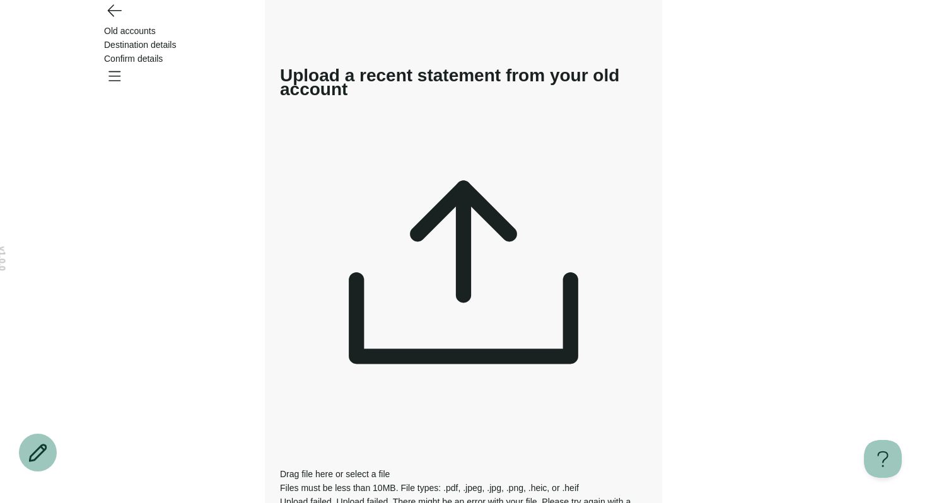
click at [105, 20] on icon "Go back" at bounding box center [114, 10] width 20 height 20
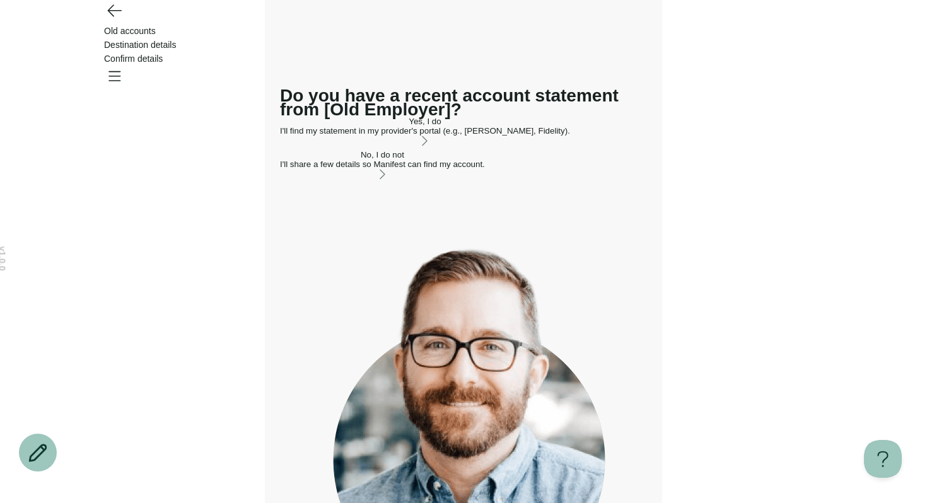
click at [523, 126] on div "Yes, I do" at bounding box center [425, 121] width 290 height 9
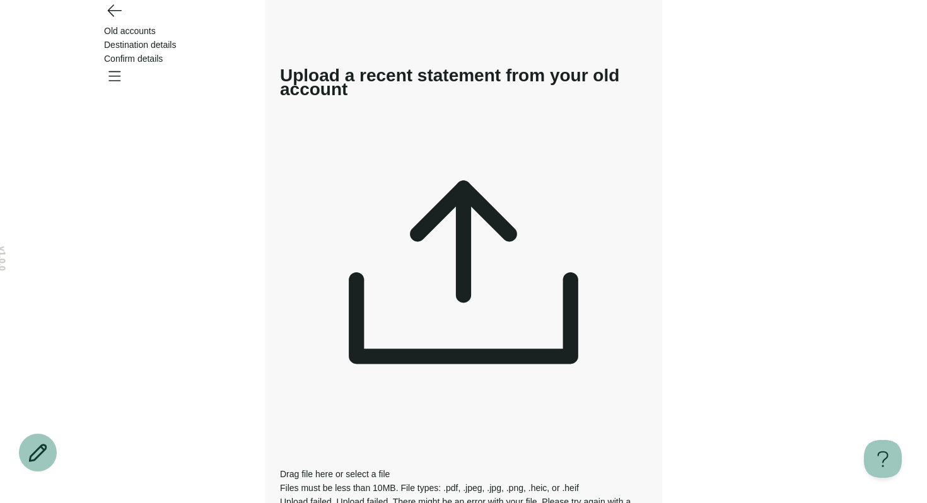
click at [121, 23] on header "Old accounts Destination details Confirm details" at bounding box center [463, 34] width 927 height 69
click at [119, 16] on icon "Go back" at bounding box center [114, 10] width 13 height 11
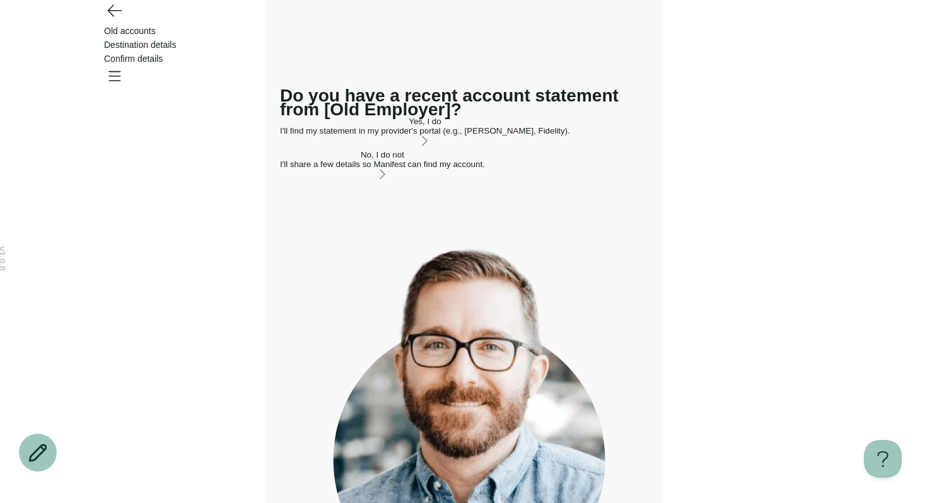
click at [115, 20] on icon "Go back" at bounding box center [114, 10] width 20 height 20
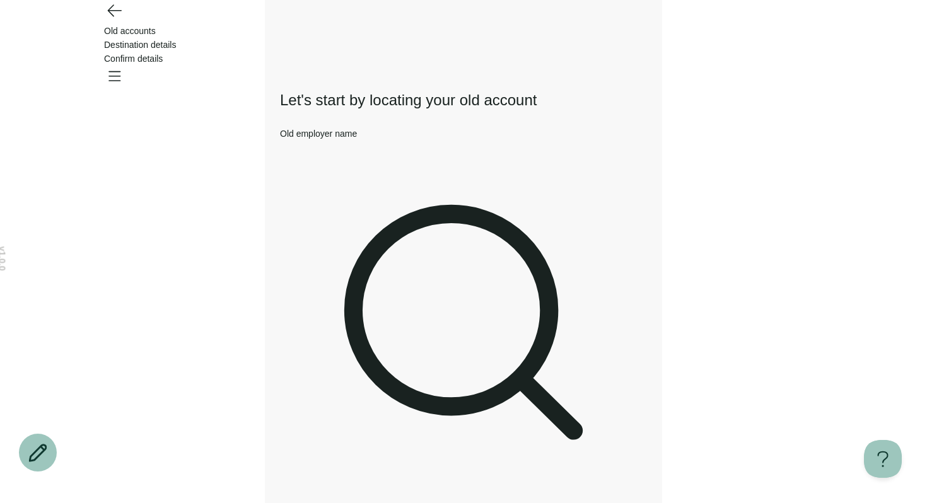
click at [156, 26] on span "Old accounts" at bounding box center [130, 31] width 52 height 10
click at [176, 40] on span "Destination details" at bounding box center [140, 45] width 72 height 10
click at [120, 72] on icon "Open menu" at bounding box center [114, 76] width 11 height 9
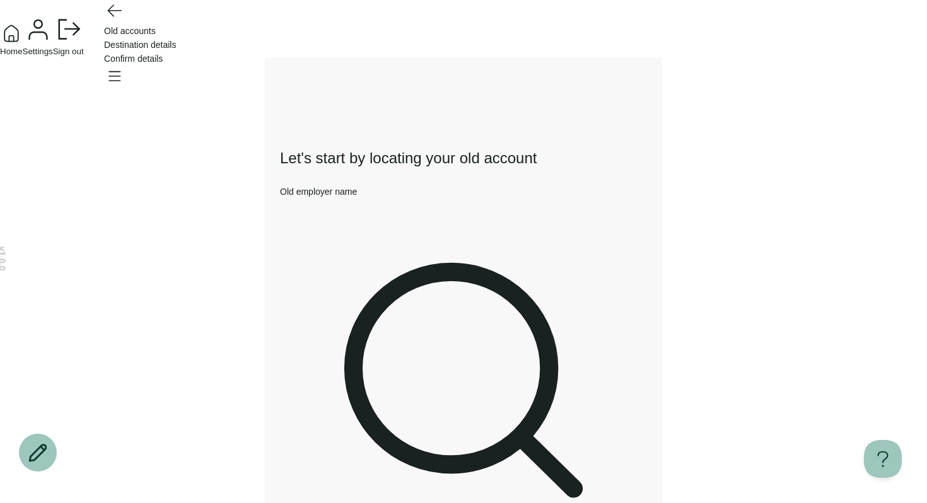
click at [53, 56] on button "Settings" at bounding box center [38, 36] width 30 height 42
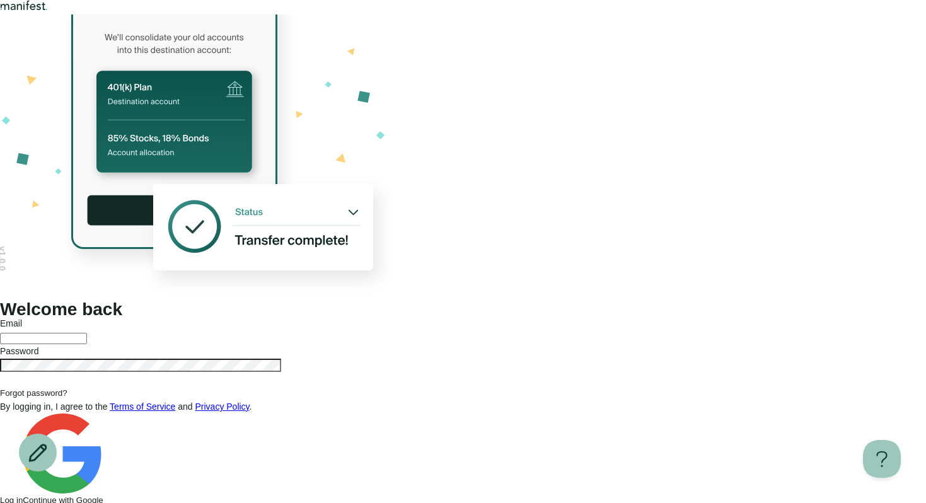
click at [189, 105] on div at bounding box center [463, 159] width 926 height 288
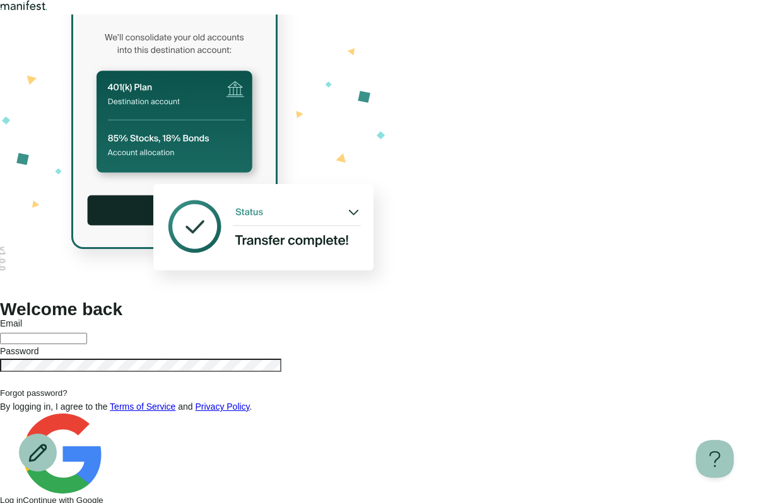
click at [87, 333] on input "text" at bounding box center [43, 338] width 87 height 11
type input "**********"
click at [0, 496] on button "Log in" at bounding box center [11, 500] width 23 height 9
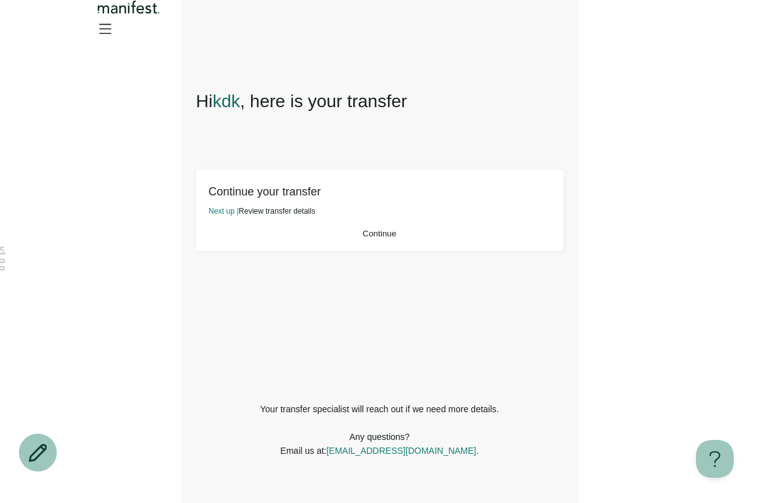
click at [296, 238] on button "Continue" at bounding box center [380, 233] width 342 height 9
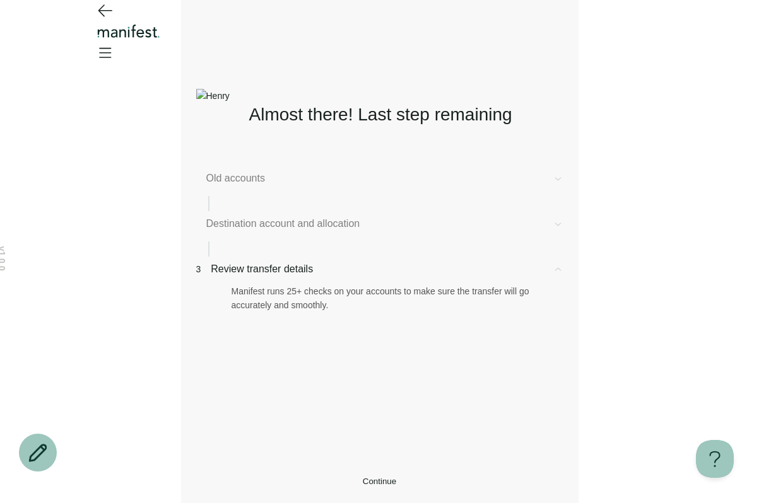
click at [277, 171] on div "Old accounts" at bounding box center [379, 178] width 367 height 15
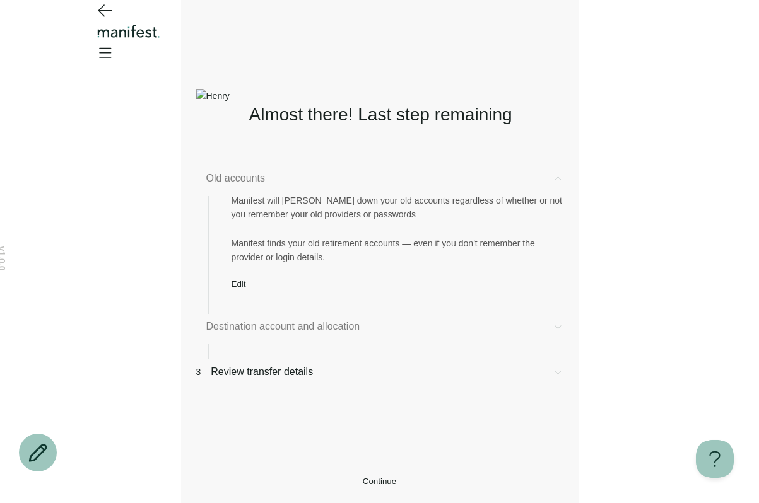
click at [246, 287] on button "Edit" at bounding box center [238, 283] width 15 height 9
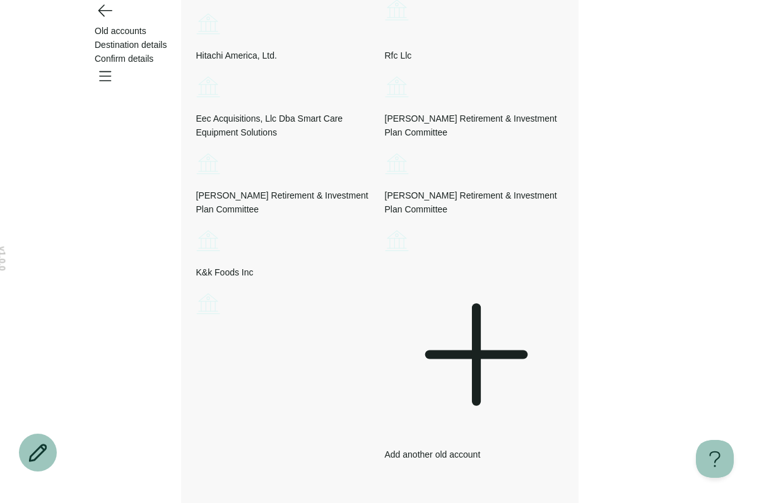
scroll to position [359, 0]
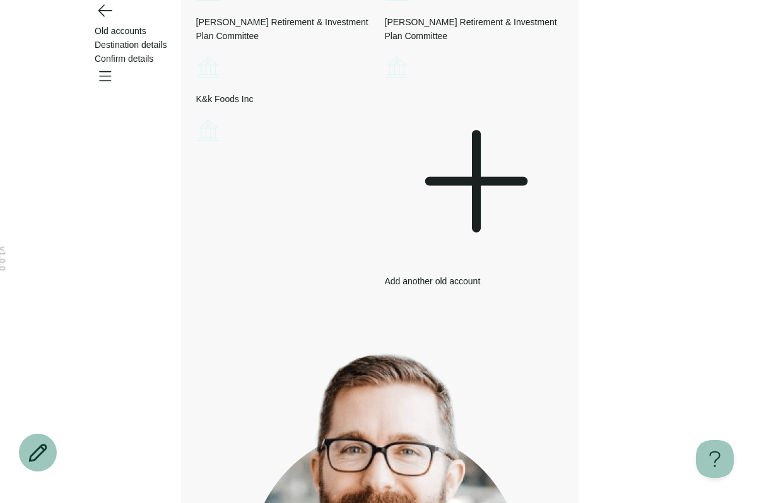
click at [557, 288] on div "Add another old account" at bounding box center [474, 190] width 178 height 196
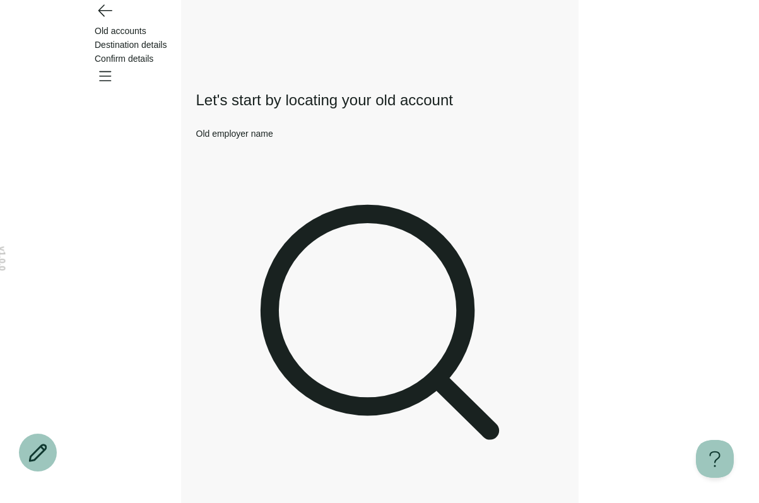
click at [351, 166] on div at bounding box center [379, 333] width 367 height 385
drag, startPoint x: 337, startPoint y: 166, endPoint x: 134, endPoint y: 131, distance: 205.6
click at [134, 131] on div "**********" at bounding box center [379, 498] width 759 height 996
drag, startPoint x: 335, startPoint y: 161, endPoint x: 167, endPoint y: 161, distance: 168.4
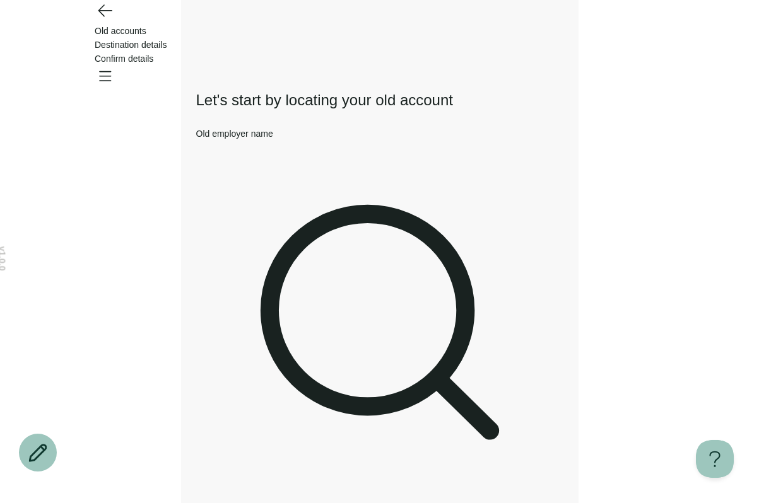
click at [167, 161] on div "**********" at bounding box center [379, 498] width 759 height 996
type input "**********"
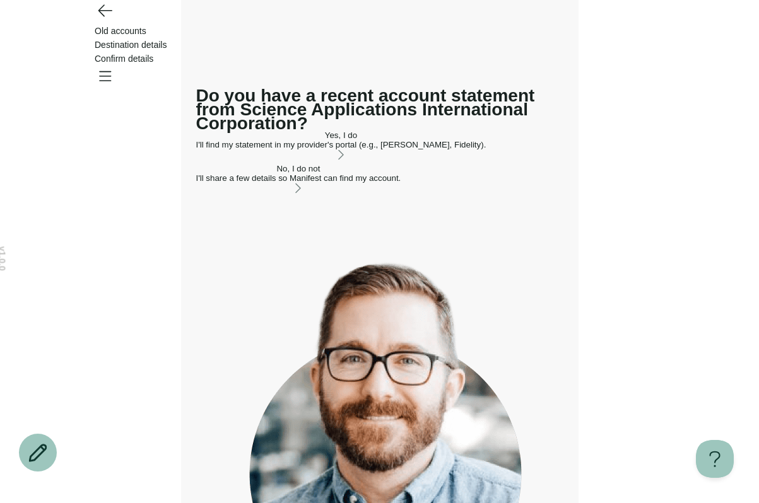
click at [334, 149] on div "I'll find my statement in my provider's portal (e.g., TIAA, Fidelity)." at bounding box center [341, 144] width 290 height 9
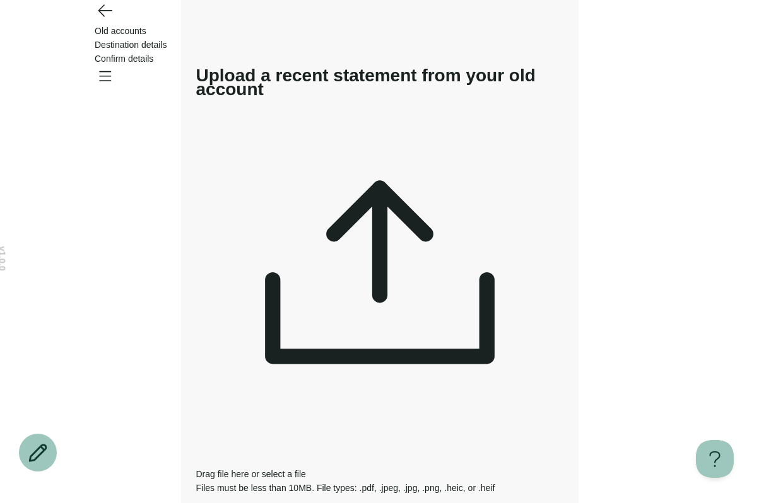
click at [306, 469] on span "select a file" at bounding box center [284, 474] width 44 height 10
click at [414, 220] on div "Drag file here or select a file Files must be less than 10MB. File types: .pdf,…" at bounding box center [379, 295] width 367 height 399
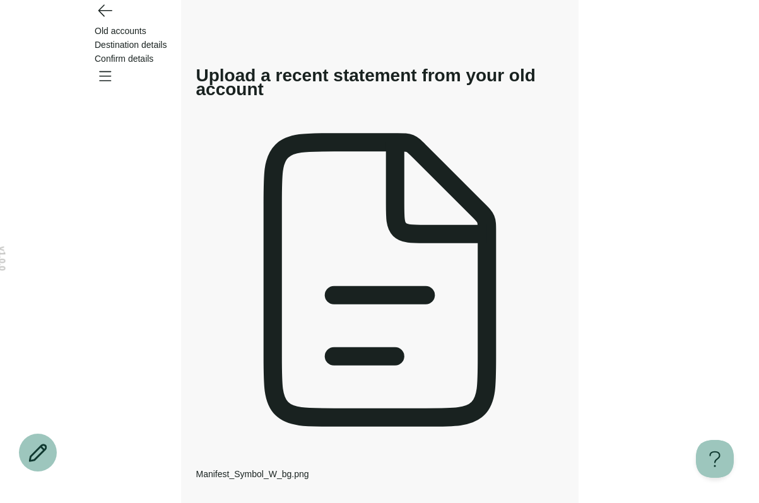
type input "**********"
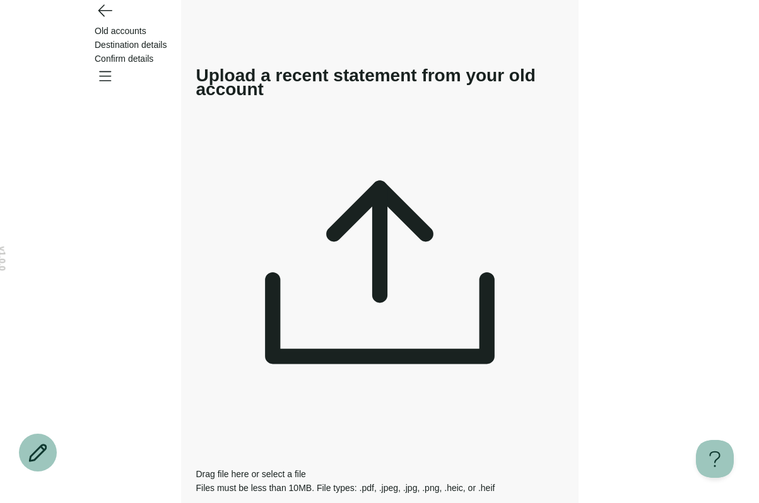
click at [306, 469] on span "select a file" at bounding box center [284, 474] width 44 height 10
click at [426, 221] on div "Drag file here or select a file Files must be less than 10MB. File types: .pdf,…" at bounding box center [379, 295] width 367 height 399
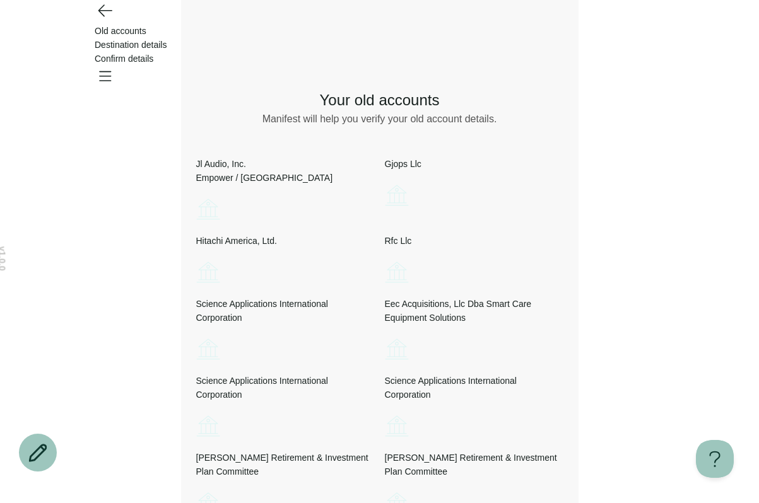
click at [196, 195] on icon "Account options" at bounding box center [196, 195] width 0 height 0
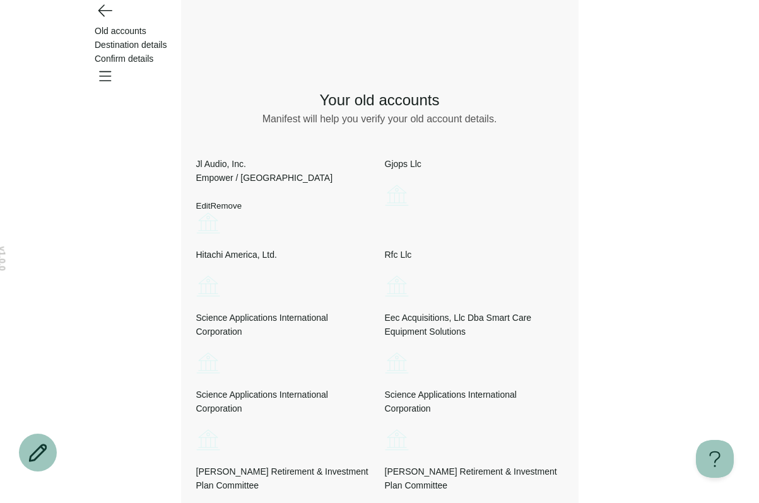
click at [284, 171] on div "Jl Audio, Inc." at bounding box center [285, 164] width 178 height 14
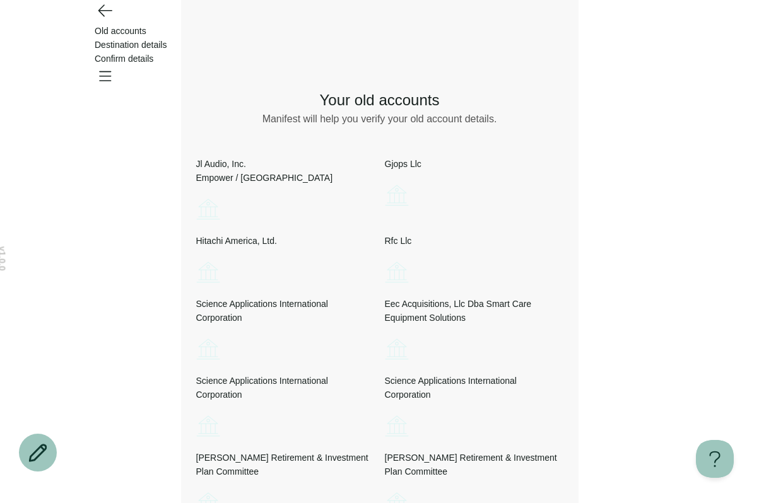
click at [112, 20] on icon "Go back" at bounding box center [105, 10] width 20 height 20
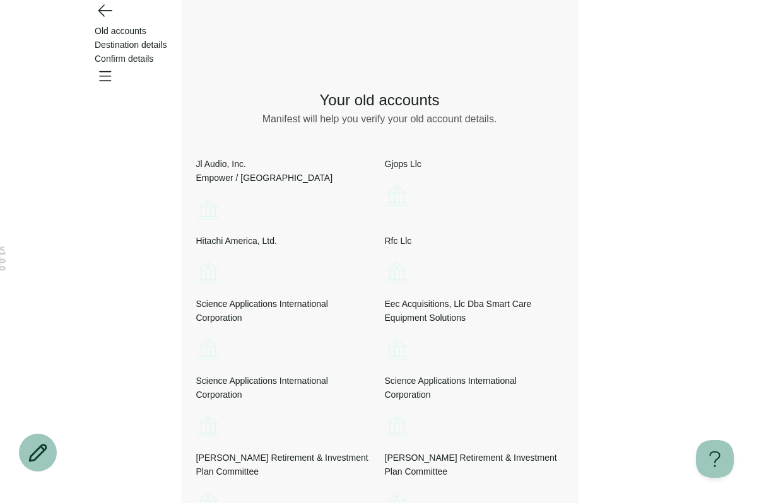
click at [102, 16] on icon "Go back" at bounding box center [104, 10] width 13 height 11
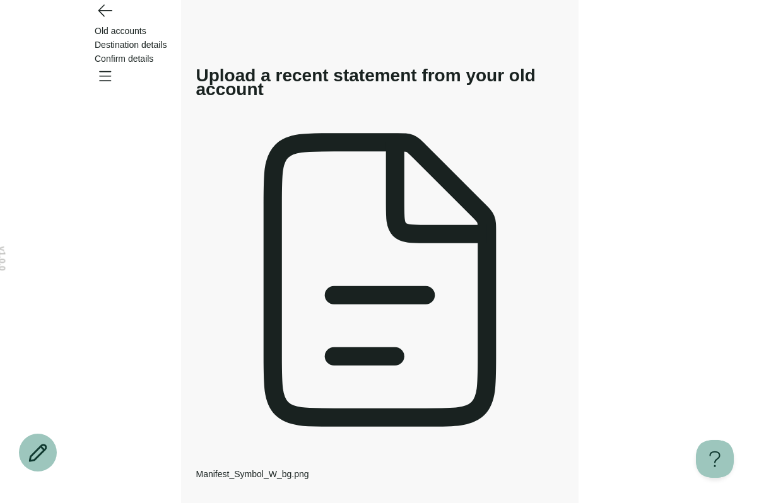
scroll to position [21, 0]
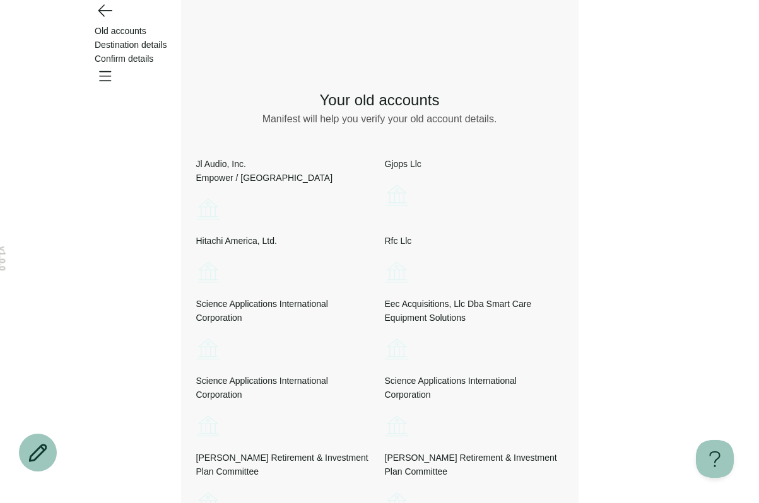
click at [103, 20] on icon "Go back" at bounding box center [105, 10] width 20 height 20
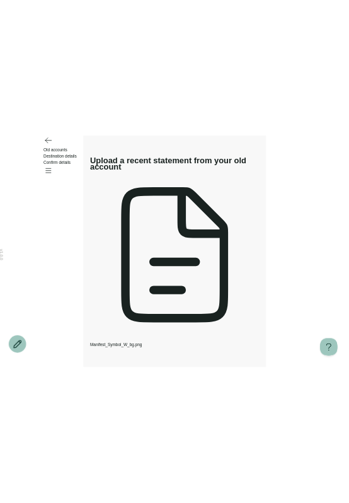
scroll to position [0, 0]
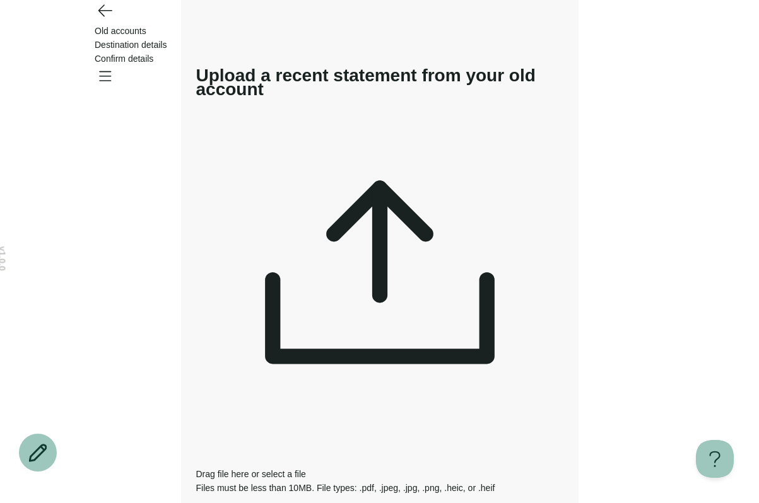
click at [378, 174] on div at bounding box center [379, 281] width 367 height 371
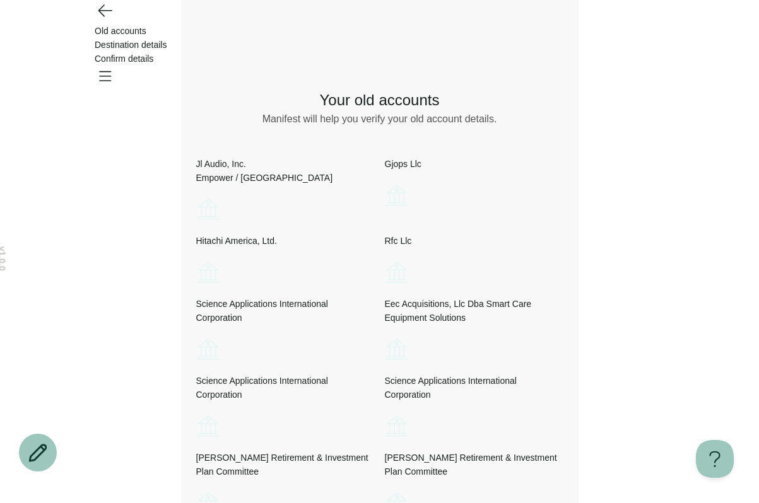
click at [104, 20] on icon "Go back" at bounding box center [105, 10] width 20 height 20
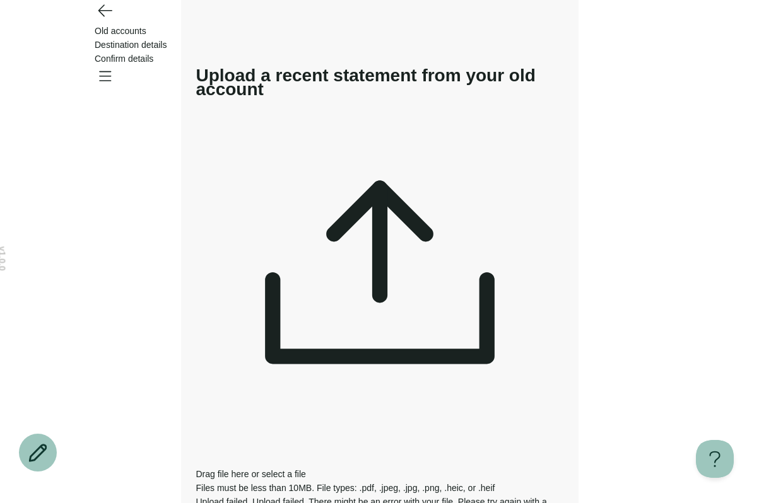
click at [306, 469] on span "select a file" at bounding box center [284, 474] width 44 height 10
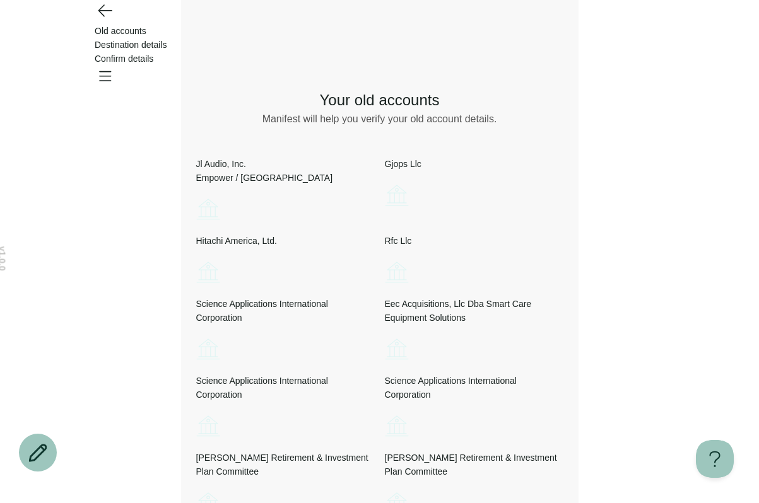
drag, startPoint x: 96, startPoint y: 32, endPoint x: 193, endPoint y: 81, distance: 108.0
click at [97, 20] on icon "Go back" at bounding box center [105, 10] width 20 height 20
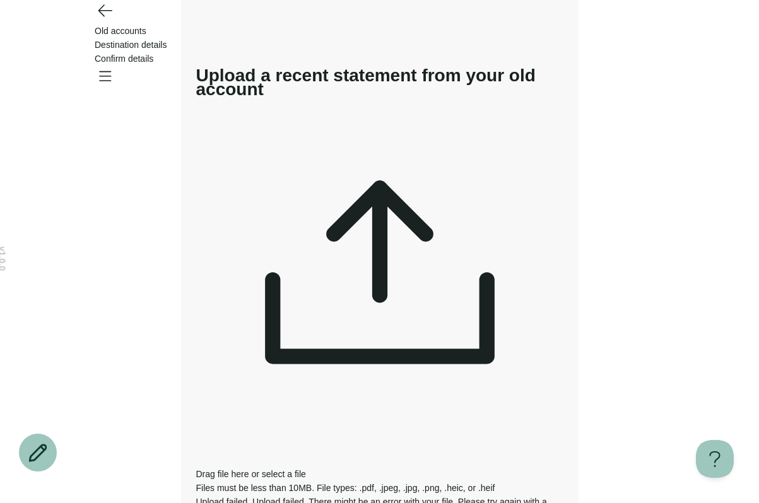
click at [389, 193] on div at bounding box center [379, 281] width 367 height 371
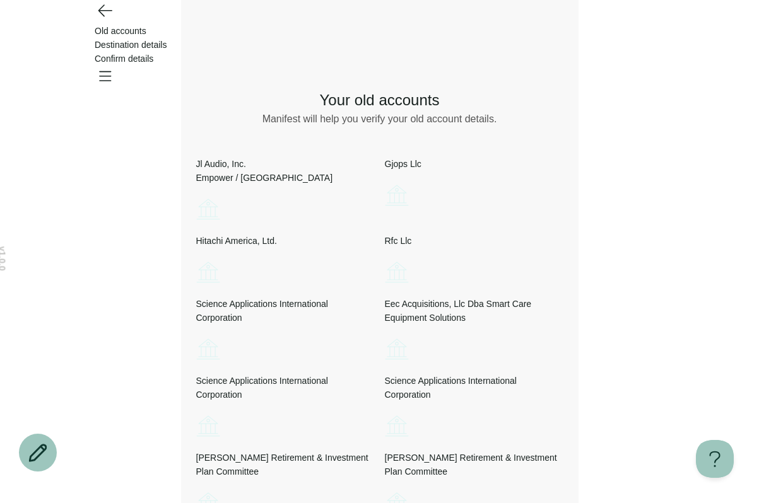
click at [105, 20] on icon "Go back" at bounding box center [105, 10] width 20 height 20
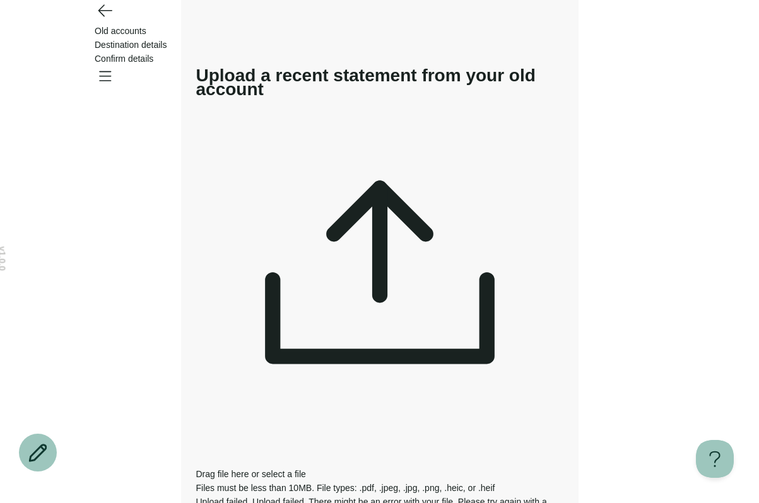
click at [102, 16] on icon "Go back" at bounding box center [104, 10] width 13 height 11
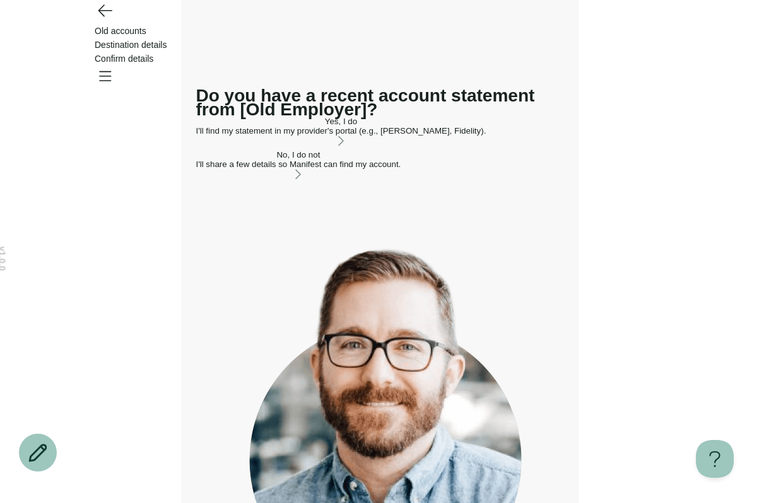
click at [409, 136] on div "Yes, I do I'll find my statement in my provider's portal (e.g., TIAA, Fidelity)." at bounding box center [341, 126] width 290 height 19
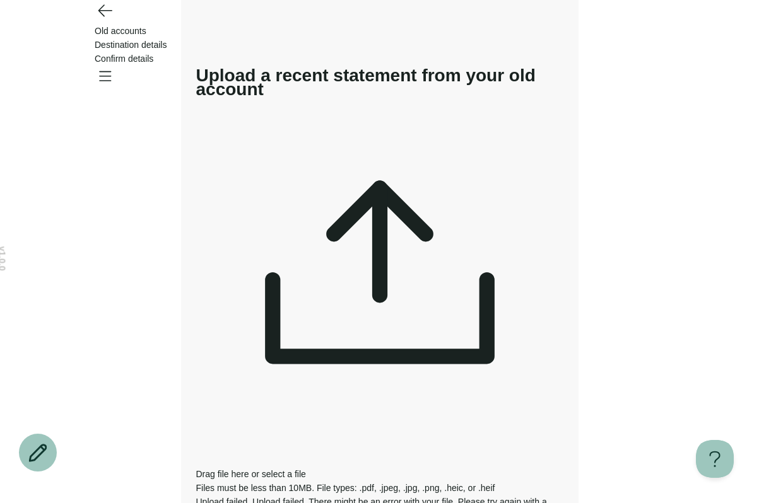
click at [306, 469] on span "select a file" at bounding box center [284, 474] width 44 height 10
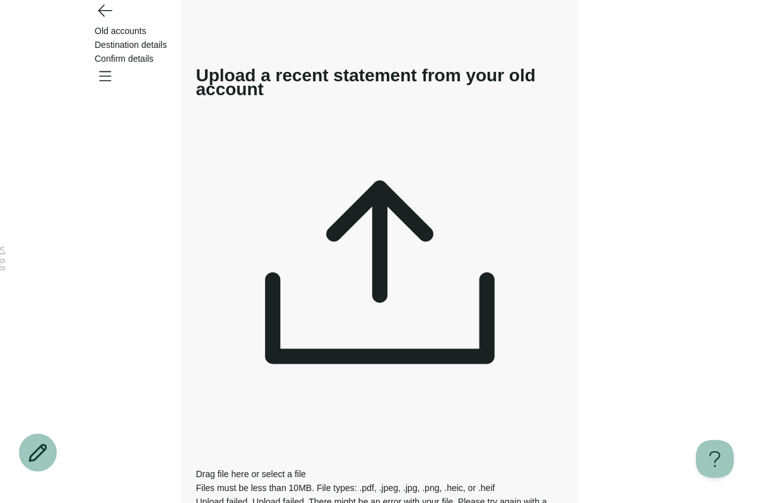
click at [306, 469] on span "select a file" at bounding box center [284, 474] width 44 height 10
drag, startPoint x: 244, startPoint y: 280, endPoint x: 346, endPoint y: 310, distance: 105.9
drag, startPoint x: 277, startPoint y: 298, endPoint x: 160, endPoint y: 283, distance: 118.2
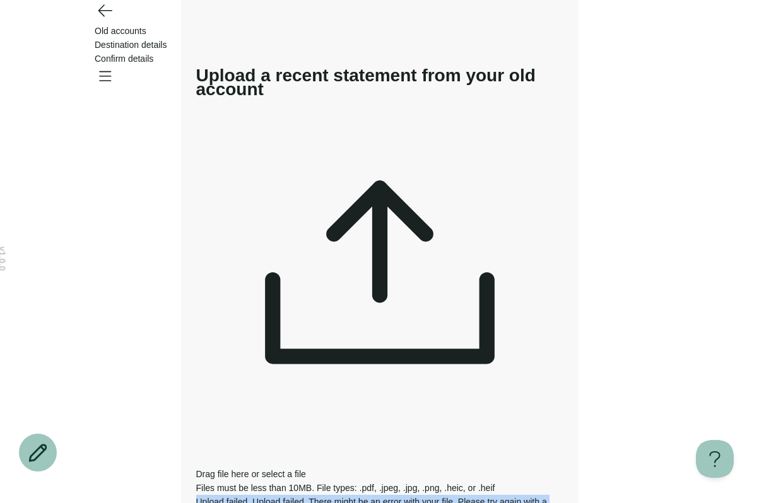
click at [160, 283] on div "v 1.0.0 Old accounts Destination details Confirm details Your changes are unsav…" at bounding box center [379, 503] width 759 height 1007
click at [426, 481] on div "Files must be less than 10MB. File types: .pdf, .jpeg, .jpg, .png, .heic, or .h…" at bounding box center [379, 488] width 367 height 14
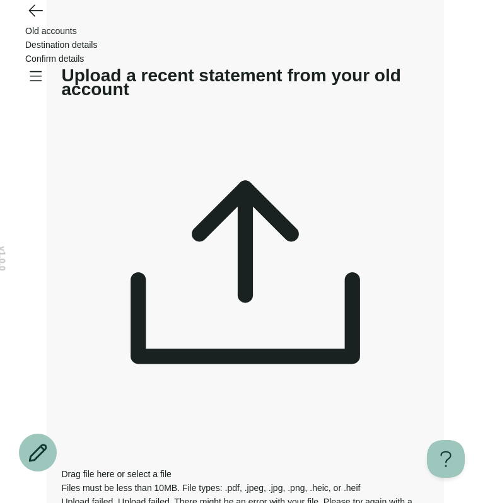
click at [172, 469] on span "select a file" at bounding box center [149, 474] width 44 height 10
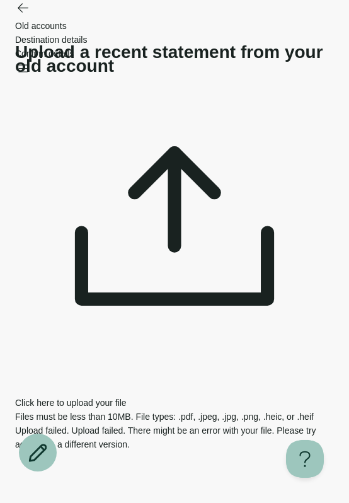
click at [188, 153] on div at bounding box center [174, 234] width 319 height 323
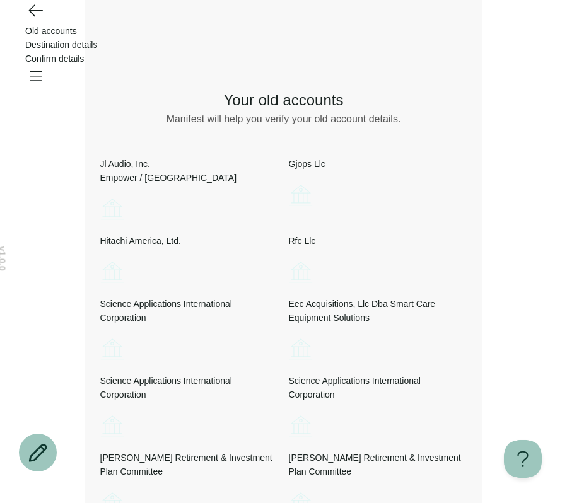
click at [37, 20] on icon "Go back" at bounding box center [35, 10] width 20 height 20
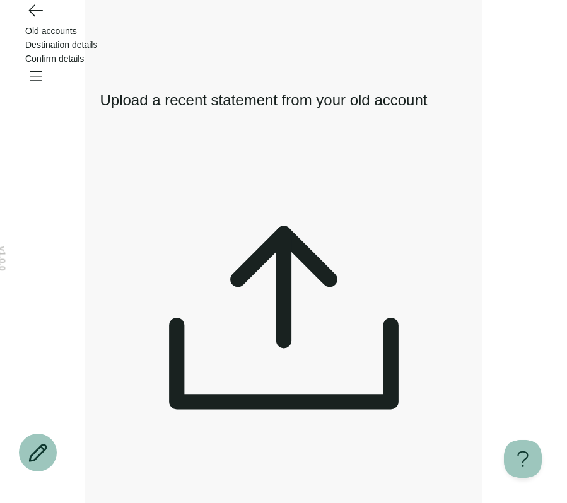
click at [320, 204] on div "Drag file here or select a file Files must be less than 10MB. File types: .pdf,…" at bounding box center [283, 341] width 367 height 399
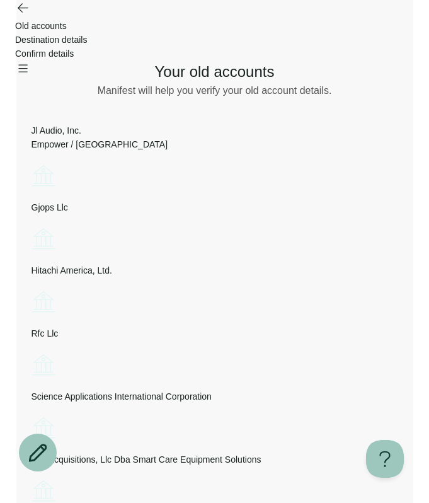
click at [25, 15] on icon "Go back" at bounding box center [22, 7] width 15 height 15
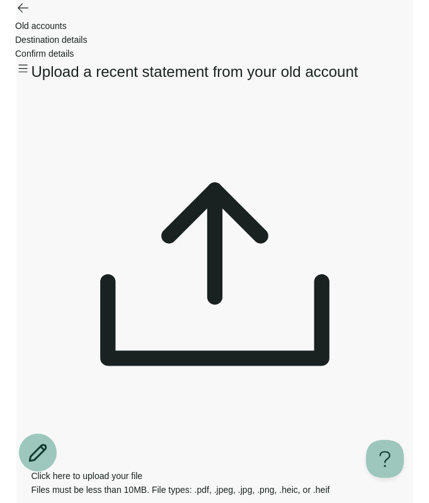
click at [208, 121] on icon at bounding box center [215, 281] width 367 height 367
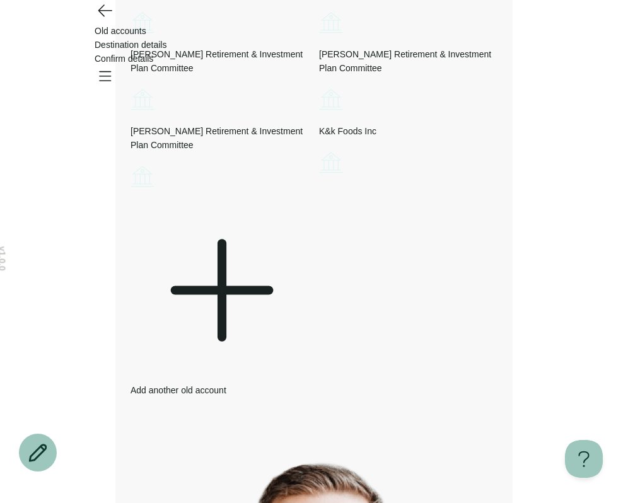
scroll to position [581, 0]
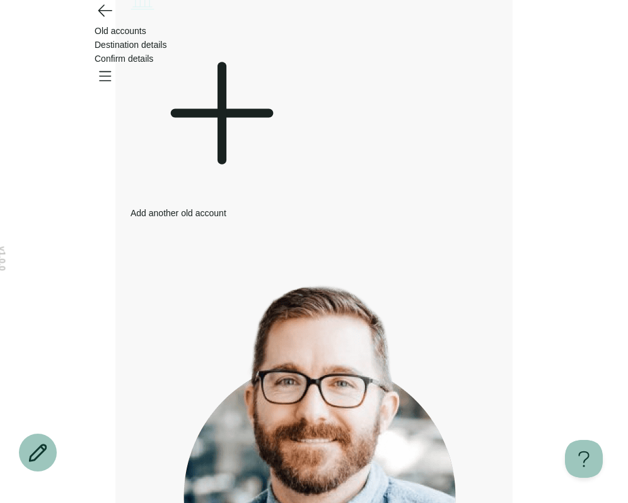
click at [93, 30] on div "Old accounts Destination details Confirm details" at bounding box center [314, 45] width 628 height 90
click at [117, 39] on div "Old accounts Destination details Confirm details" at bounding box center [314, 45] width 628 height 90
click at [111, 20] on icon "Go back" at bounding box center [105, 10] width 20 height 20
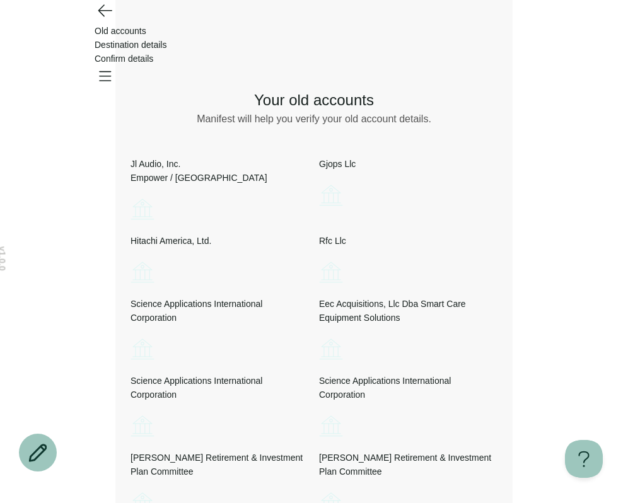
click at [103, 16] on icon "Go back" at bounding box center [104, 10] width 13 height 11
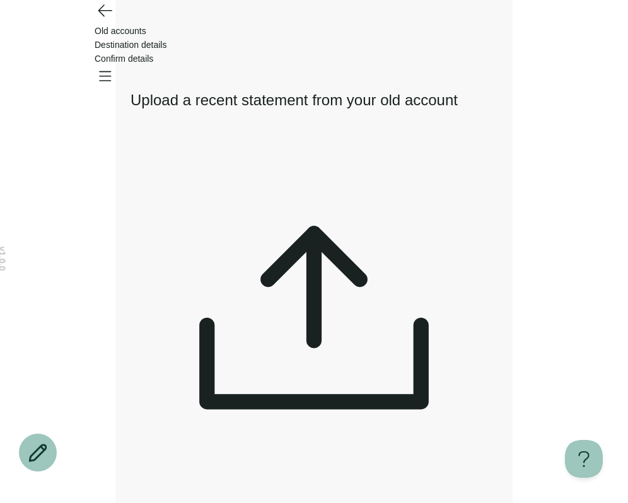
click at [110, 20] on icon "Go back" at bounding box center [105, 10] width 20 height 20
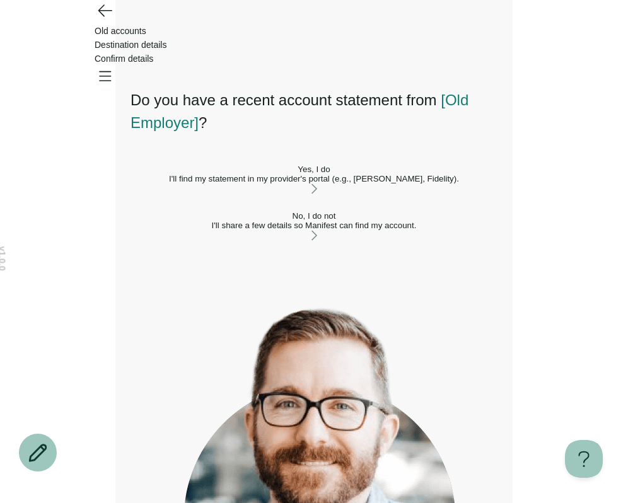
click at [353, 184] on div "I'll find my statement in my provider's portal (e.g., TIAA, Fidelity)." at bounding box center [314, 178] width 367 height 9
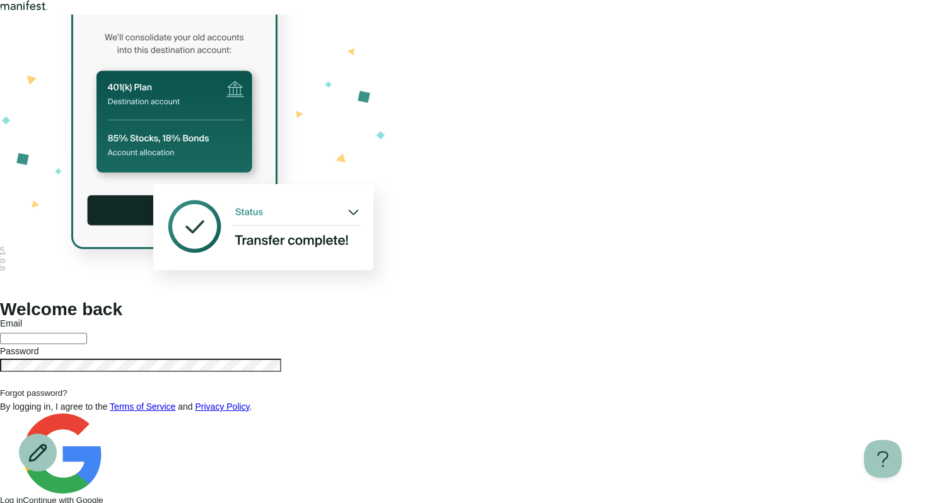
click at [429, 330] on div at bounding box center [463, 337] width 927 height 14
click at [87, 333] on input "text" at bounding box center [43, 338] width 87 height 11
type input "**********"
click at [0, 496] on button "Log in" at bounding box center [11, 500] width 23 height 9
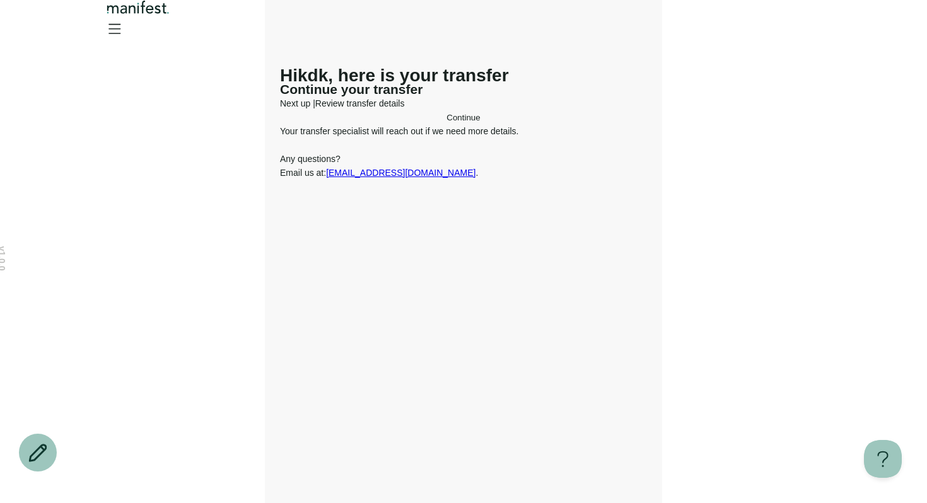
click at [391, 122] on button "Continue" at bounding box center [463, 117] width 367 height 9
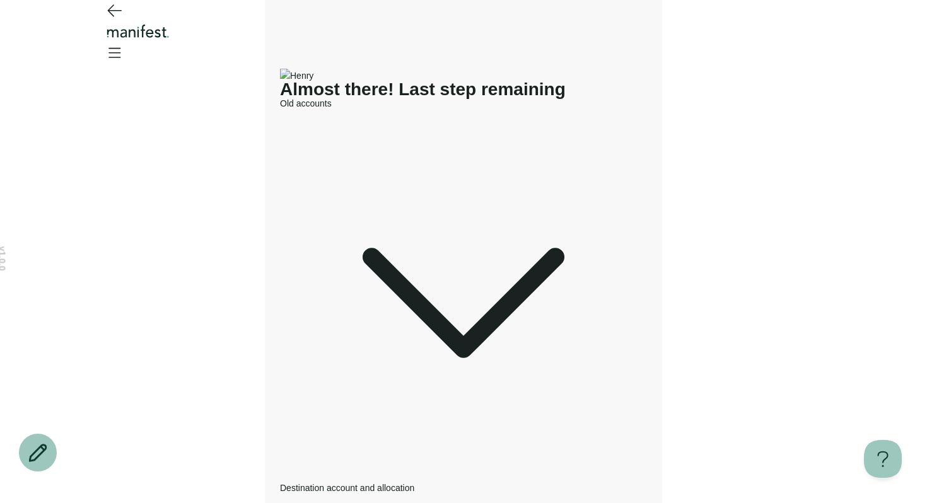
click at [332, 108] on span "Old accounts" at bounding box center [306, 103] width 52 height 10
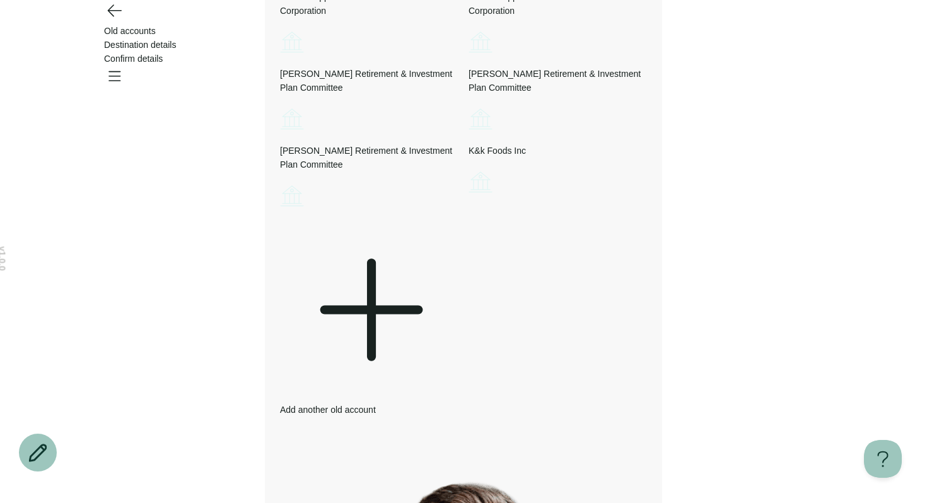
scroll to position [431, 0]
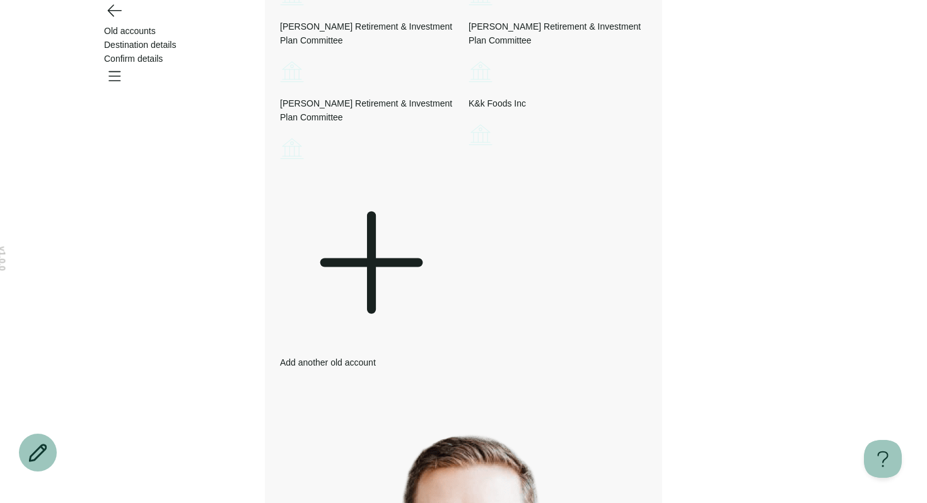
click at [417, 352] on icon at bounding box center [369, 262] width 178 height 178
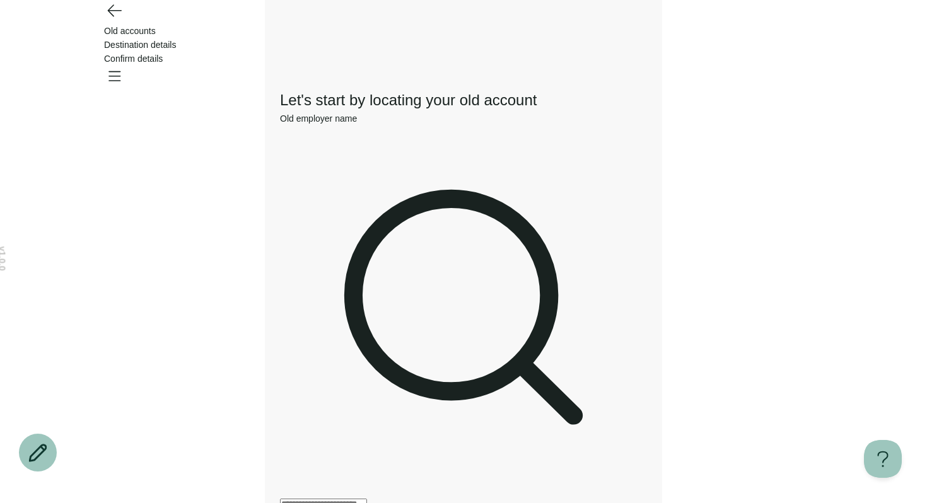
click at [367, 499] on input "Old employer name" at bounding box center [323, 504] width 87 height 11
type input "*"
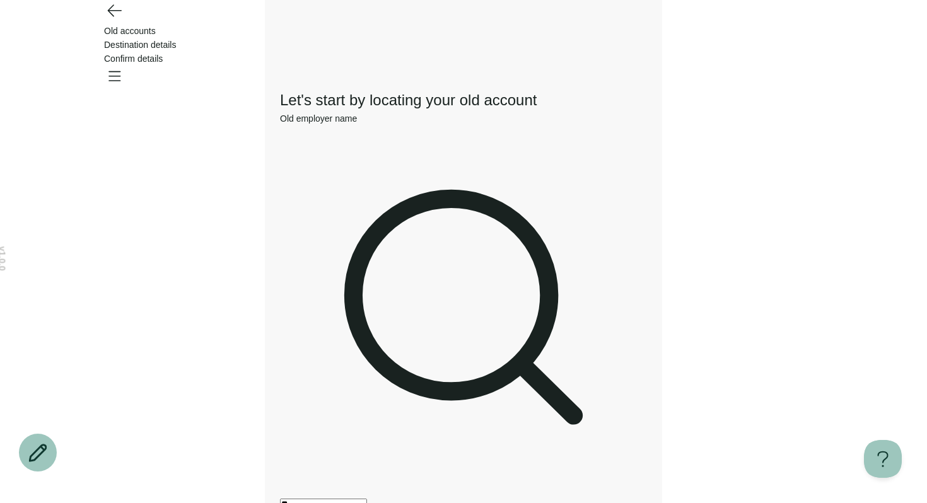
type input "*"
type input "**********"
click at [343, 499] on input "Old employer name" at bounding box center [323, 504] width 87 height 11
type input "*******"
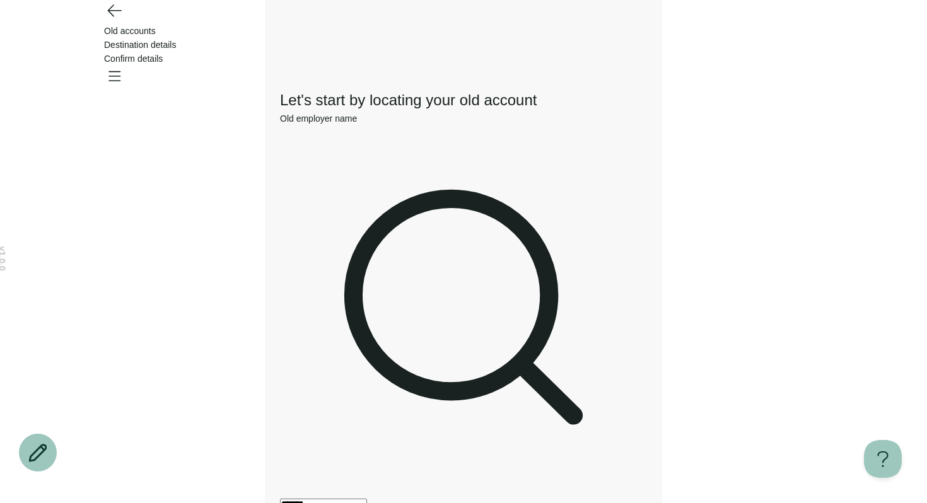
click at [342, 499] on input "*******" at bounding box center [323, 504] width 87 height 11
drag, startPoint x: 402, startPoint y: 163, endPoint x: 219, endPoint y: 163, distance: 182.9
